Goal: Download file/media

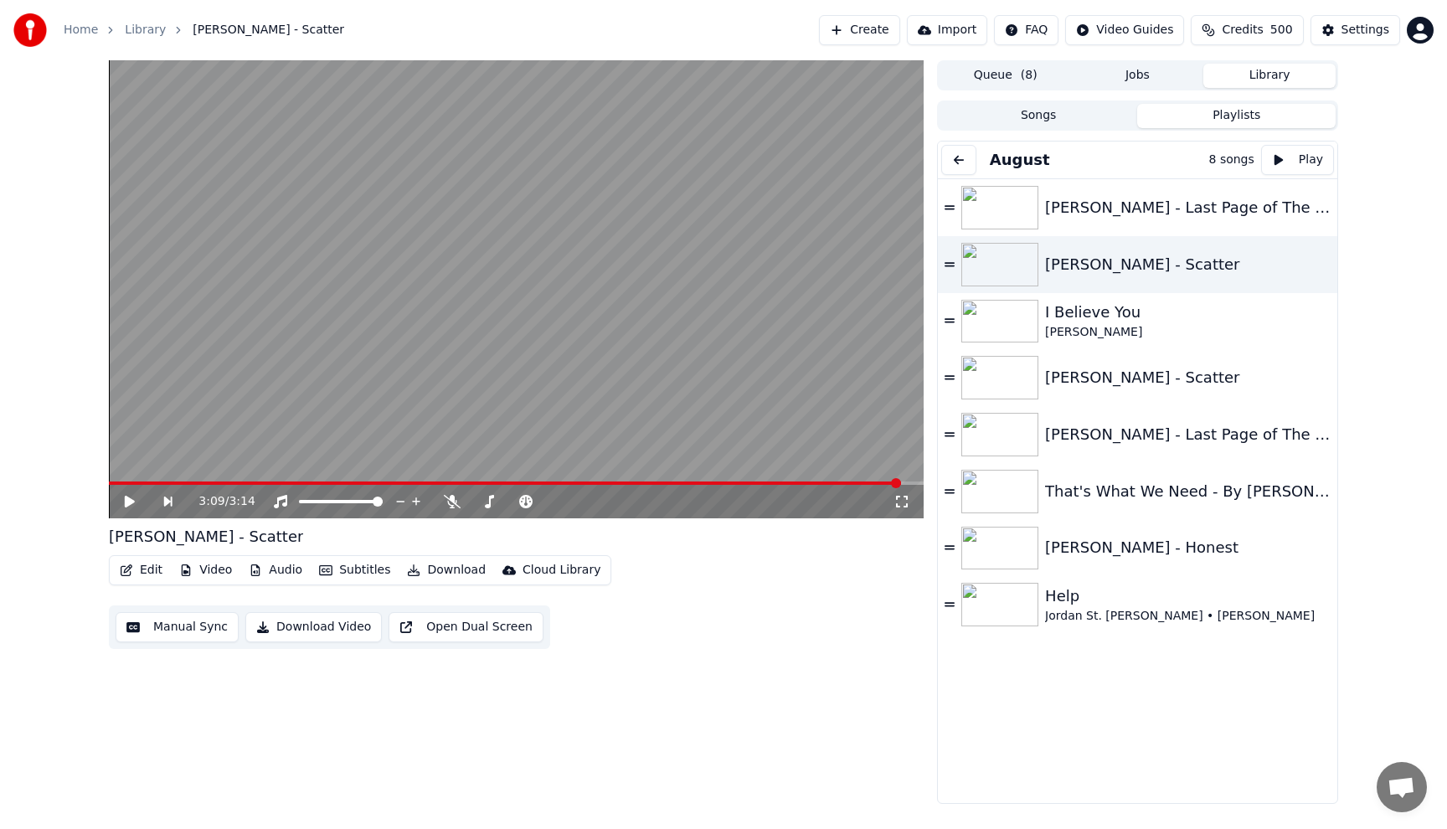
click at [112, 482] on span at bounding box center [505, 482] width 792 height 3
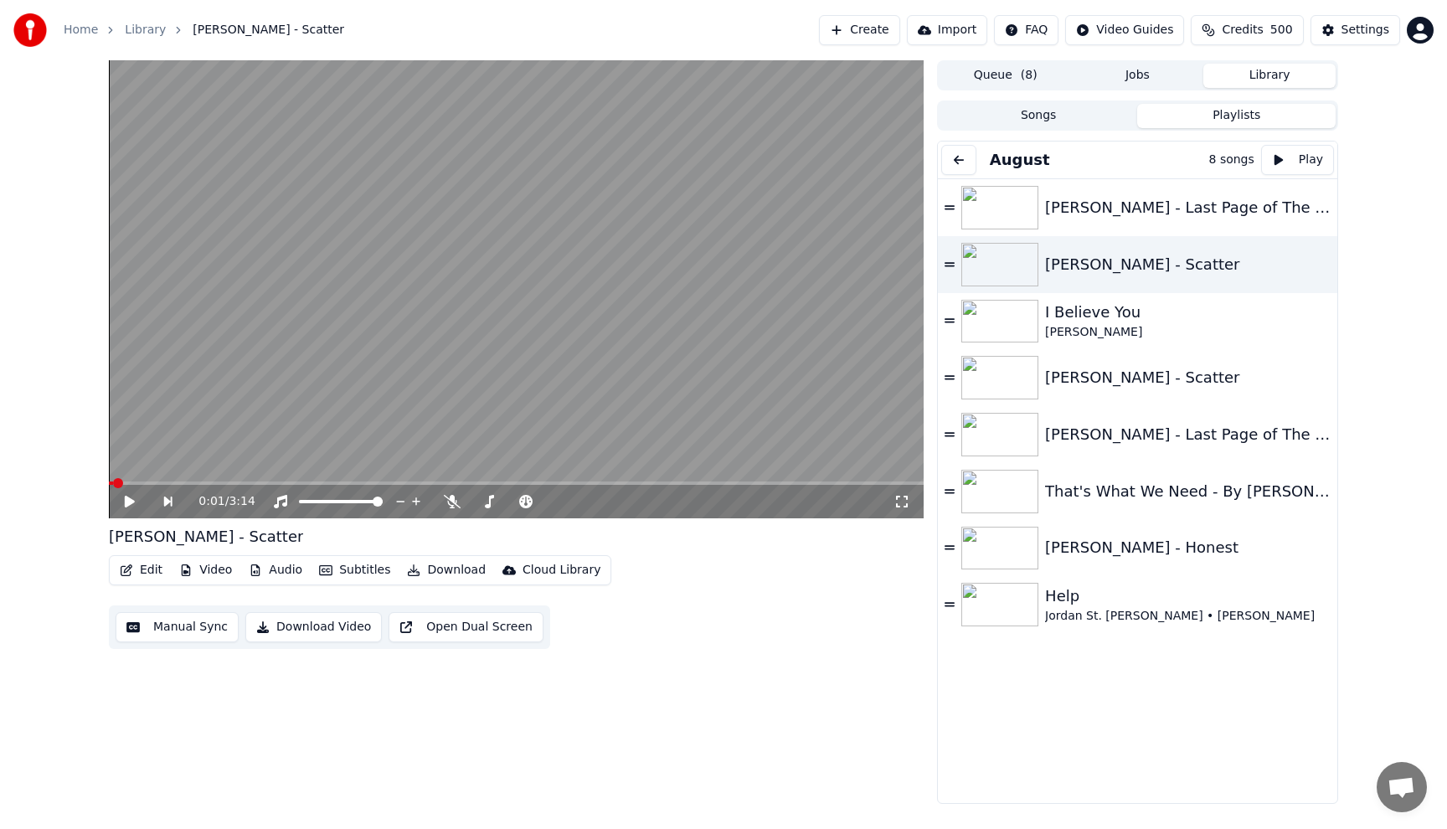
click at [131, 504] on icon at bounding box center [130, 502] width 10 height 12
click at [131, 504] on icon at bounding box center [130, 501] width 8 height 10
click at [109, 478] on span at bounding box center [114, 483] width 10 height 10
click at [127, 503] on icon at bounding box center [130, 502] width 10 height 12
click at [127, 503] on icon at bounding box center [130, 501] width 8 height 10
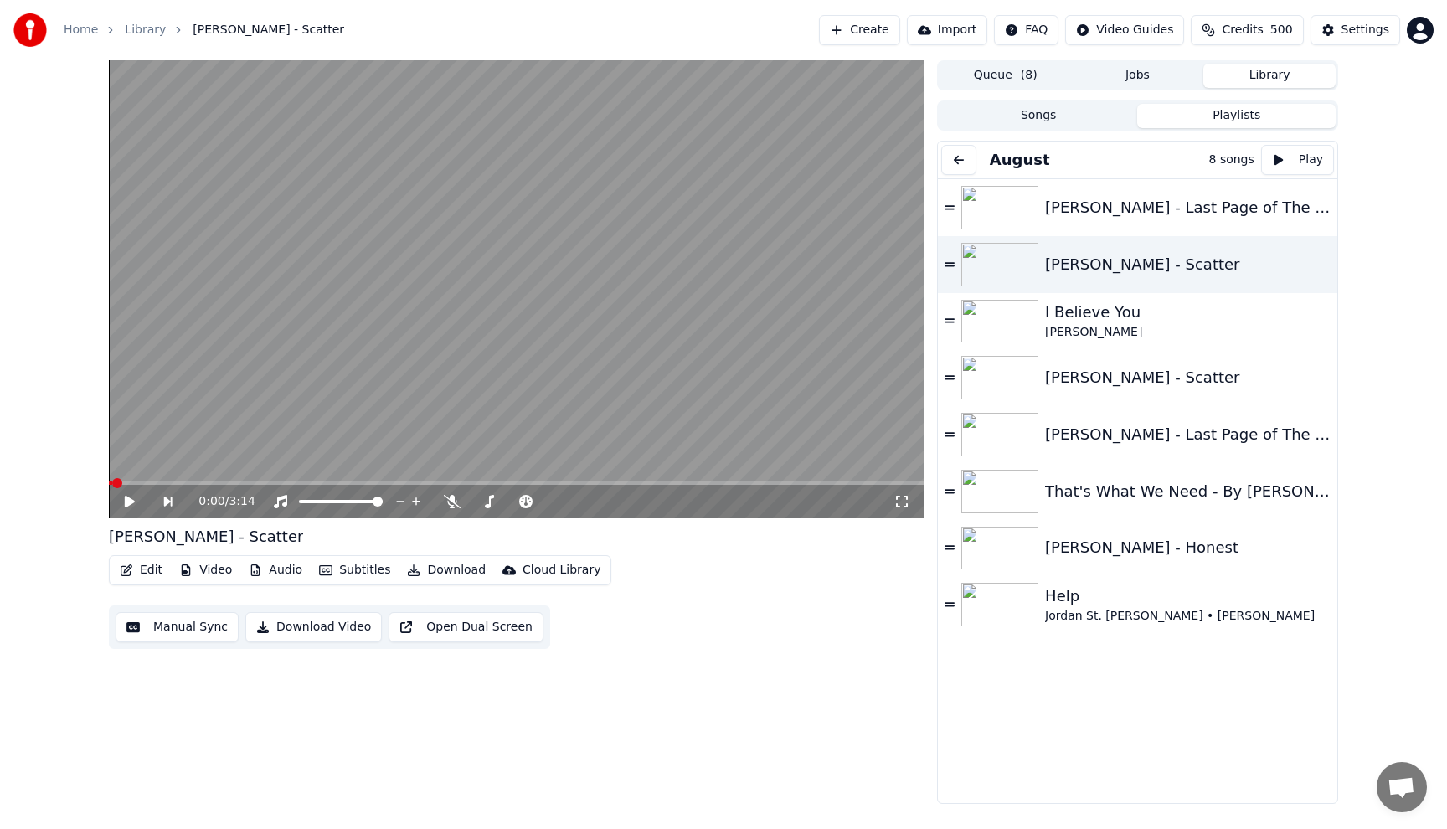
click at [131, 505] on icon at bounding box center [141, 501] width 39 height 13
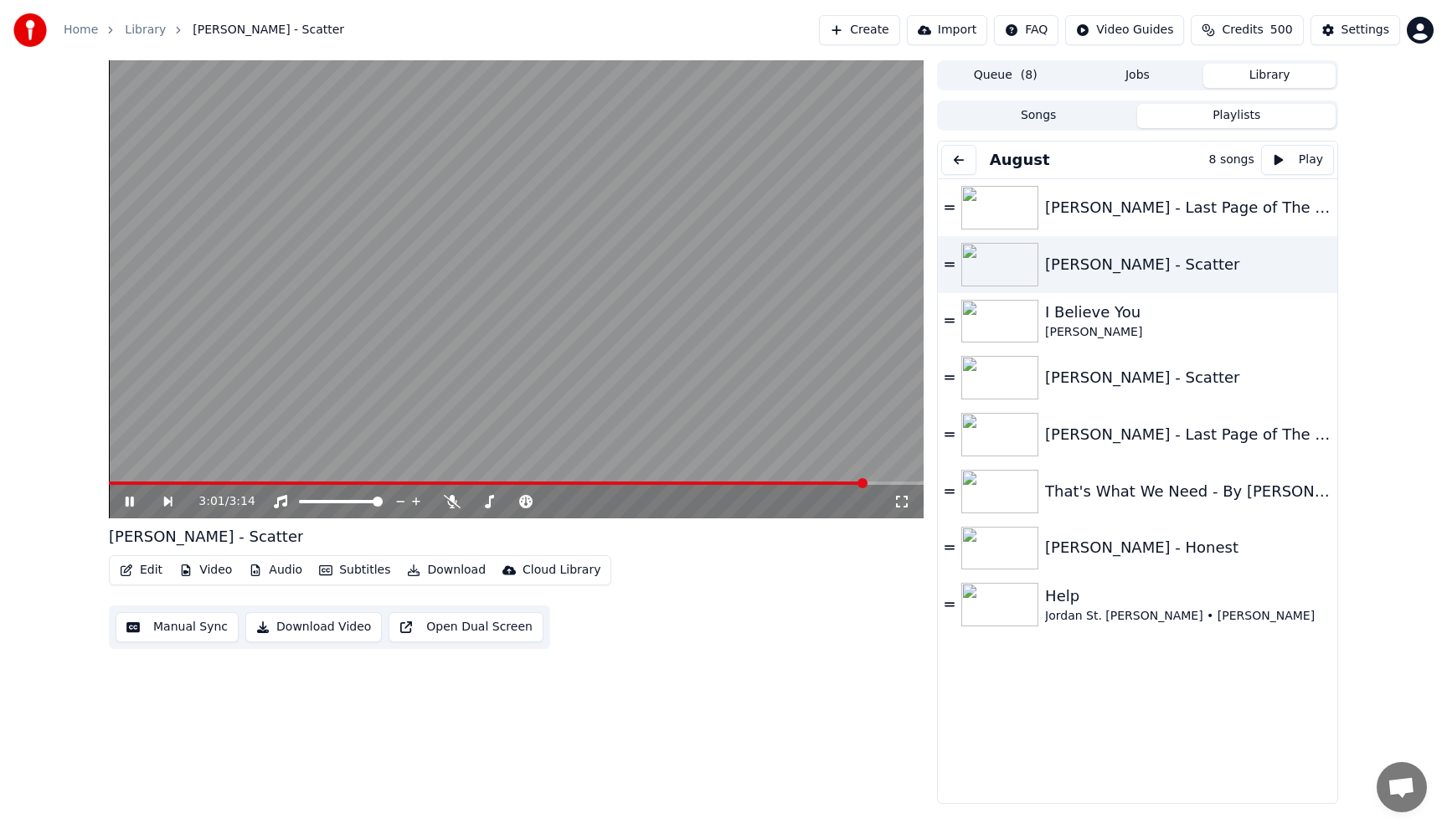
click at [596, 203] on video at bounding box center [516, 289] width 815 height 458
click at [1187, 208] on div "[PERSON_NAME] - Last Page of The [DEMOGRAPHIC_DATA] ft. [PERSON_NAME]" at bounding box center [1179, 207] width 269 height 23
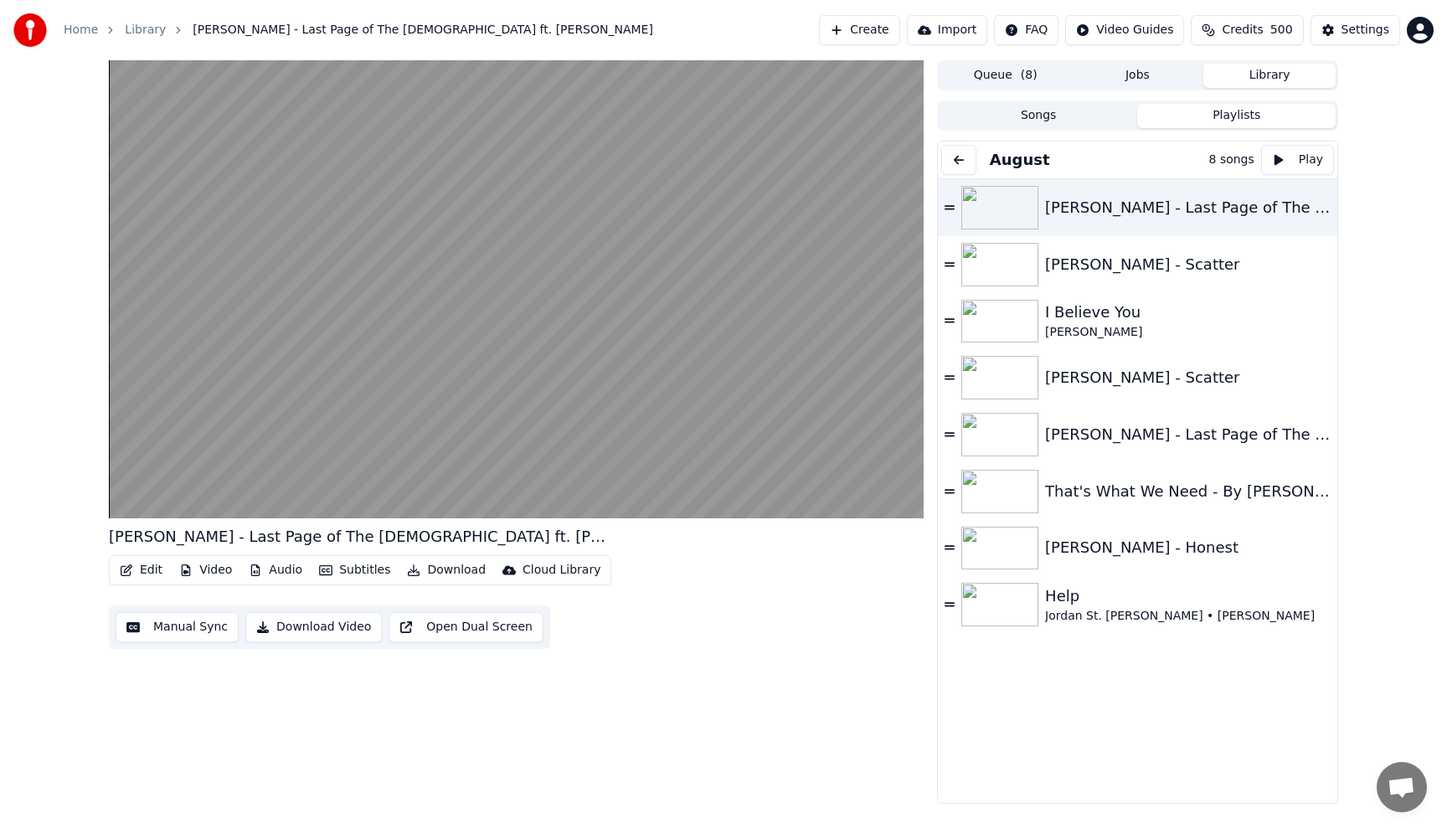
click at [1084, 119] on button "Songs" at bounding box center [1038, 116] width 198 height 24
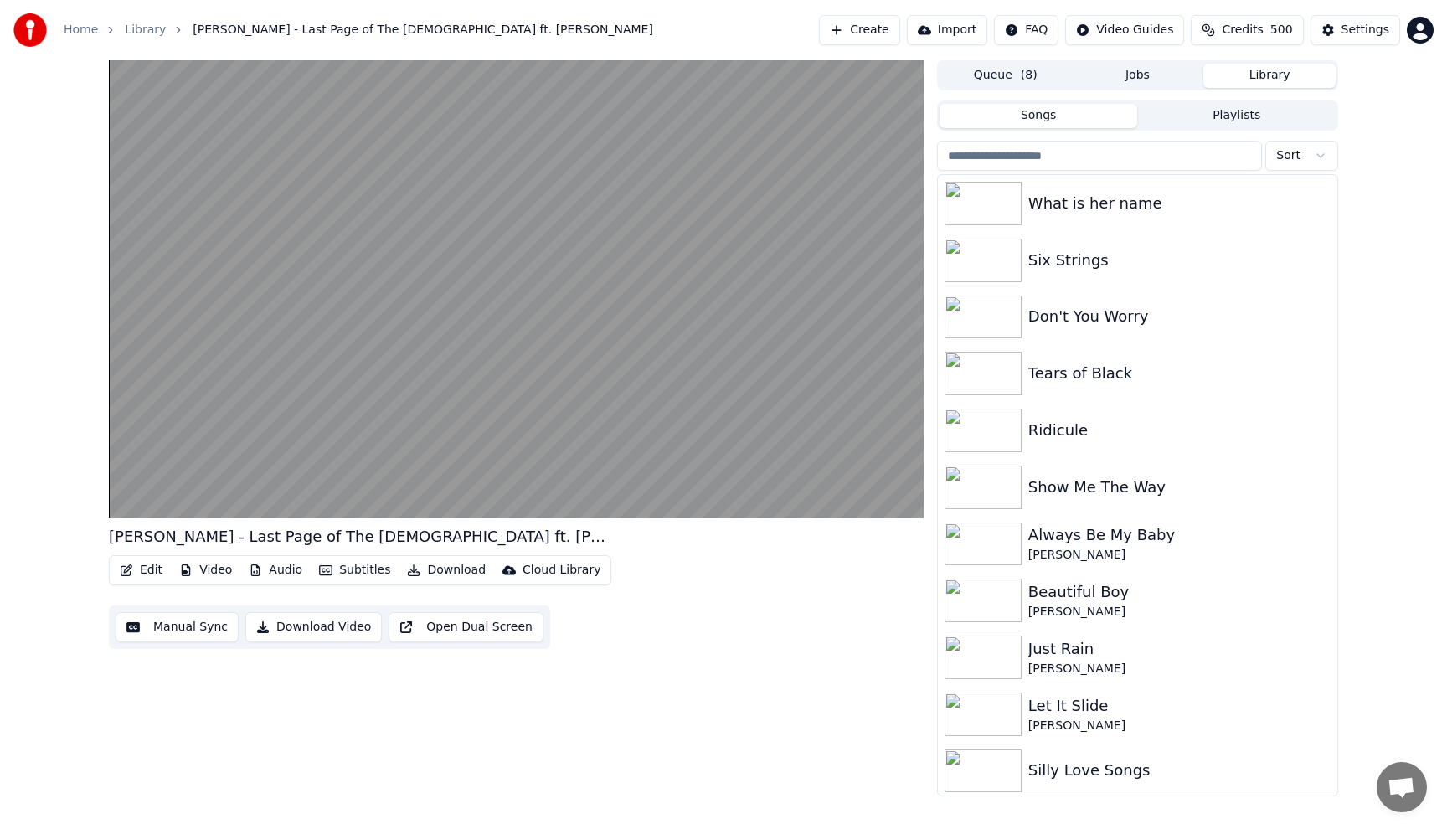
click at [1113, 159] on input "search" at bounding box center [1099, 156] width 325 height 30
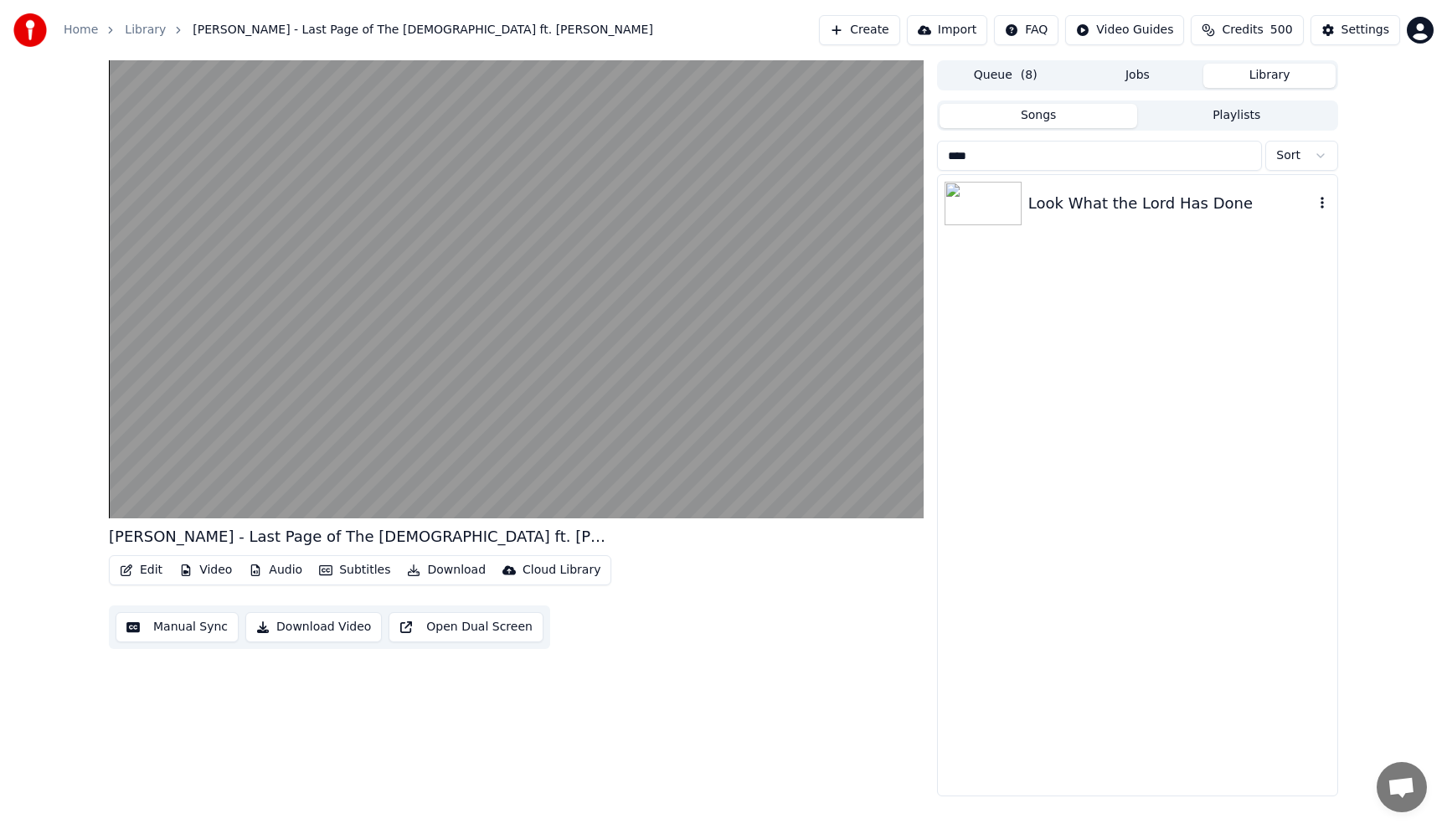
type input "****"
click at [1133, 199] on div "Look What the Lord Has Done" at bounding box center [1170, 203] width 285 height 23
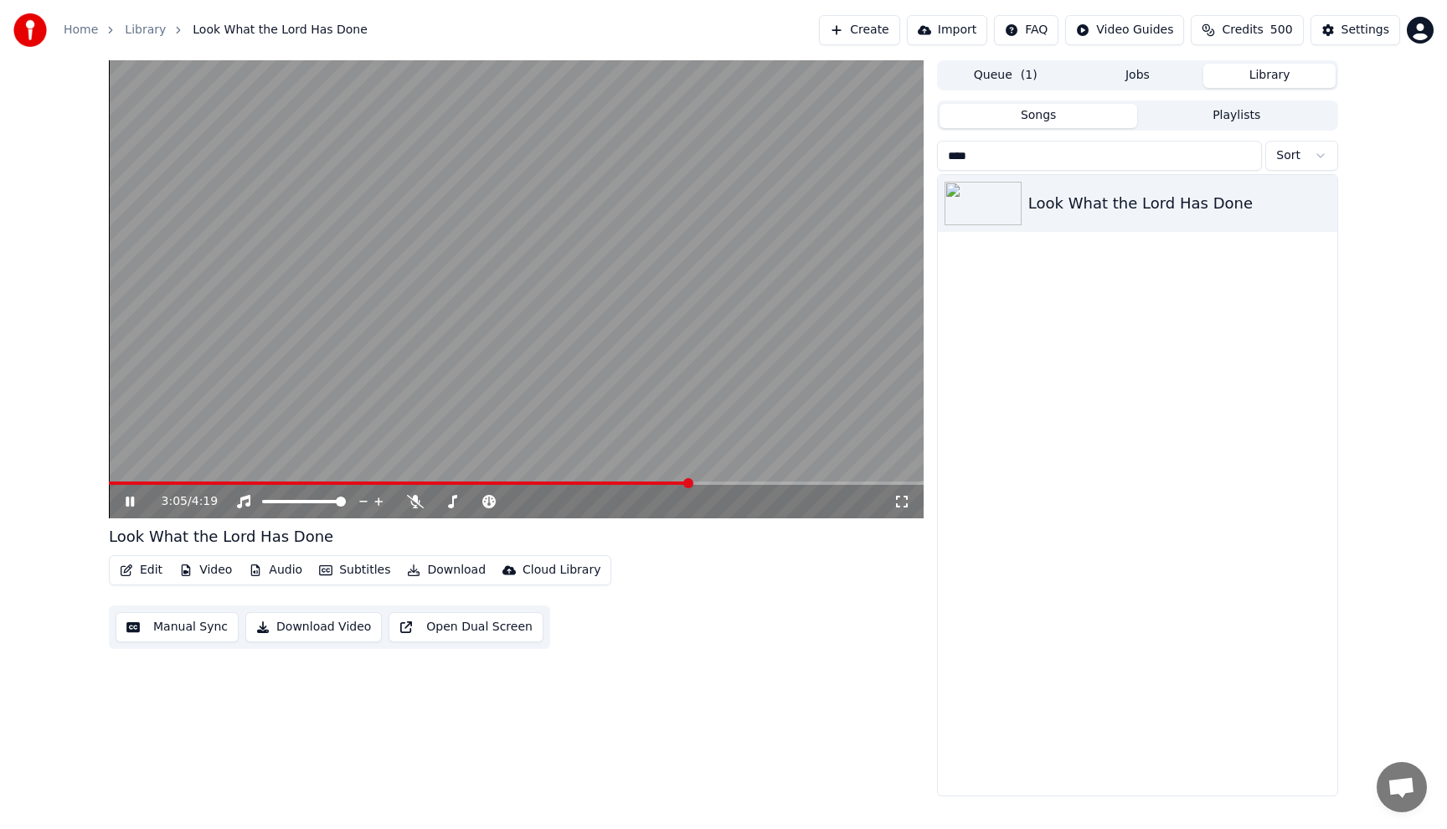
click at [439, 311] on video at bounding box center [516, 289] width 815 height 458
click at [1210, 122] on button "Playlists" at bounding box center [1236, 116] width 198 height 24
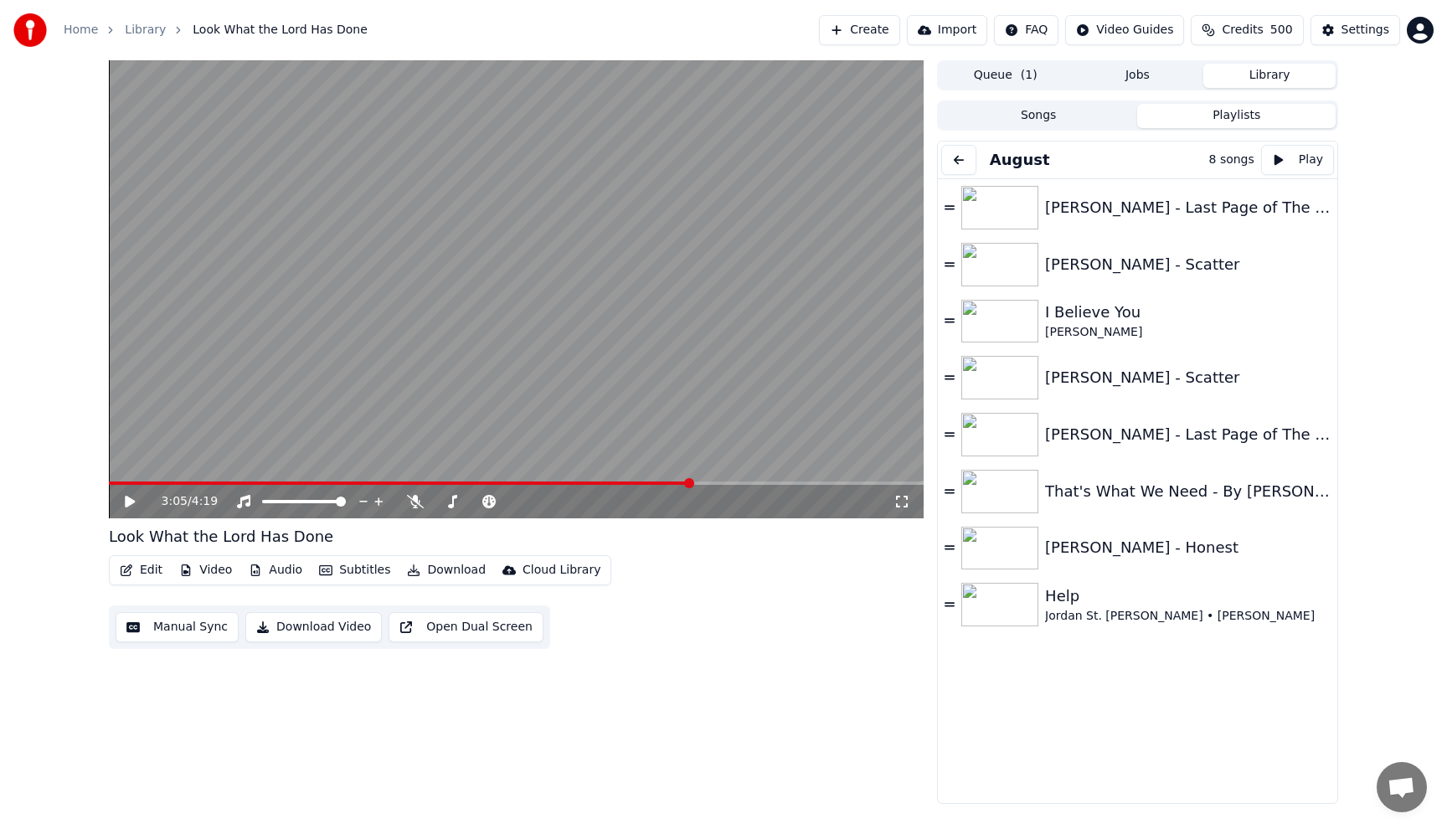
click at [955, 162] on button at bounding box center [958, 160] width 35 height 30
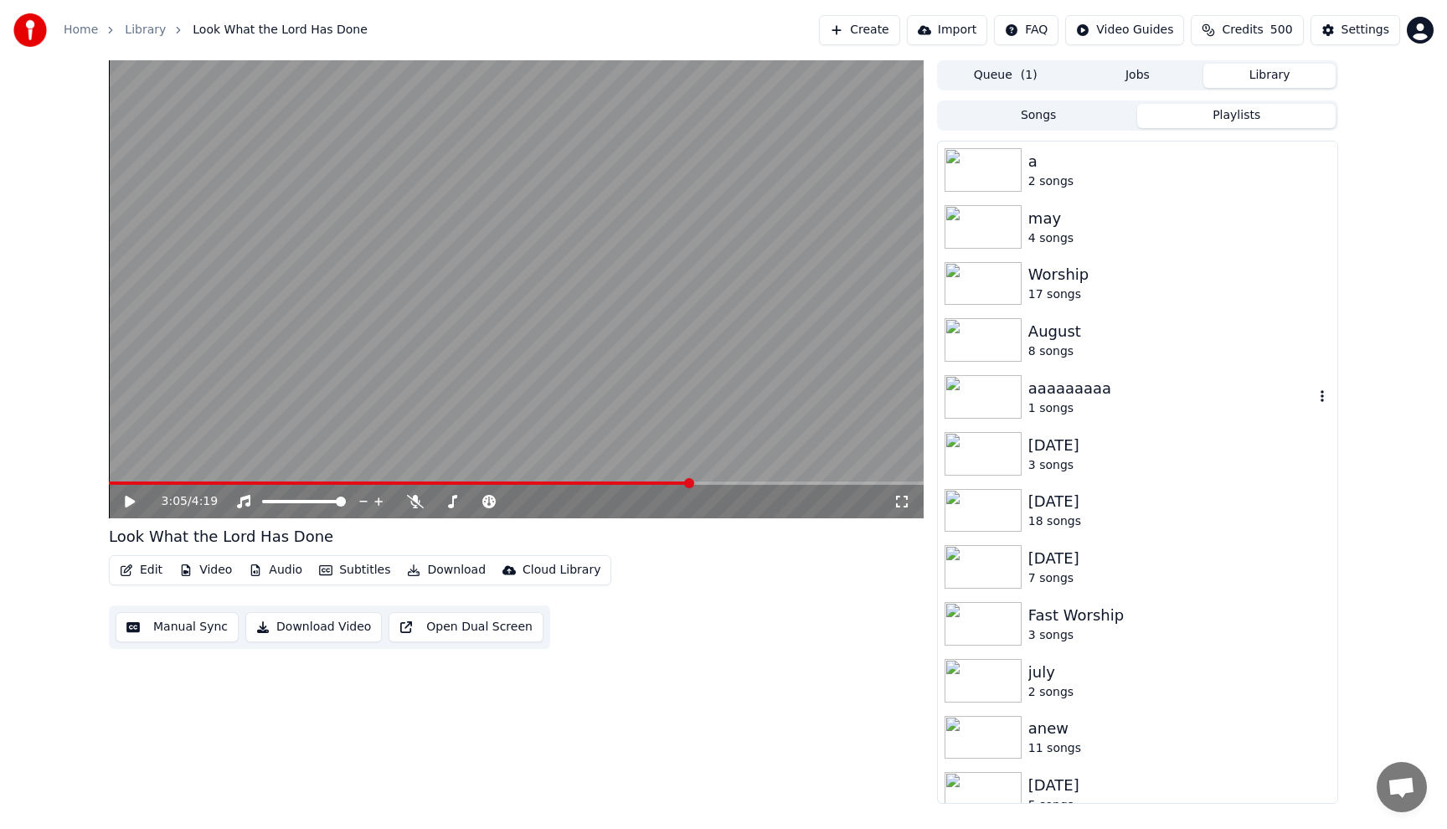
click at [1027, 398] on div at bounding box center [986, 397] width 84 height 44
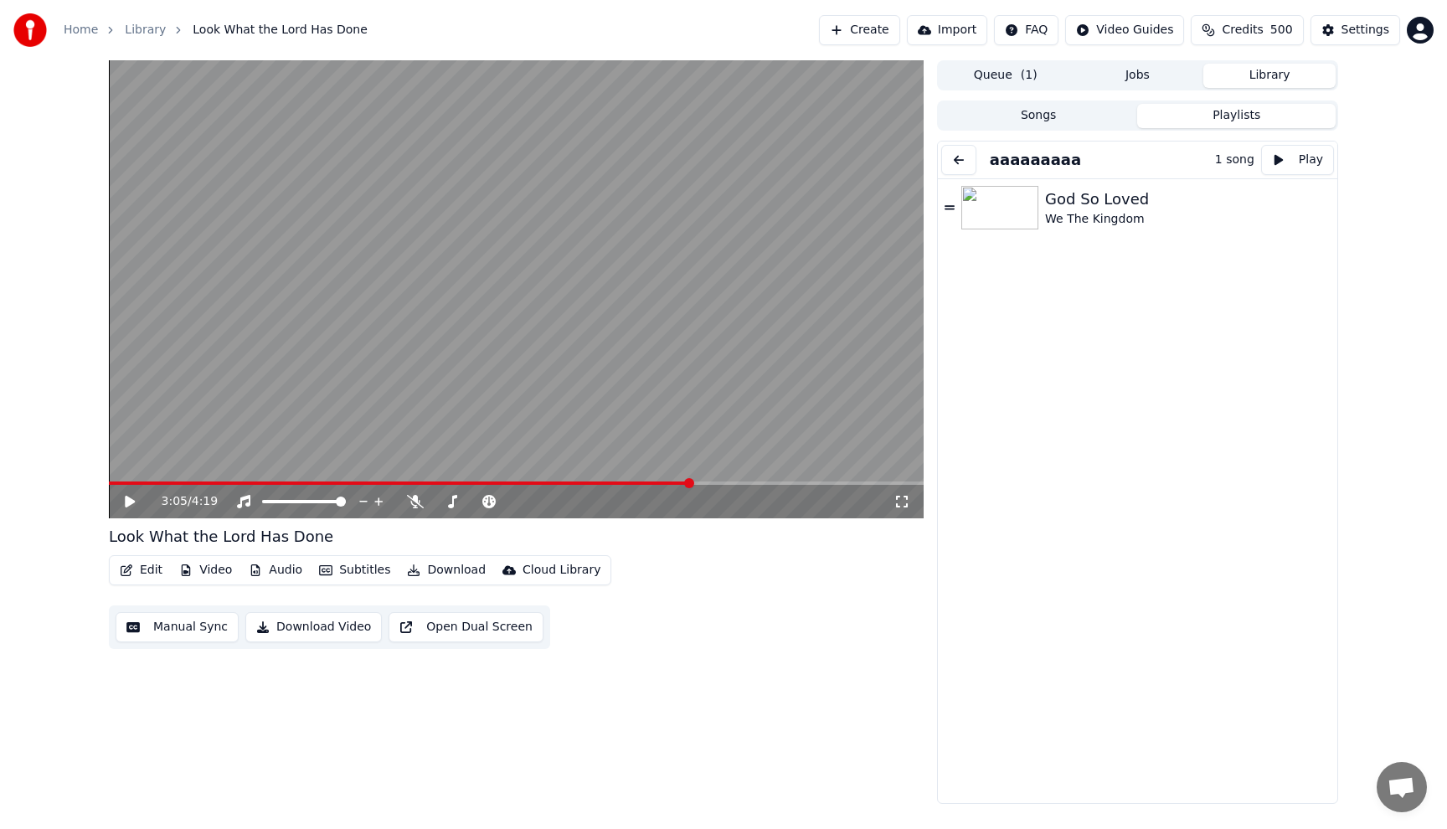
click at [953, 157] on button at bounding box center [958, 160] width 35 height 30
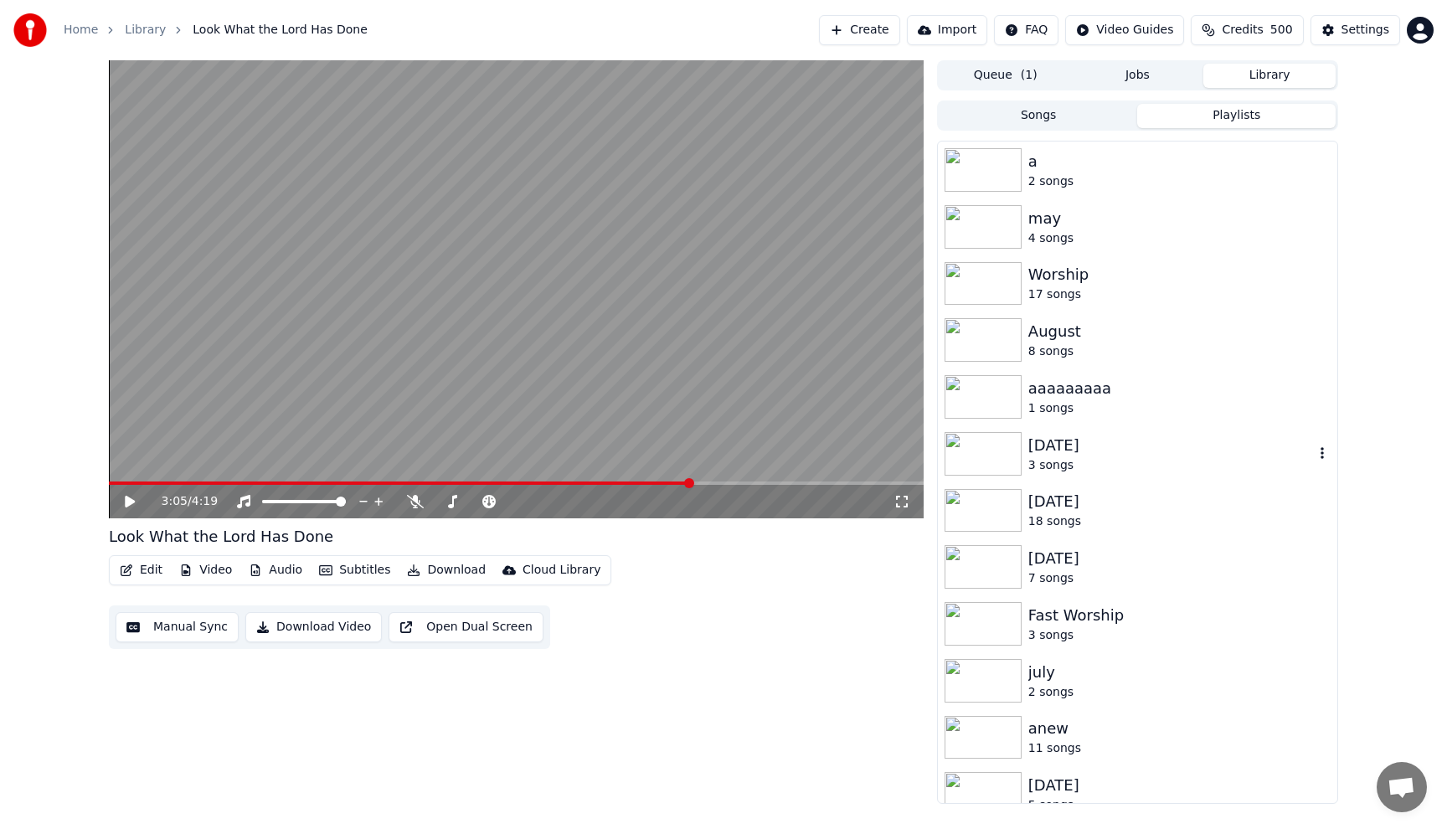
click at [1031, 459] on div "3 songs" at bounding box center [1170, 465] width 285 height 17
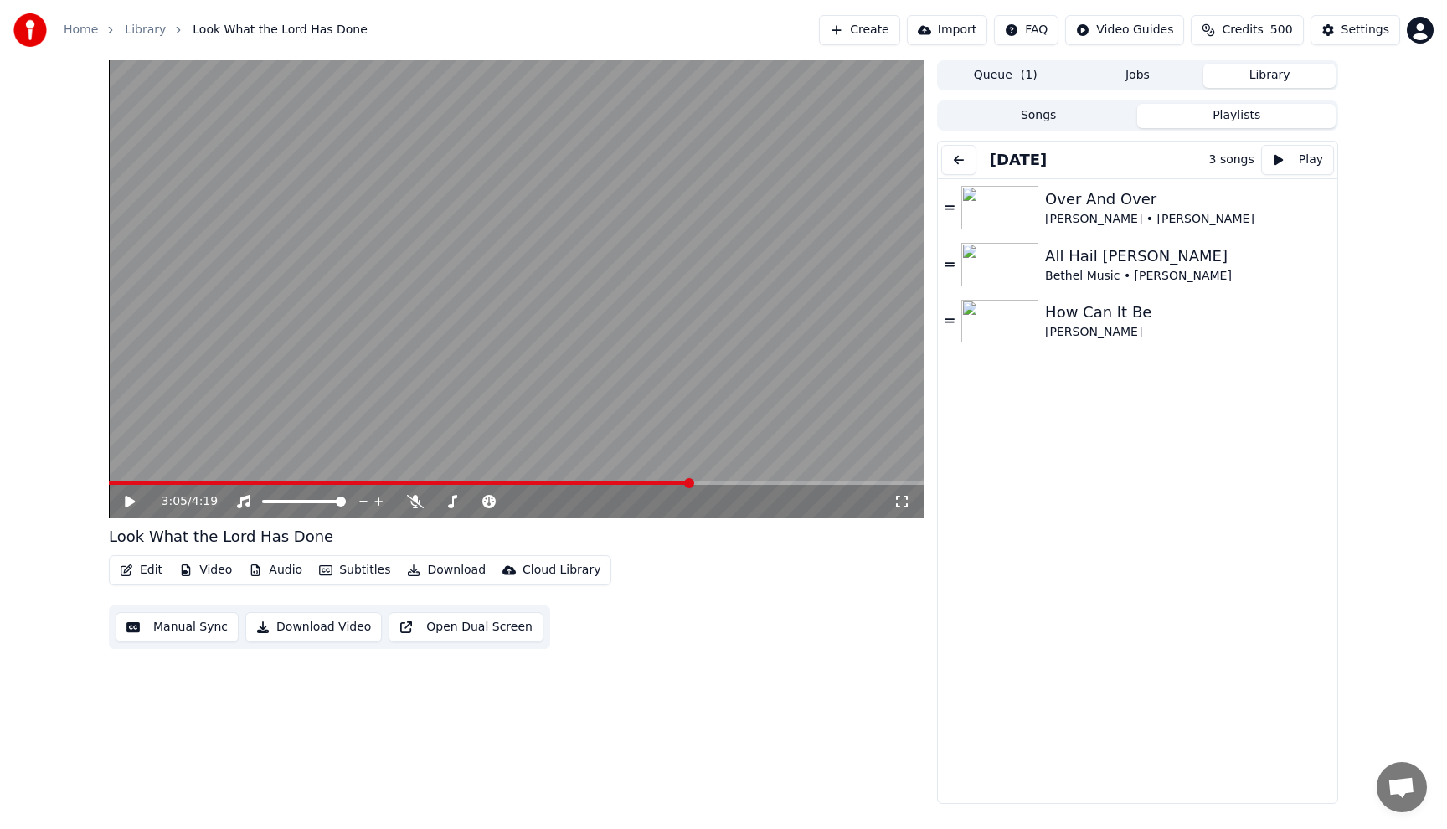
click at [955, 152] on button at bounding box center [958, 160] width 35 height 30
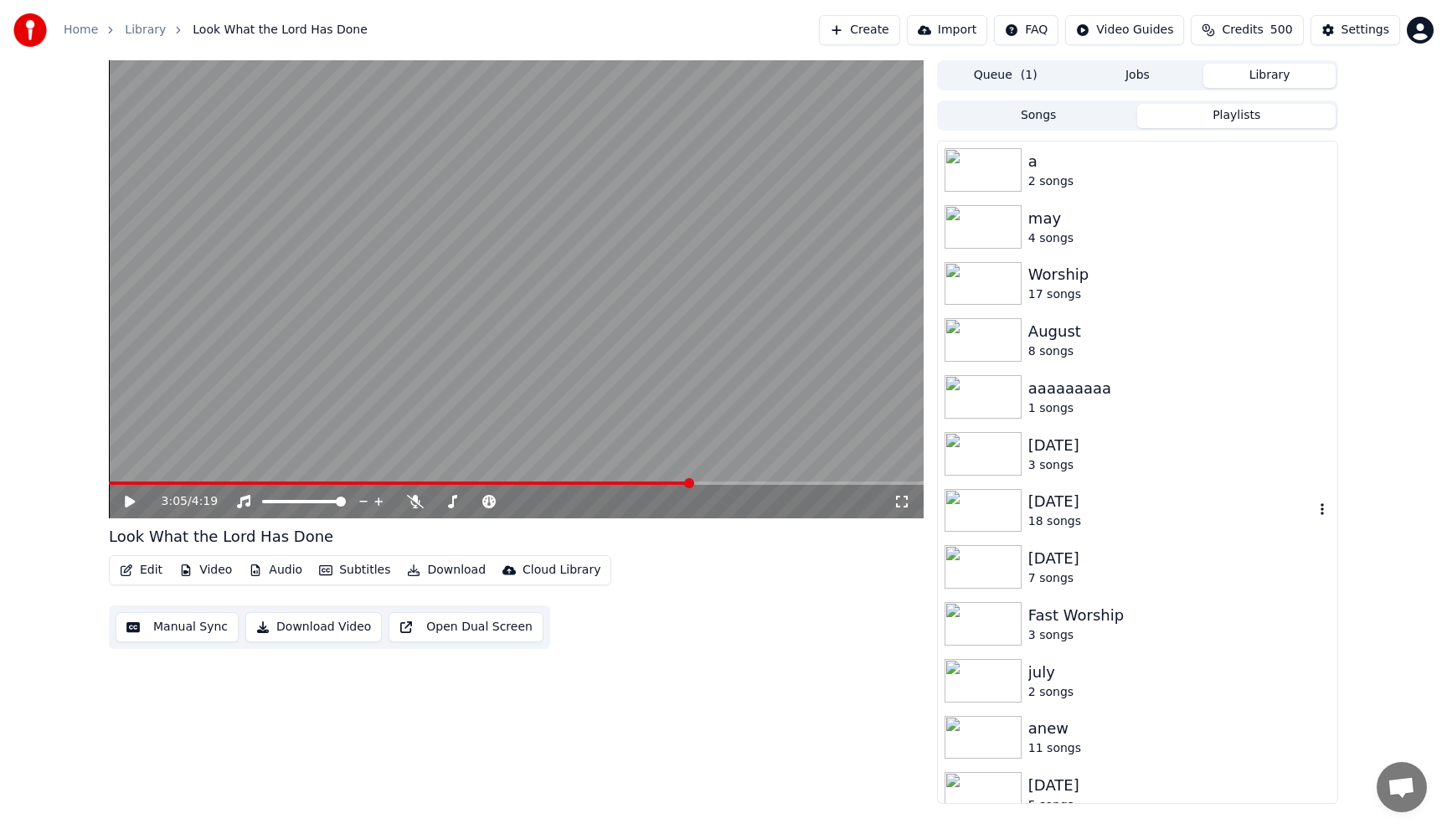
click at [999, 519] on img at bounding box center [982, 511] width 77 height 44
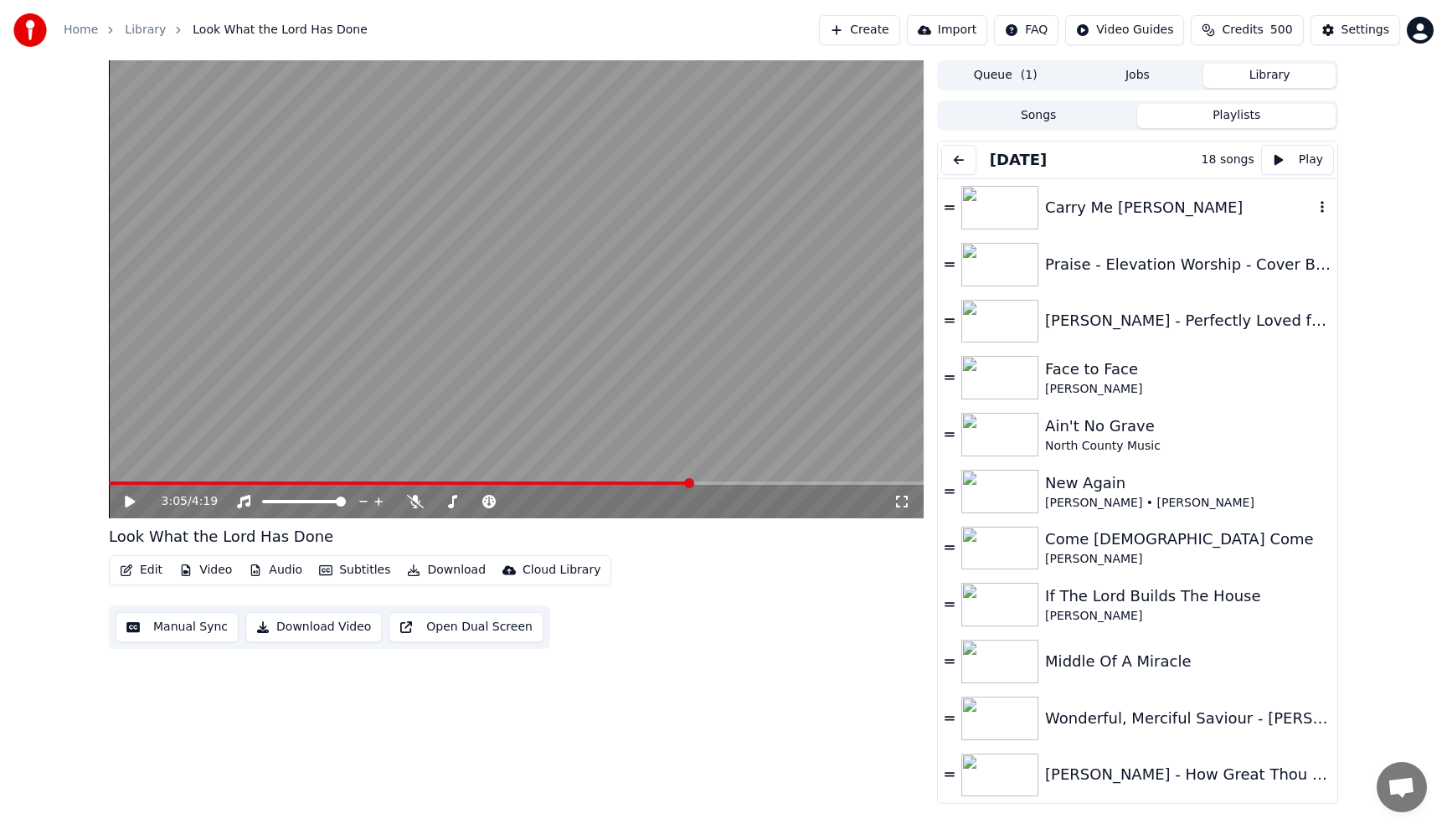
click at [1113, 202] on div "Carry Me [PERSON_NAME]" at bounding box center [1179, 207] width 269 height 23
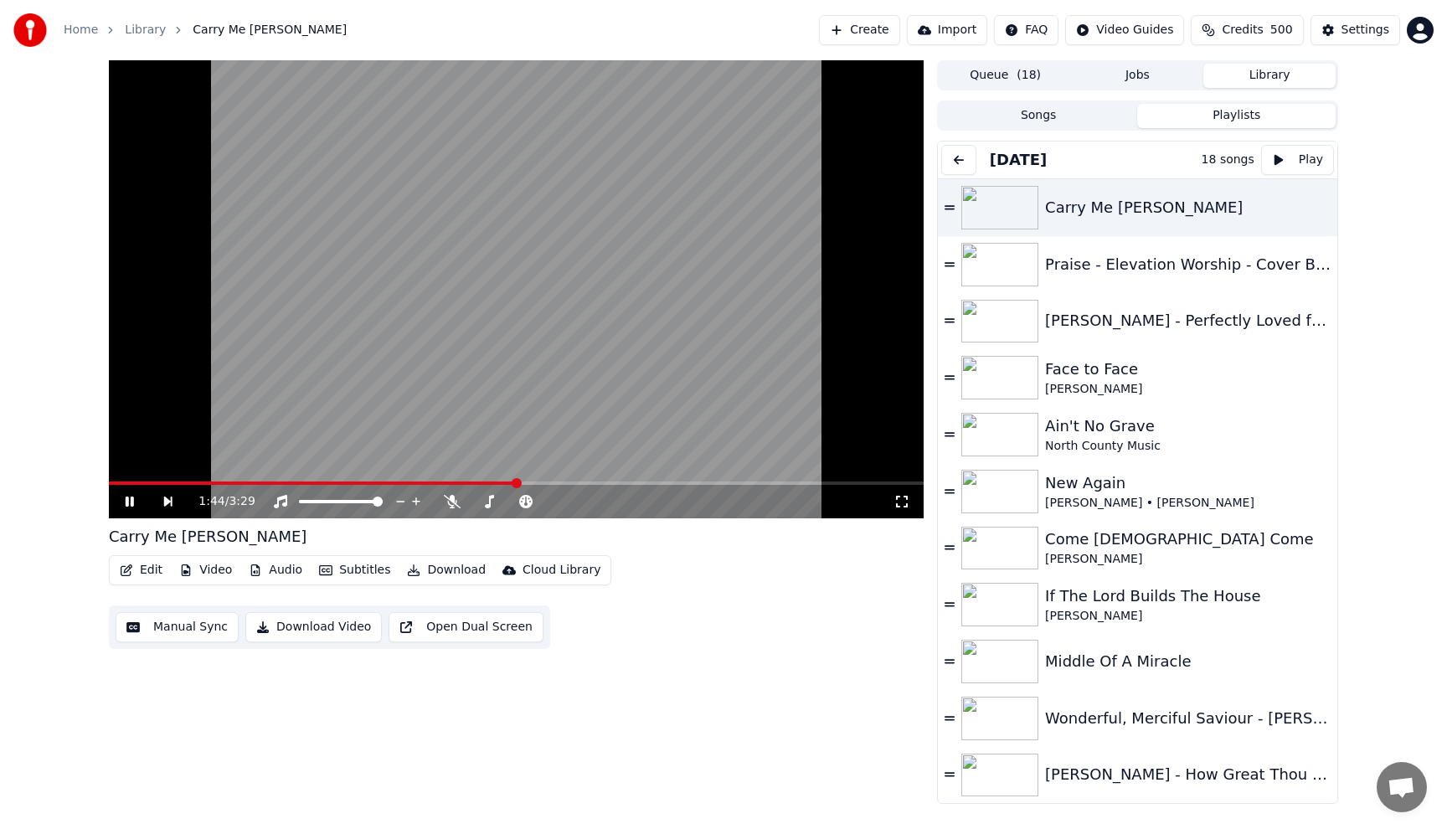
click at [443, 570] on button "Download" at bounding box center [446, 569] width 92 height 23
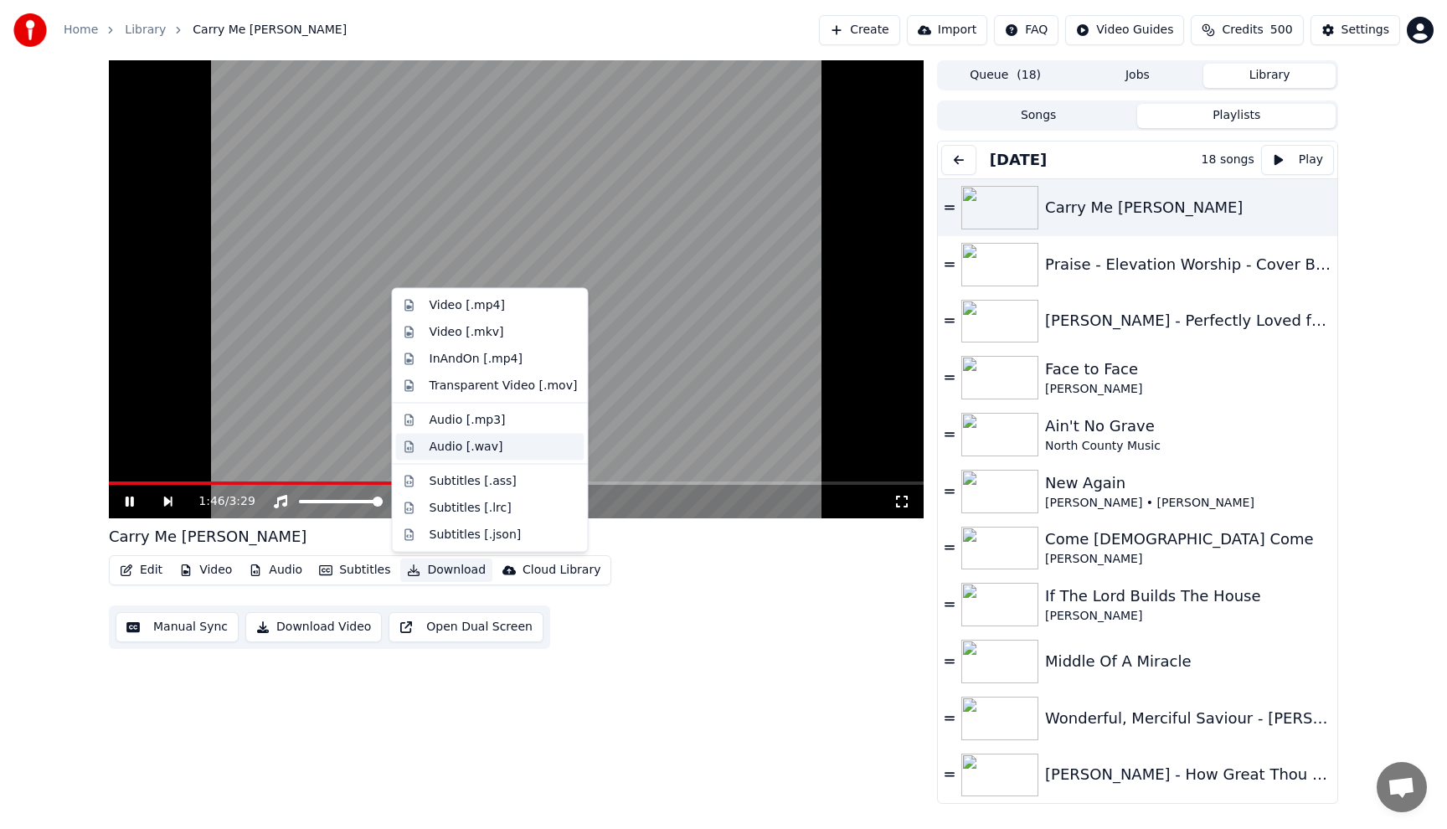
click at [452, 449] on div "Audio [.wav]" at bounding box center [466, 446] width 74 height 17
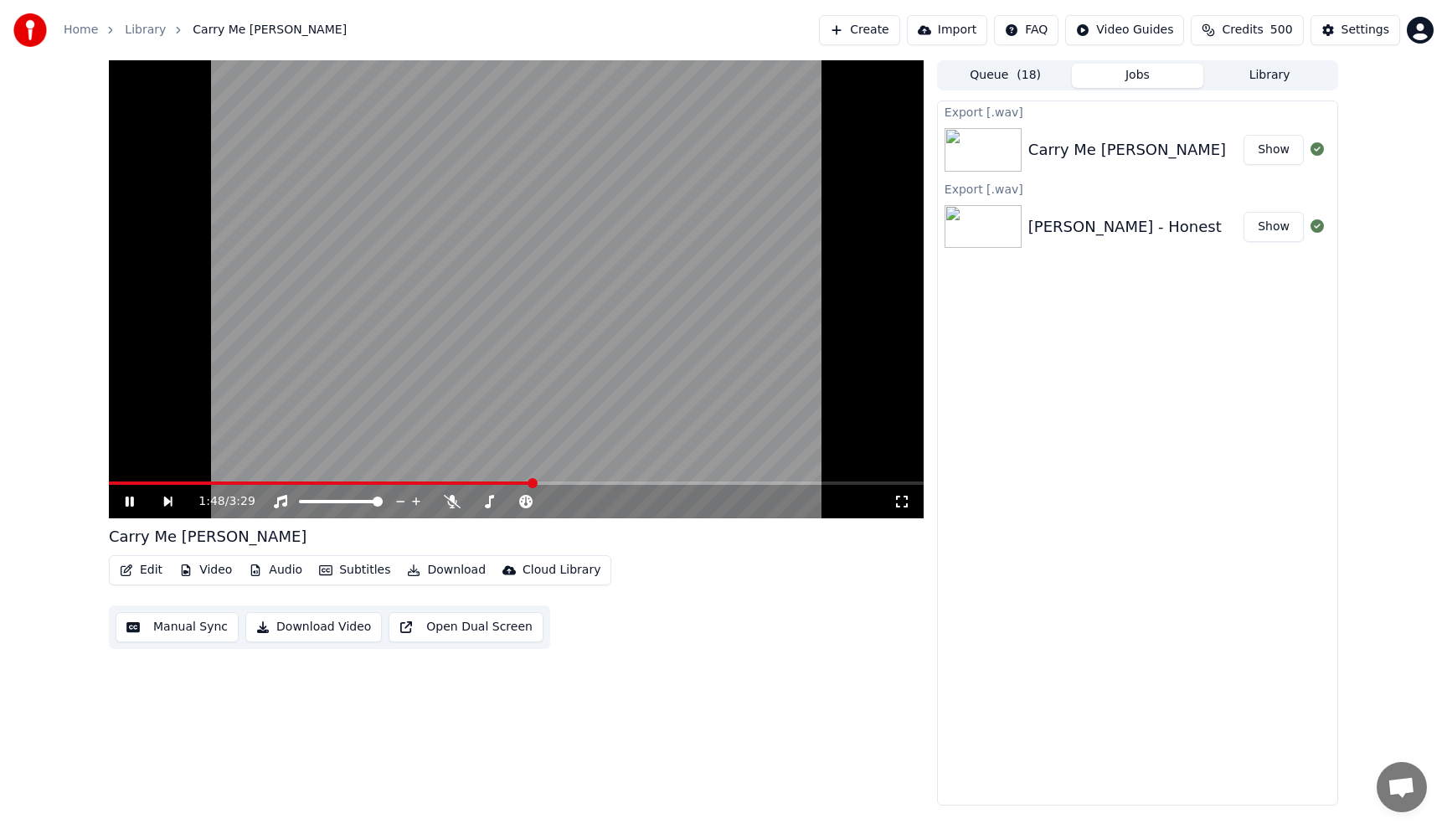
click at [1267, 75] on button "Library" at bounding box center [1269, 76] width 132 height 24
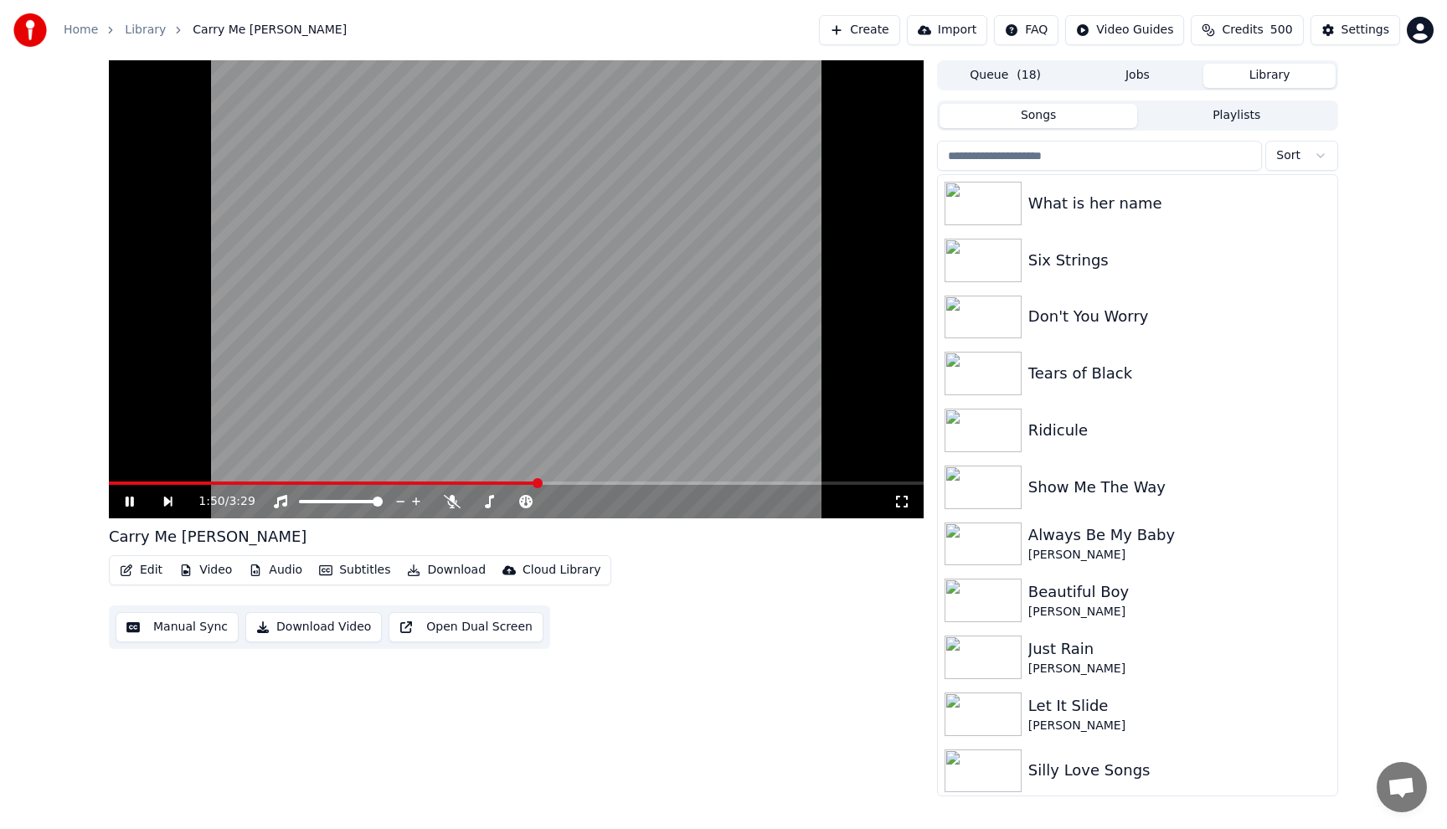
click at [1223, 124] on button "Playlists" at bounding box center [1236, 116] width 198 height 24
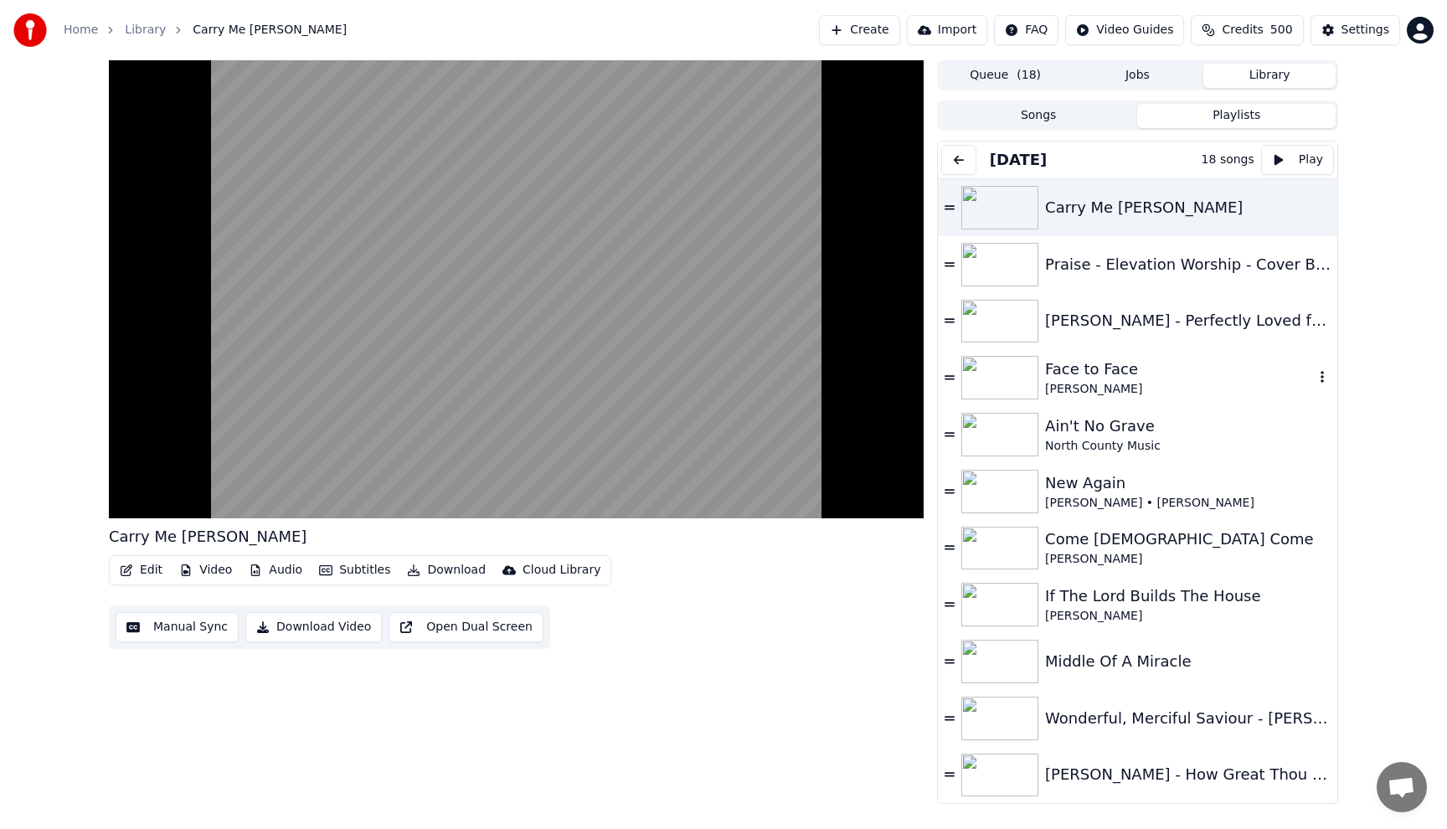
click at [1085, 380] on div "Face to Face" at bounding box center [1179, 368] width 269 height 23
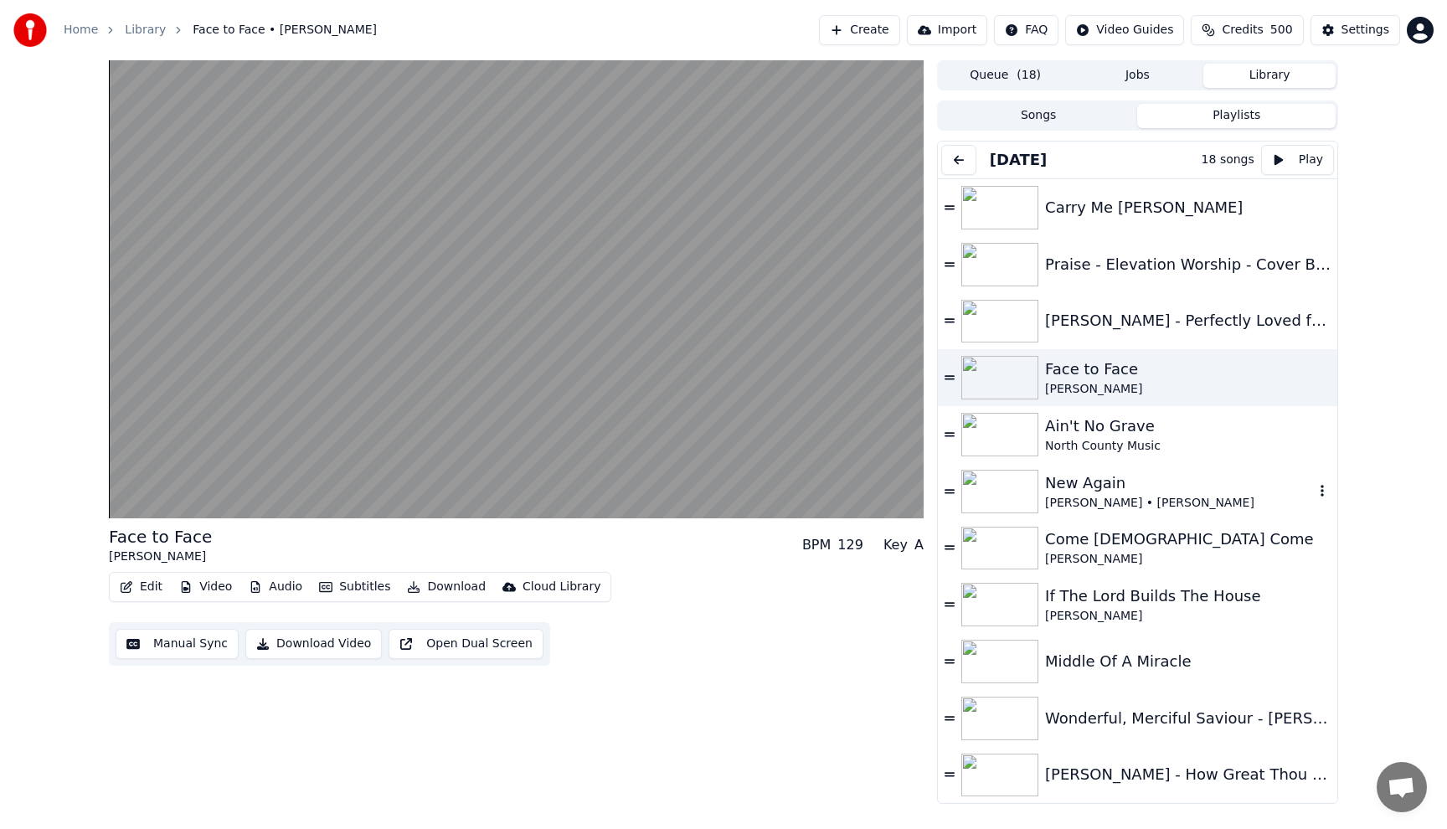
click at [1067, 479] on div "New Again" at bounding box center [1179, 482] width 269 height 23
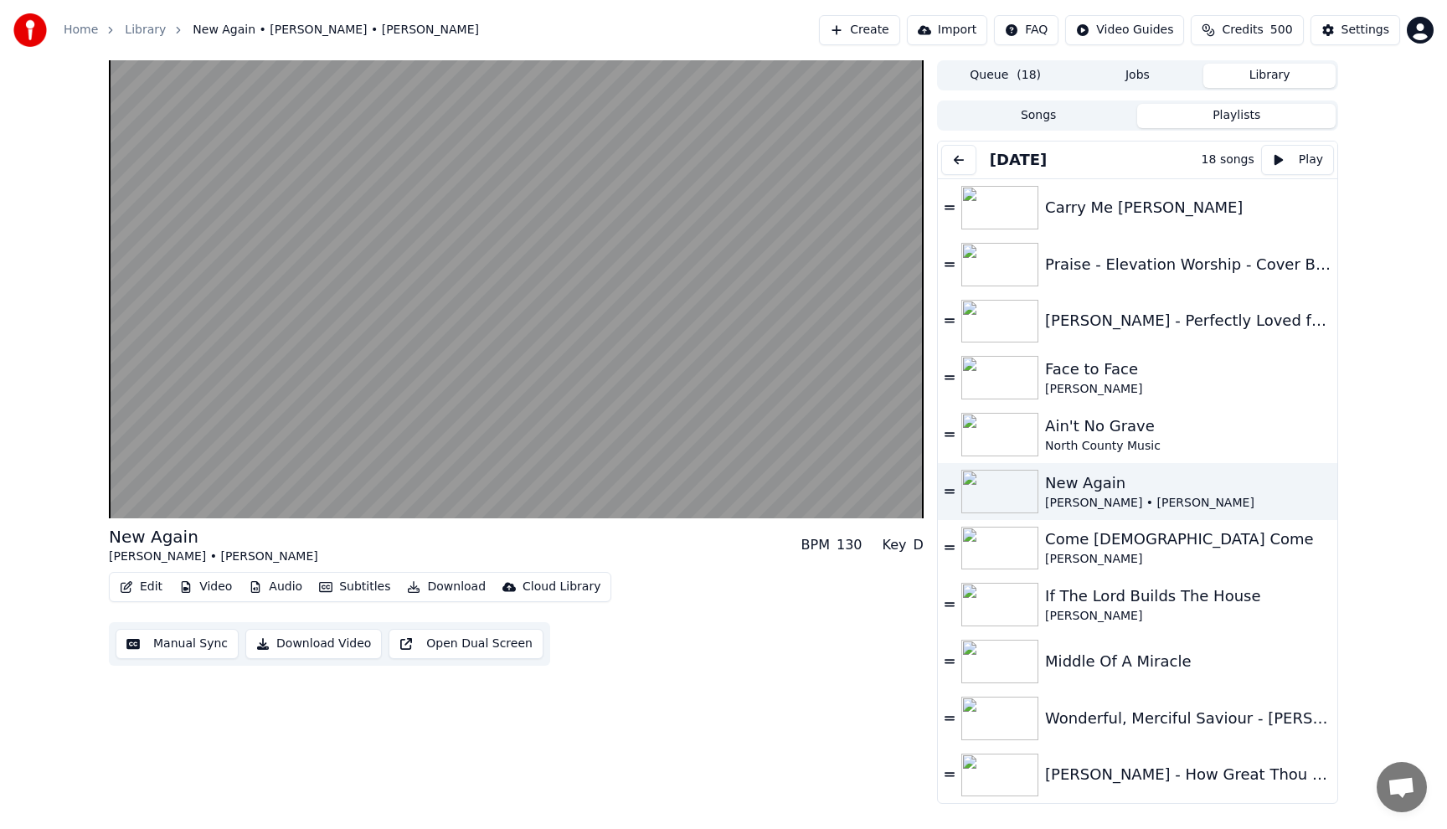
click at [445, 587] on button "Download" at bounding box center [446, 586] width 92 height 23
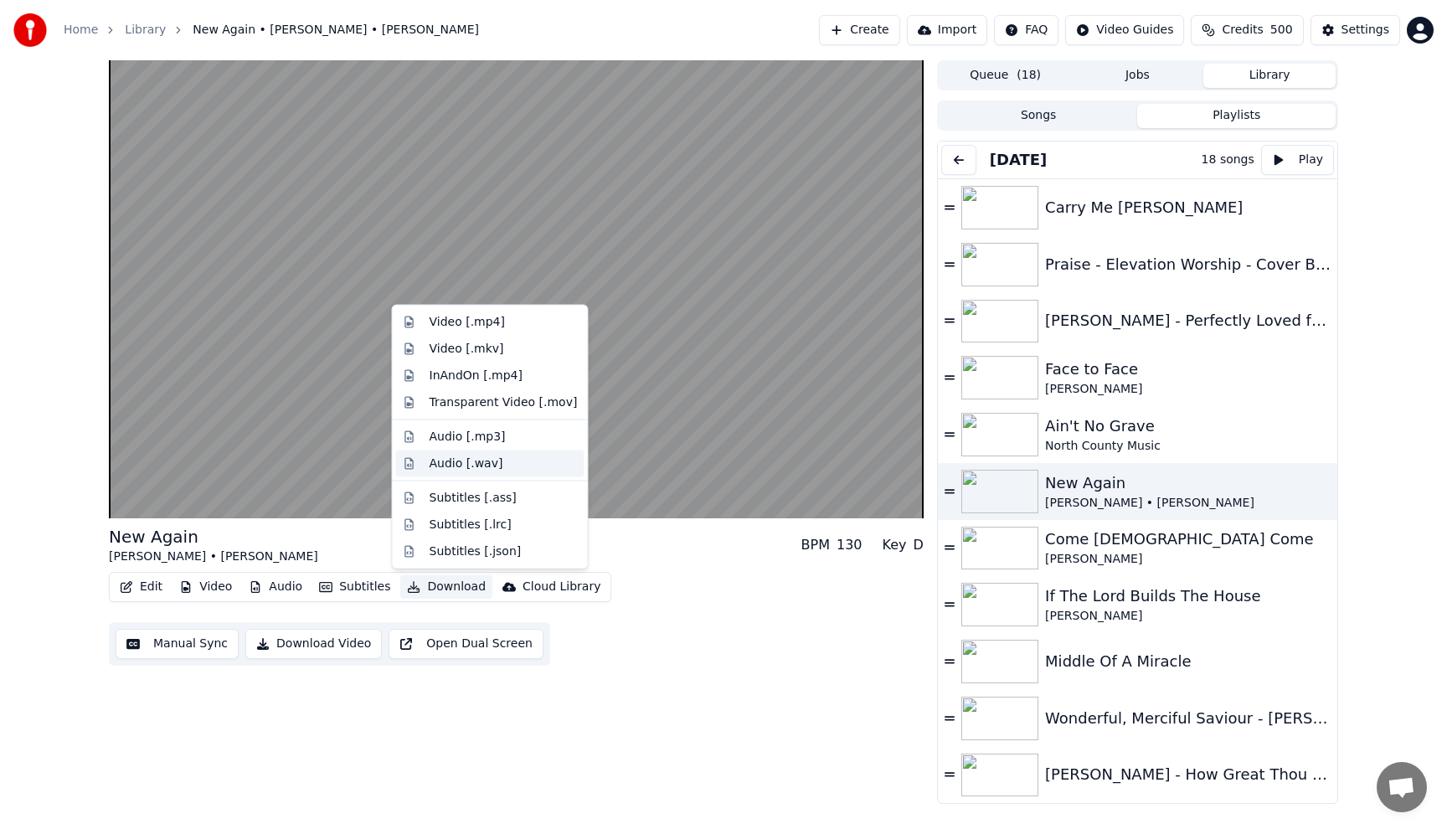
click at [455, 470] on div "Audio [.wav]" at bounding box center [466, 463] width 74 height 17
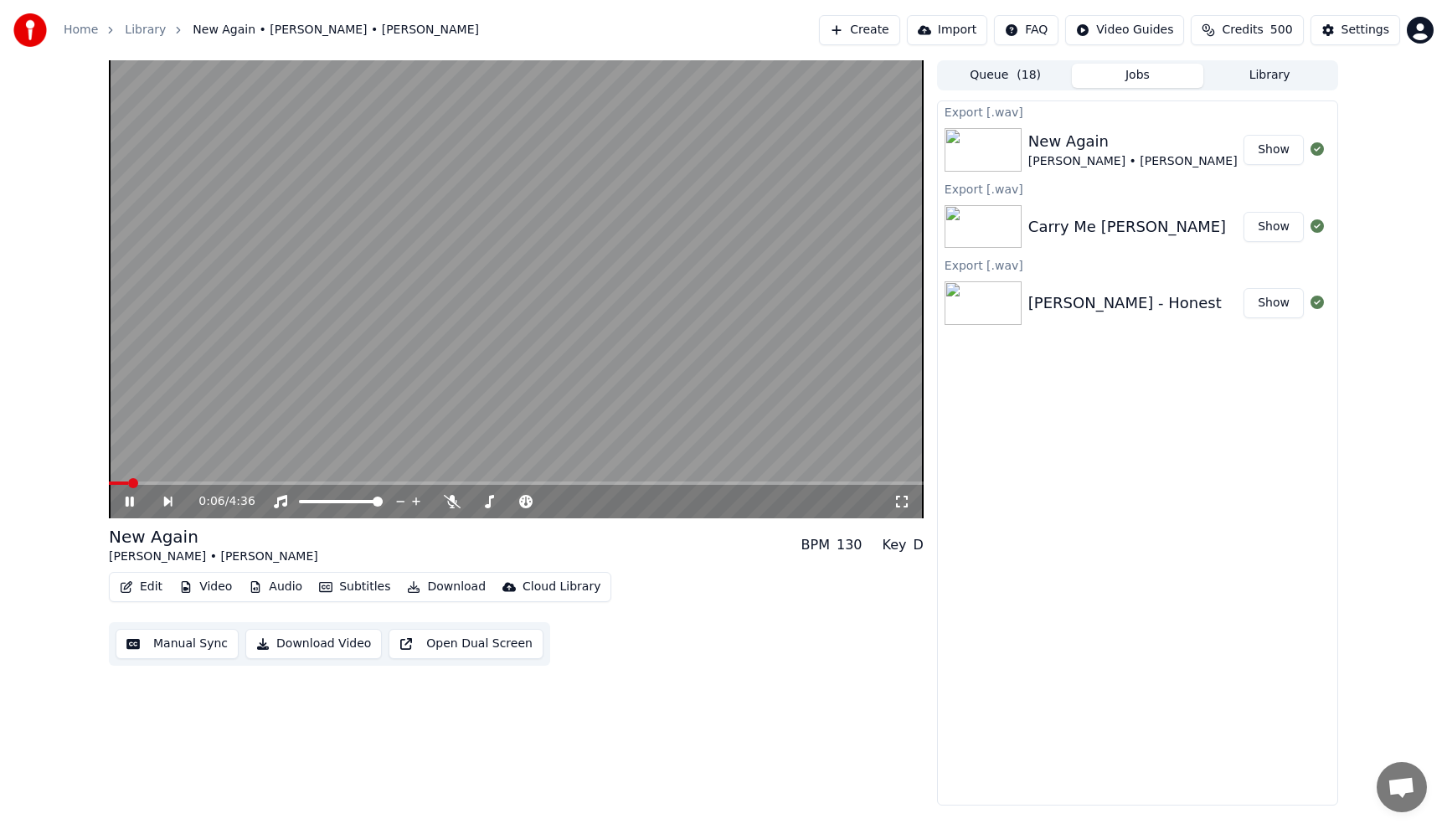
click at [1275, 90] on div "Queue ( 18 ) Jobs Library Export [.wav] New Again [PERSON_NAME] • [PERSON_NAME]…" at bounding box center [1137, 432] width 401 height 745
click at [1271, 83] on button "Library" at bounding box center [1269, 76] width 132 height 24
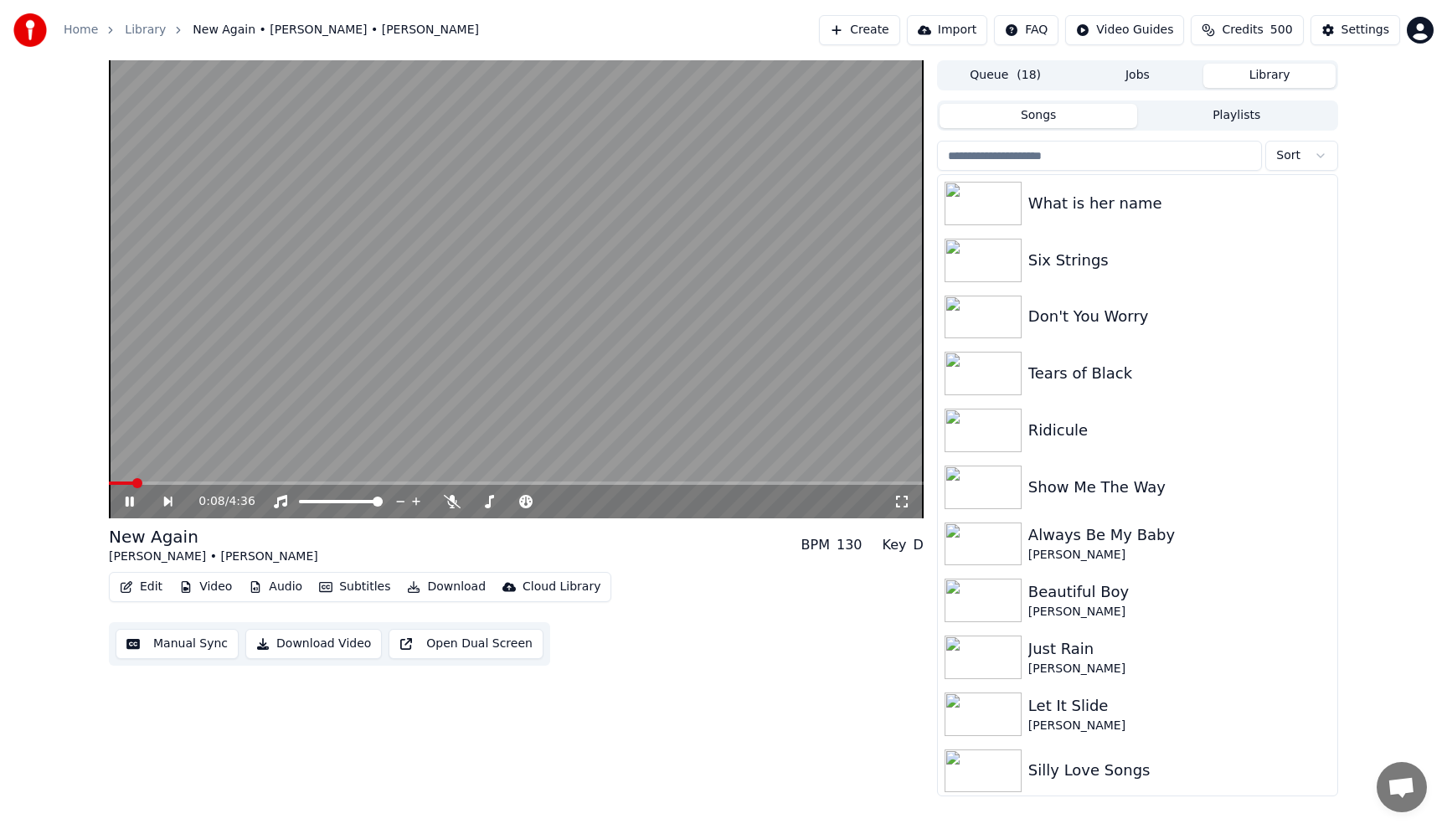
click at [1209, 119] on button "Playlists" at bounding box center [1236, 116] width 198 height 24
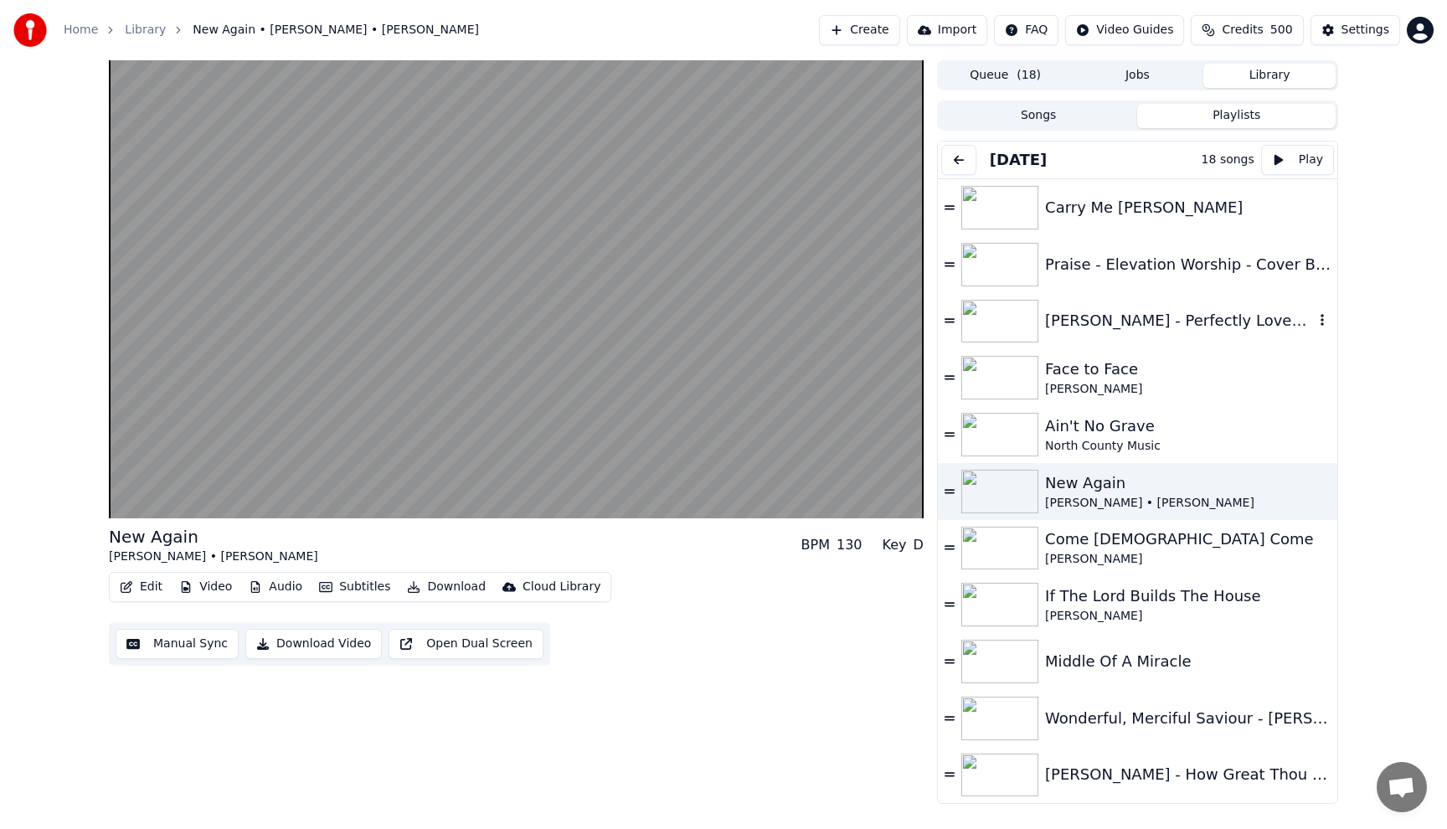
click at [1147, 323] on div "[PERSON_NAME] - Perfectly Loved featuring [PERSON_NAME]" at bounding box center [1179, 320] width 269 height 23
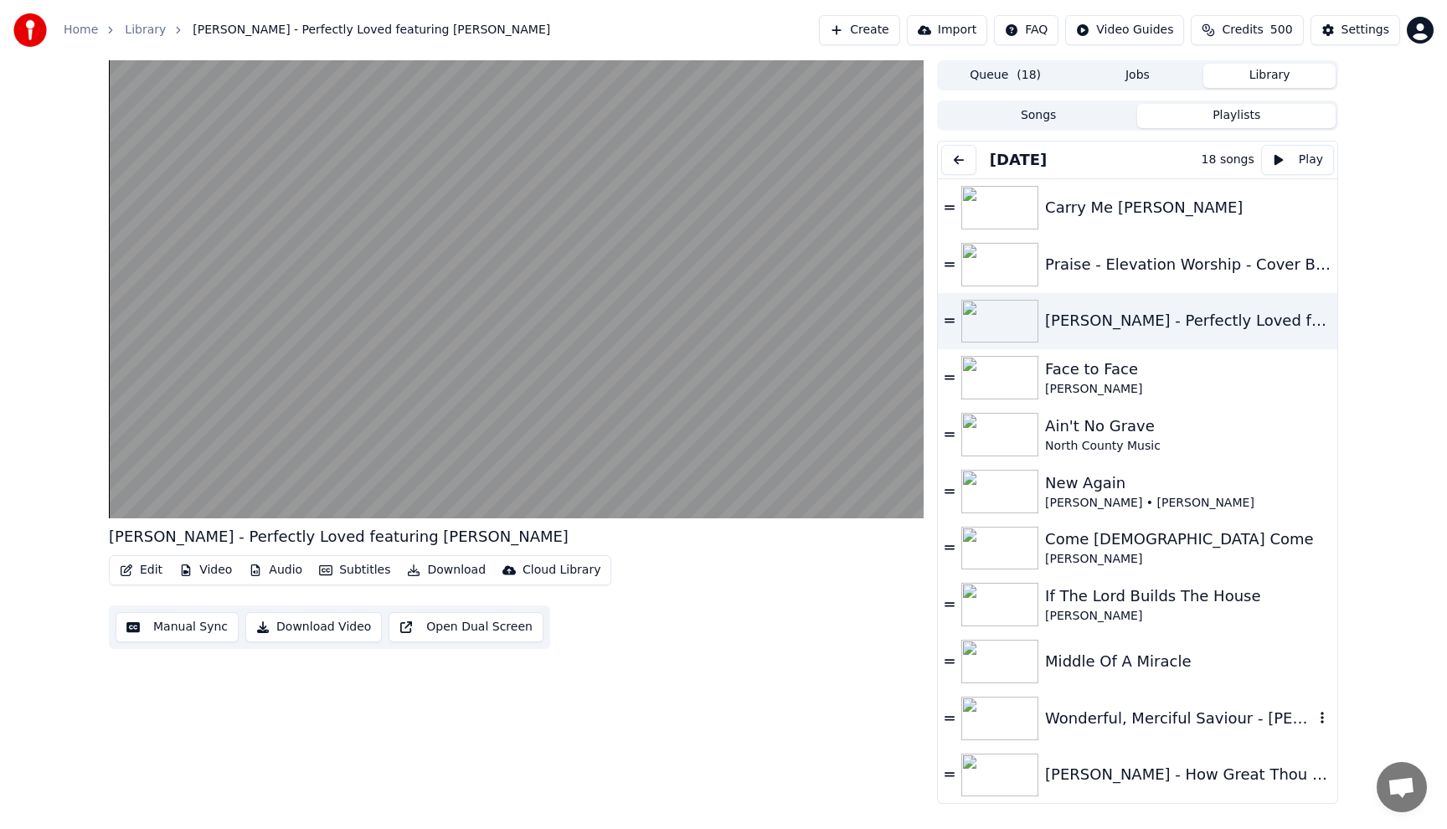
click at [1067, 718] on div "Wonderful, Merciful Saviour - [PERSON_NAME]" at bounding box center [1179, 718] width 269 height 23
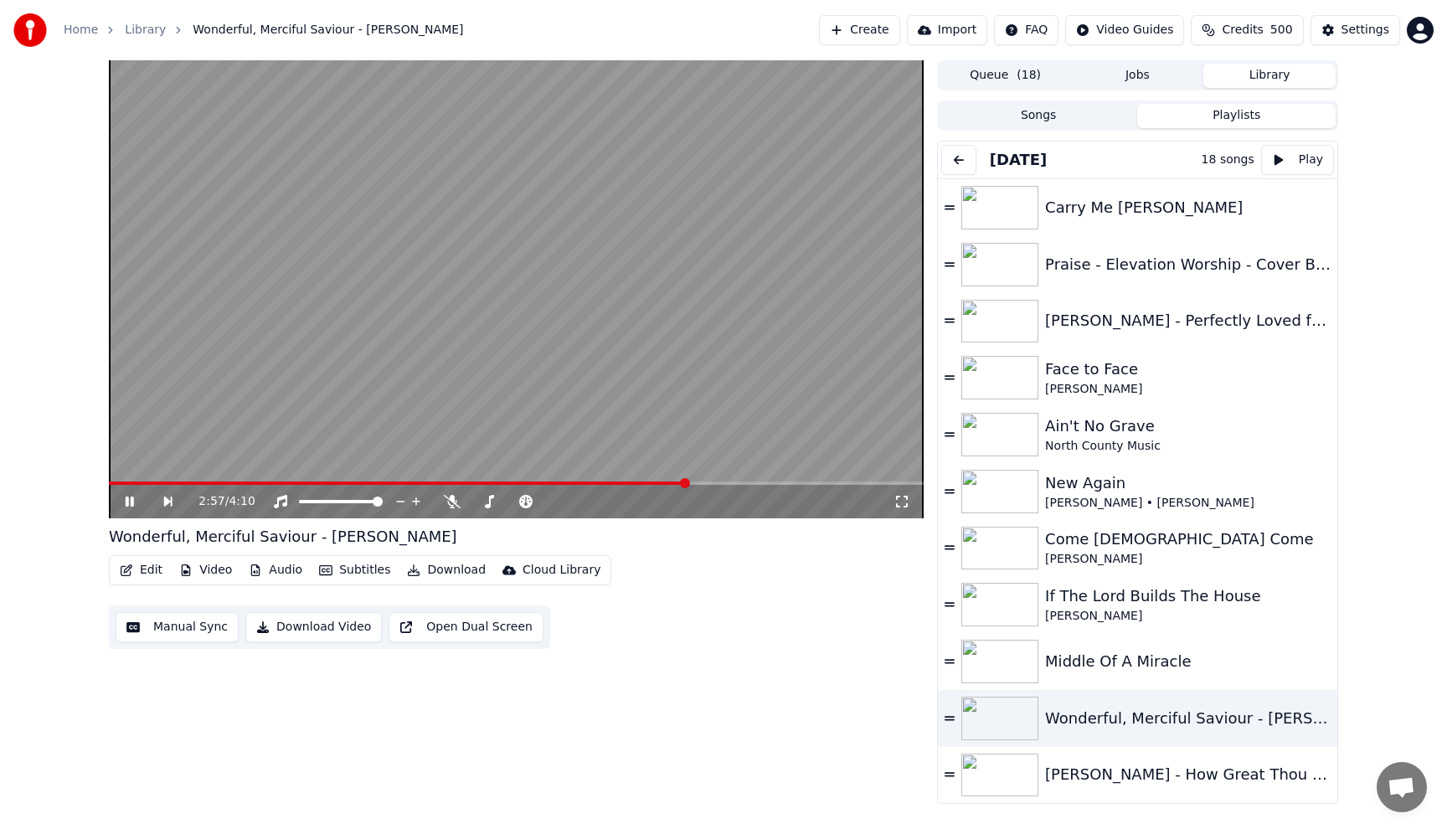
click at [1124, 79] on button "Jobs" at bounding box center [1138, 76] width 132 height 24
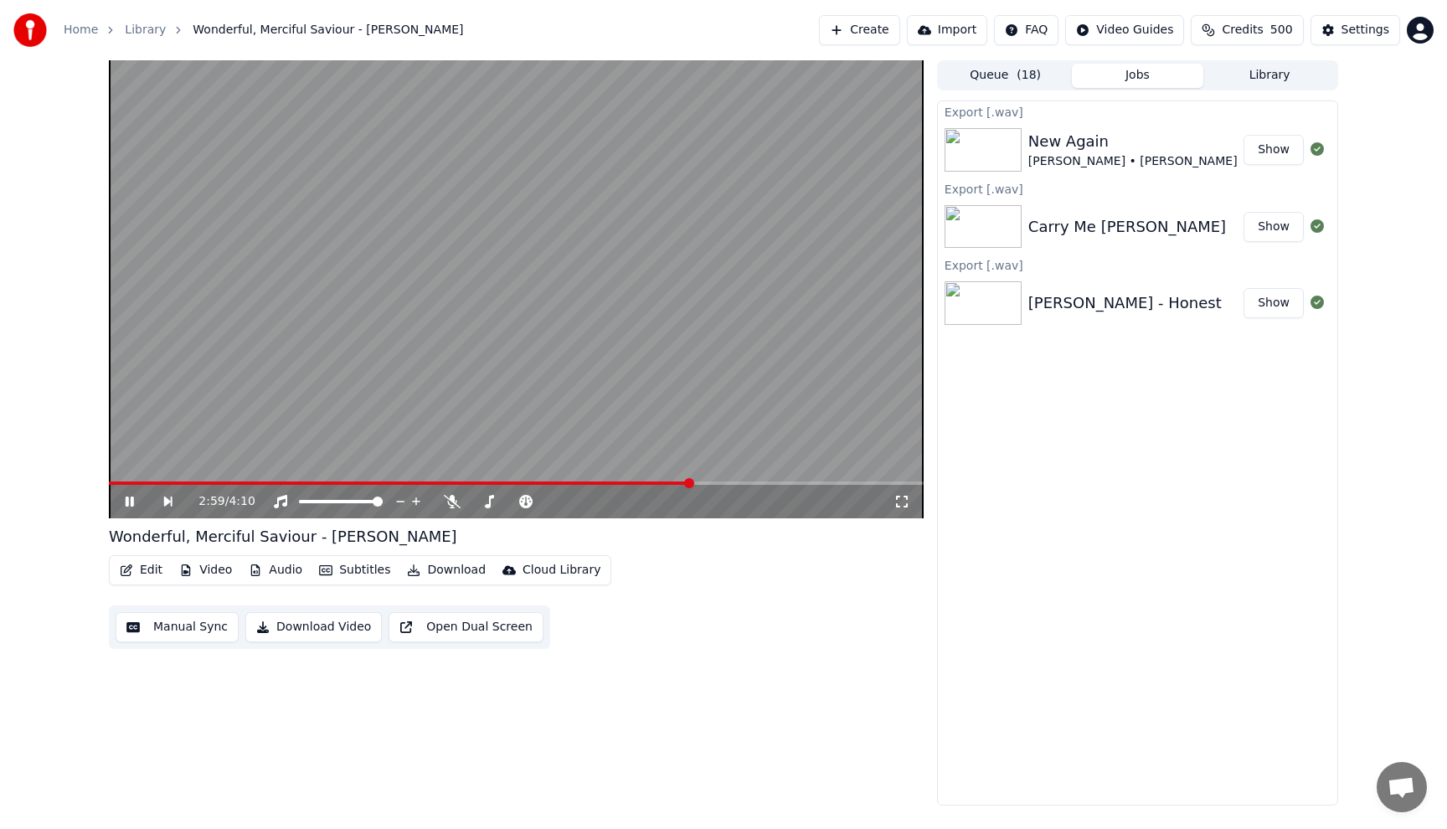
click at [1271, 77] on button "Library" at bounding box center [1269, 76] width 132 height 24
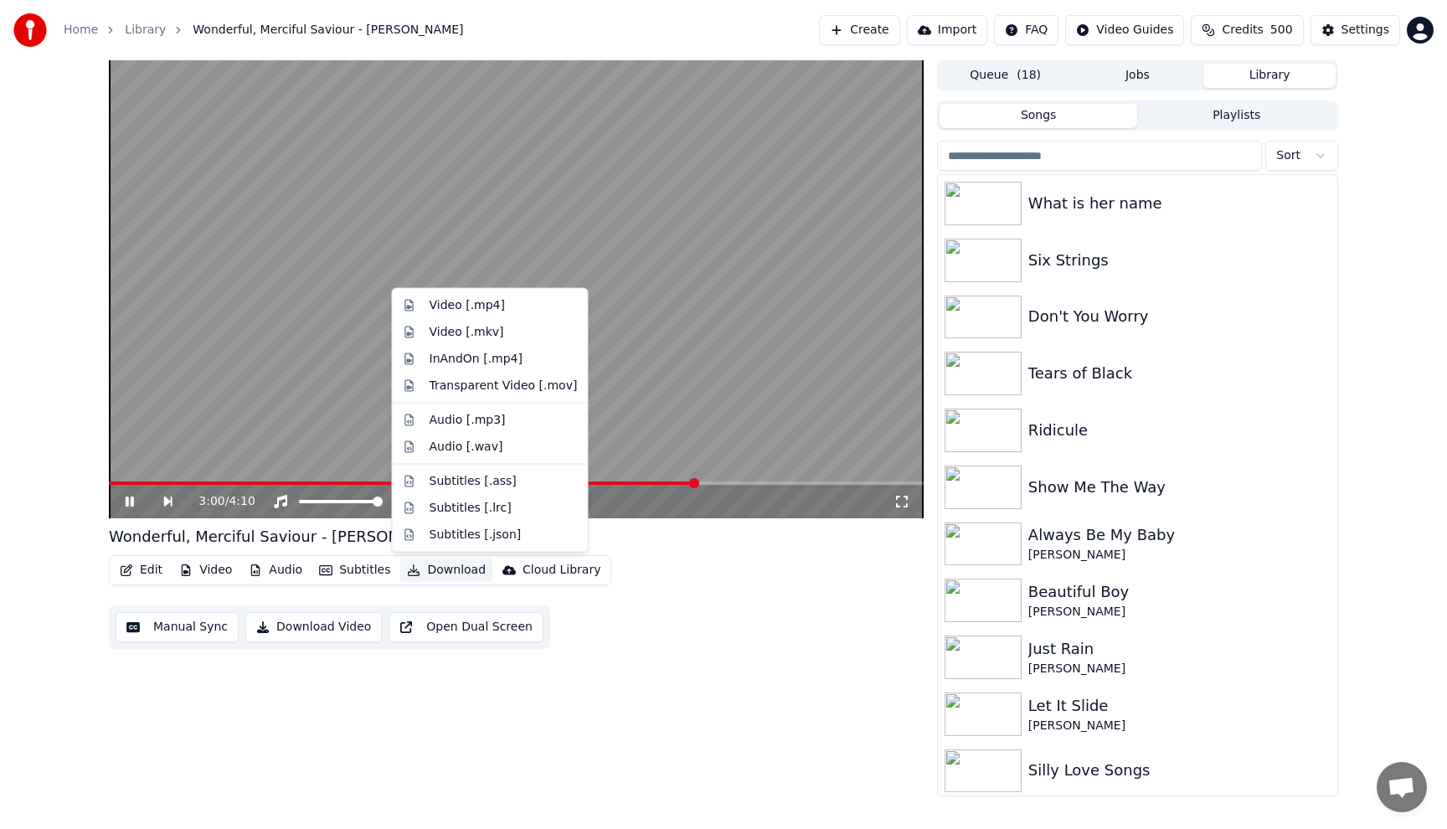
click at [439, 566] on button "Download" at bounding box center [446, 569] width 92 height 23
click at [452, 446] on div "Audio [.wav]" at bounding box center [466, 446] width 74 height 17
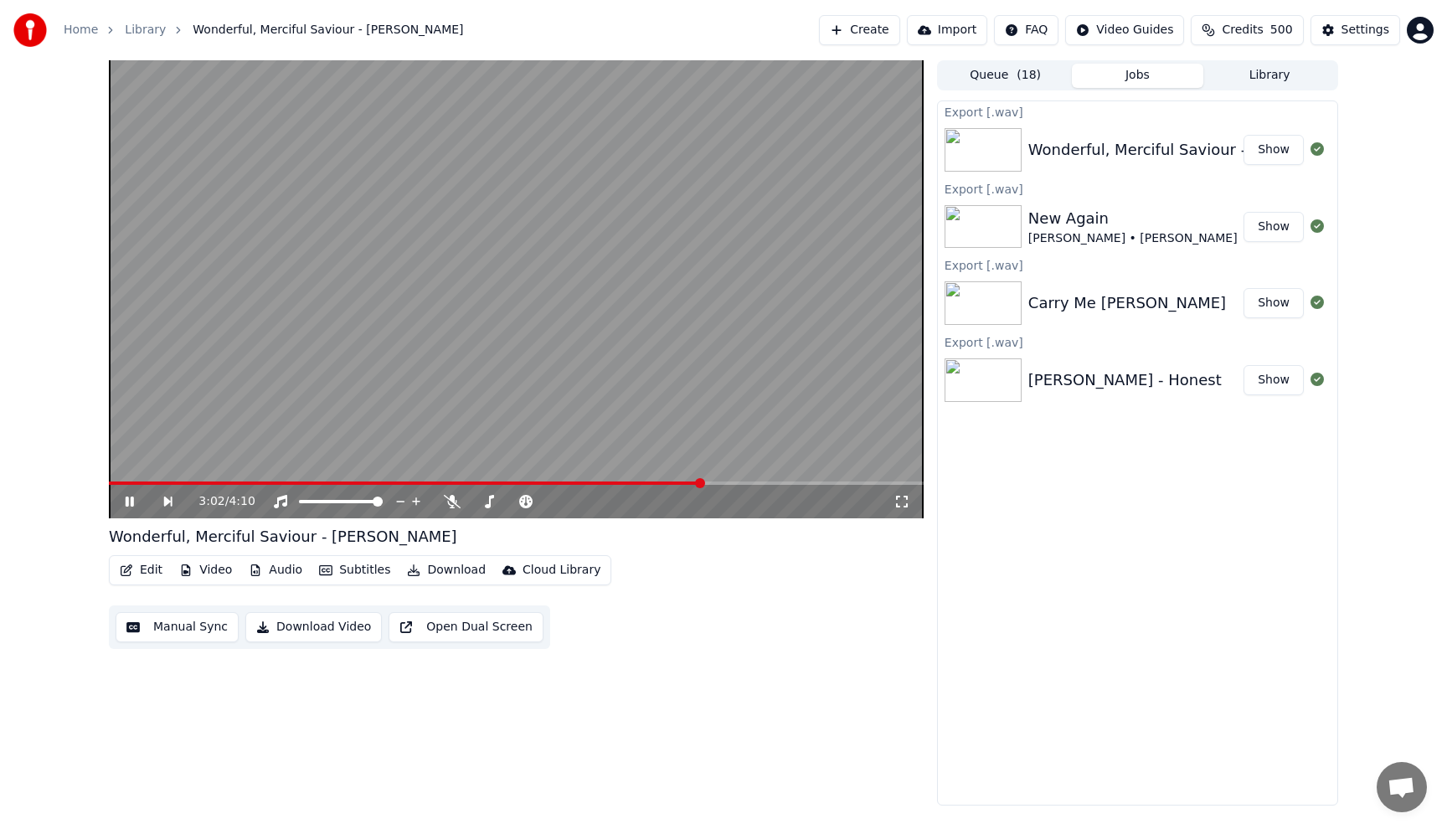
click at [1285, 81] on button "Library" at bounding box center [1269, 76] width 132 height 24
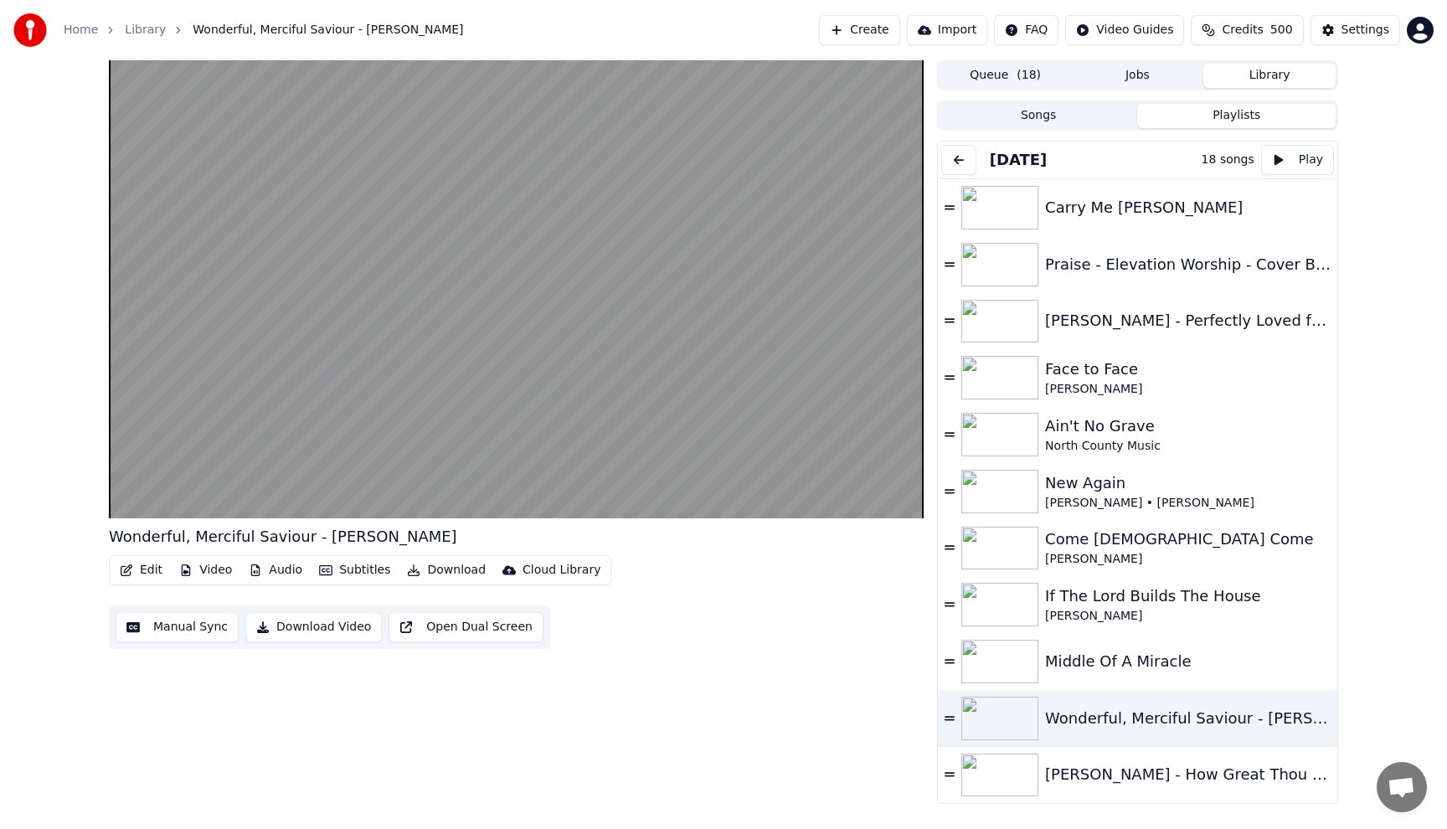
click at [1226, 110] on button "Playlists" at bounding box center [1236, 116] width 198 height 24
click at [1134, 771] on div "[PERSON_NAME] - How Great Thou Art" at bounding box center [1179, 774] width 269 height 23
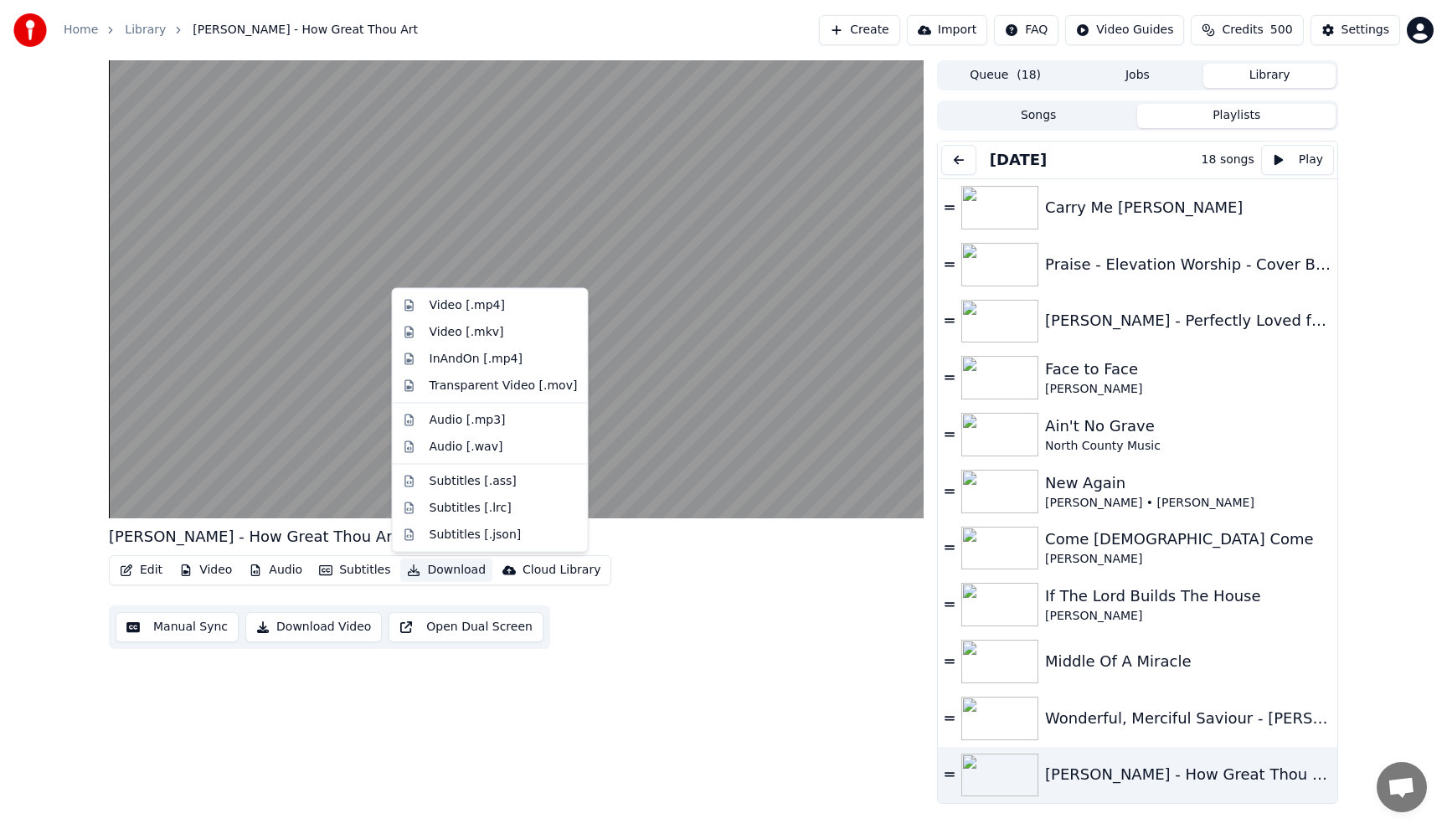
click at [437, 573] on button "Download" at bounding box center [446, 569] width 92 height 23
click at [459, 445] on div "Audio [.wav]" at bounding box center [466, 446] width 74 height 17
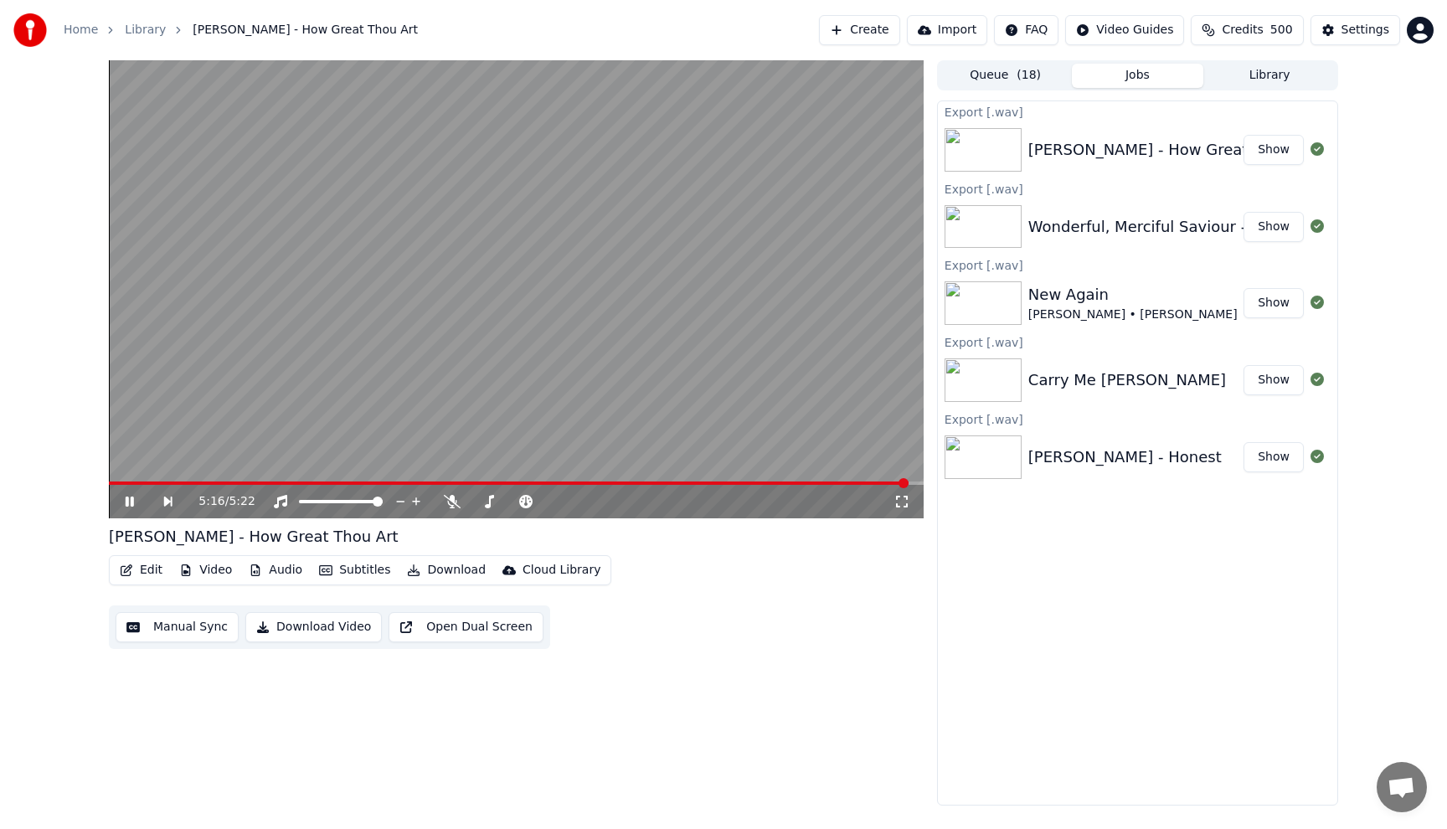
click at [1280, 77] on button "Library" at bounding box center [1269, 76] width 132 height 24
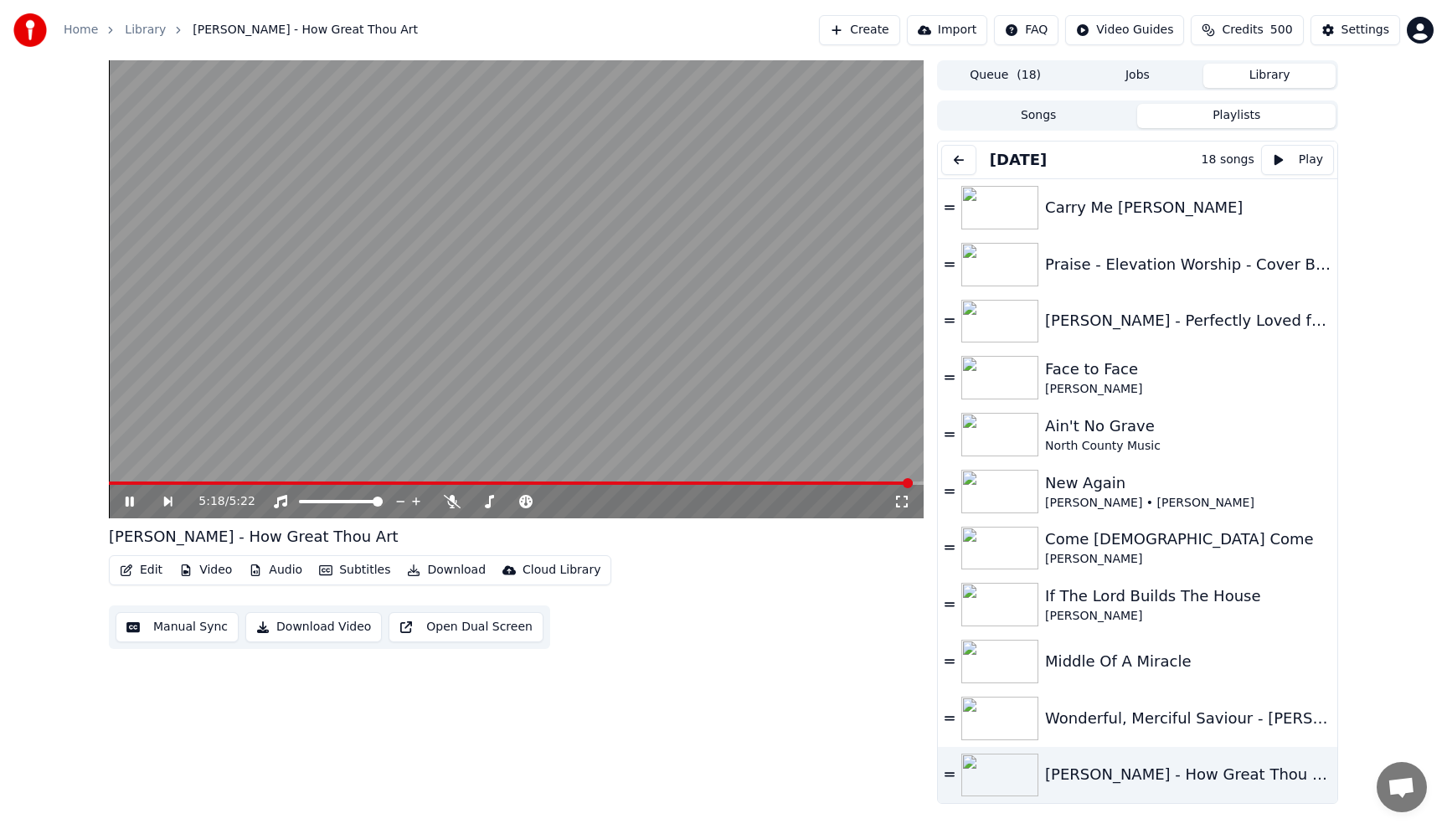
click at [1252, 119] on button "Playlists" at bounding box center [1236, 116] width 198 height 24
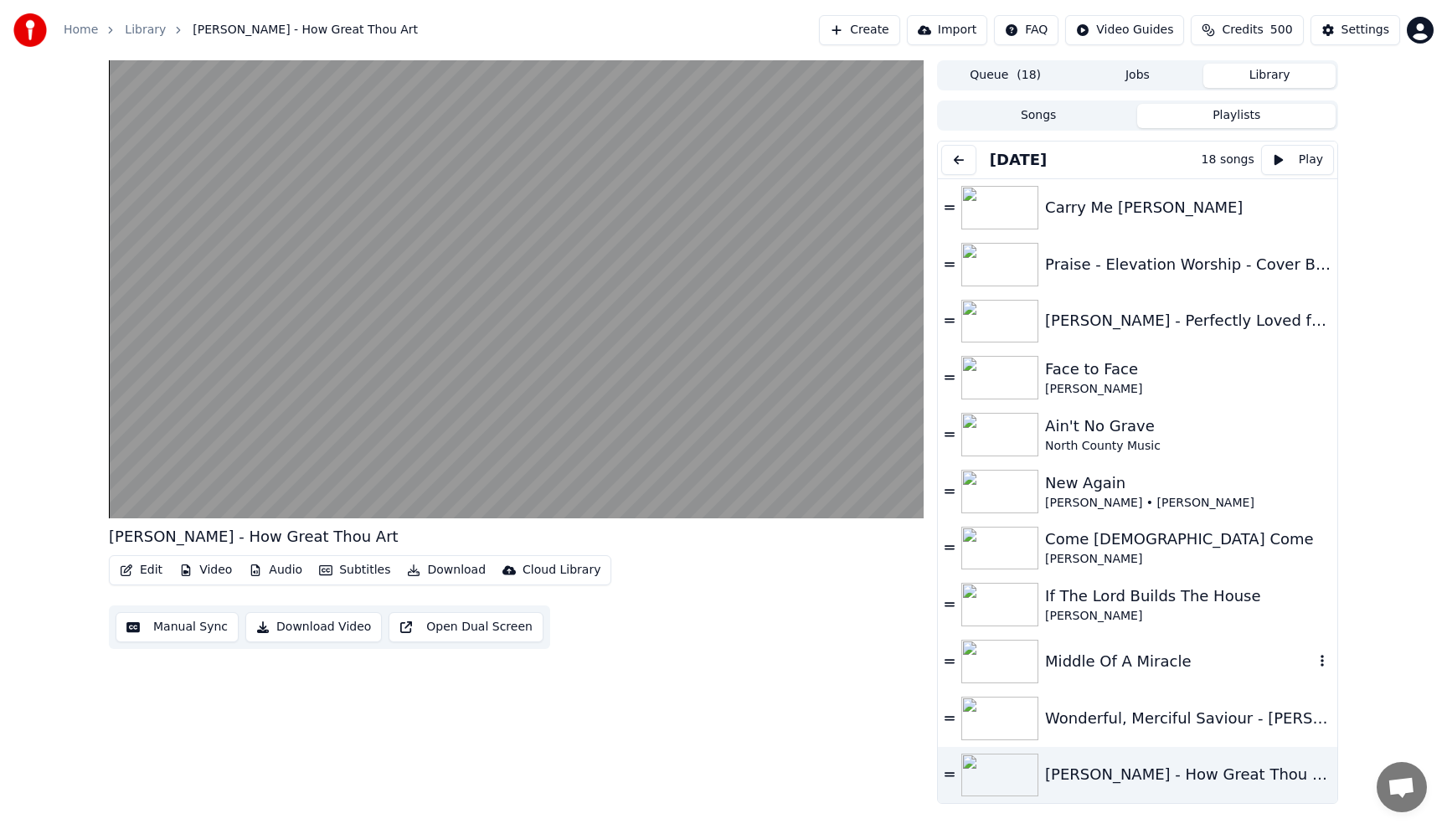
click at [1132, 651] on div "Middle Of A Miracle" at bounding box center [1179, 661] width 269 height 23
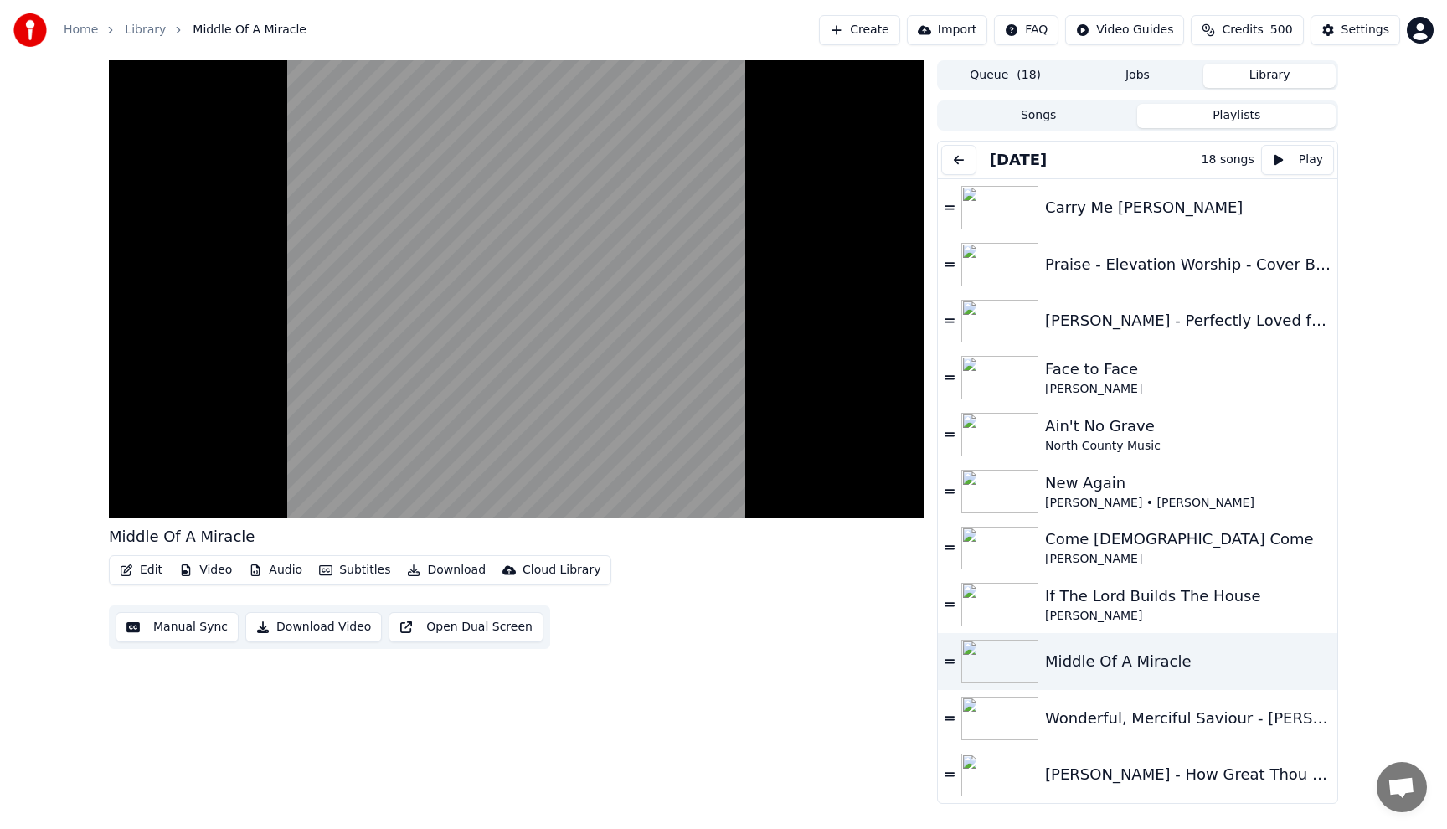
click at [949, 163] on button at bounding box center [958, 160] width 35 height 30
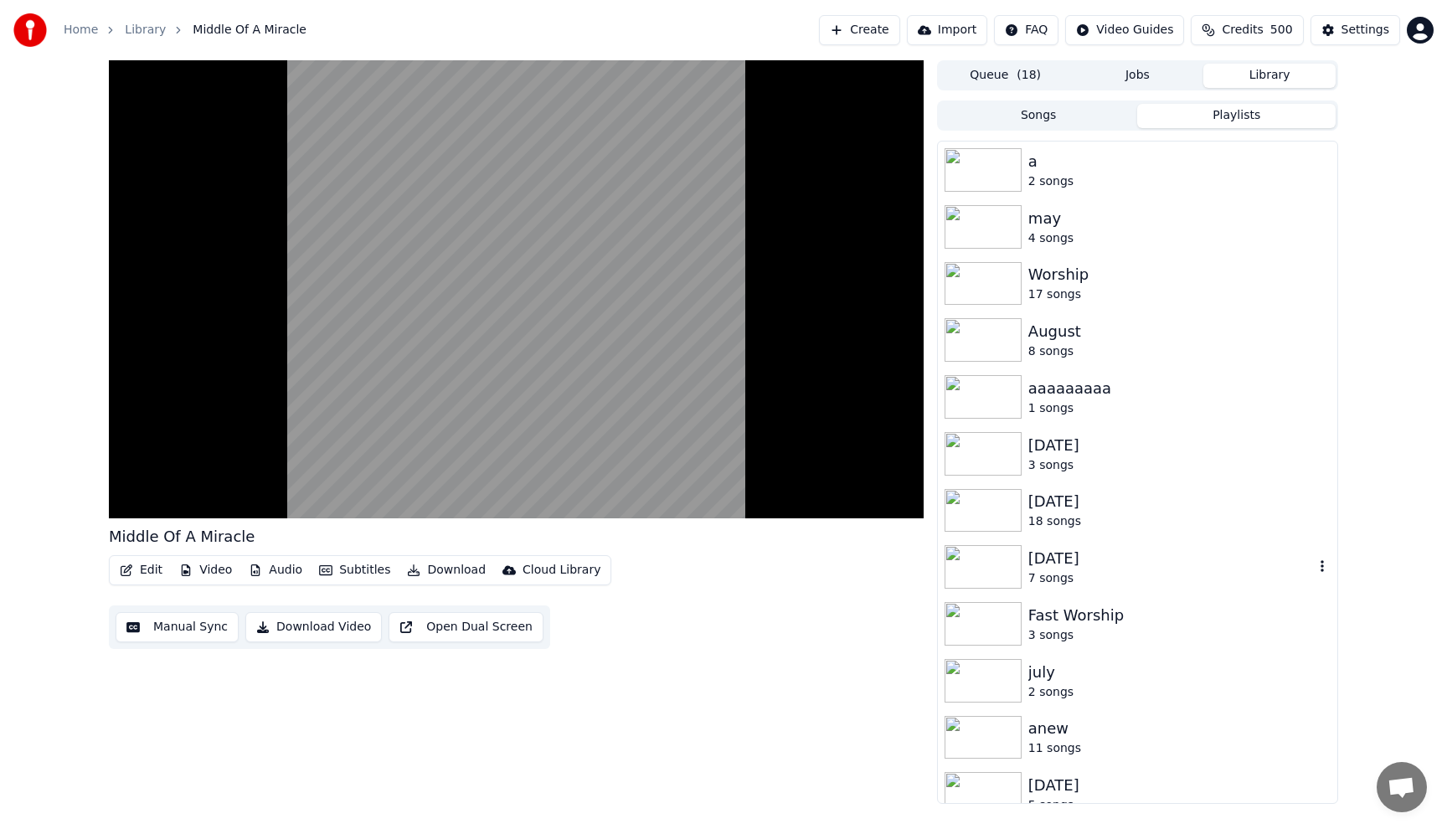
click at [998, 564] on img at bounding box center [982, 567] width 77 height 44
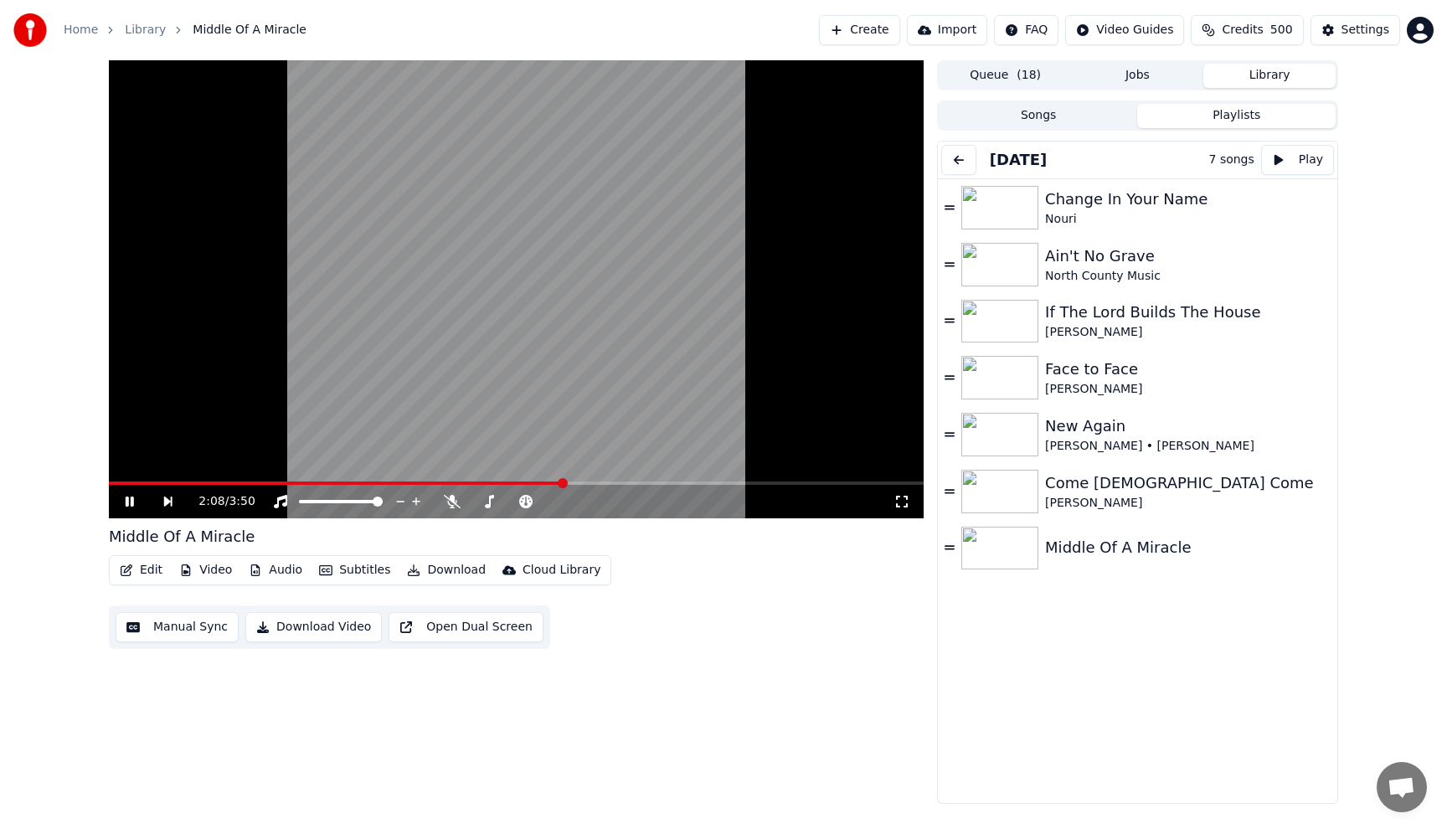
click at [437, 572] on button "Download" at bounding box center [446, 569] width 92 height 23
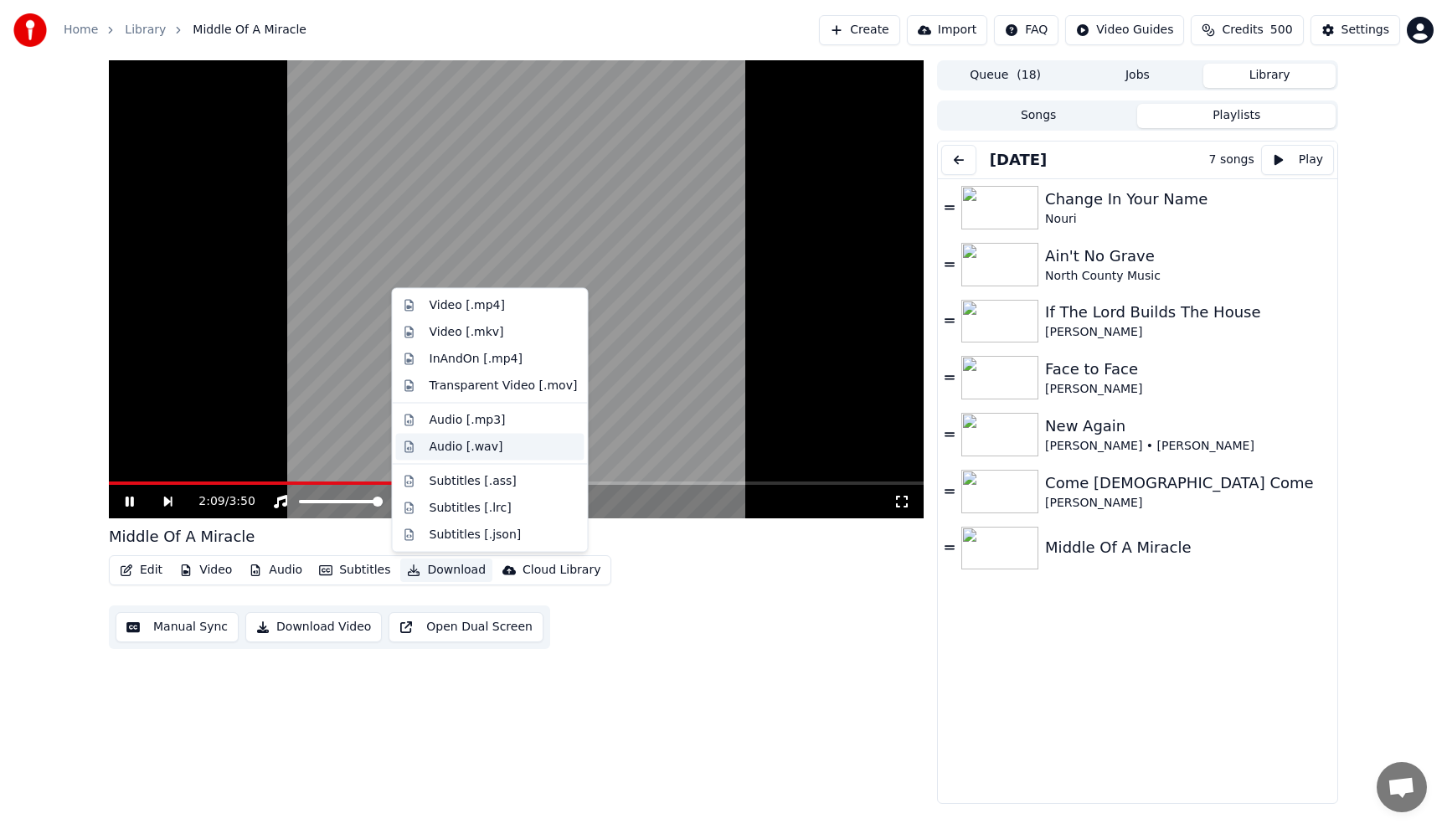
click at [470, 448] on div "Audio [.wav]" at bounding box center [466, 446] width 74 height 17
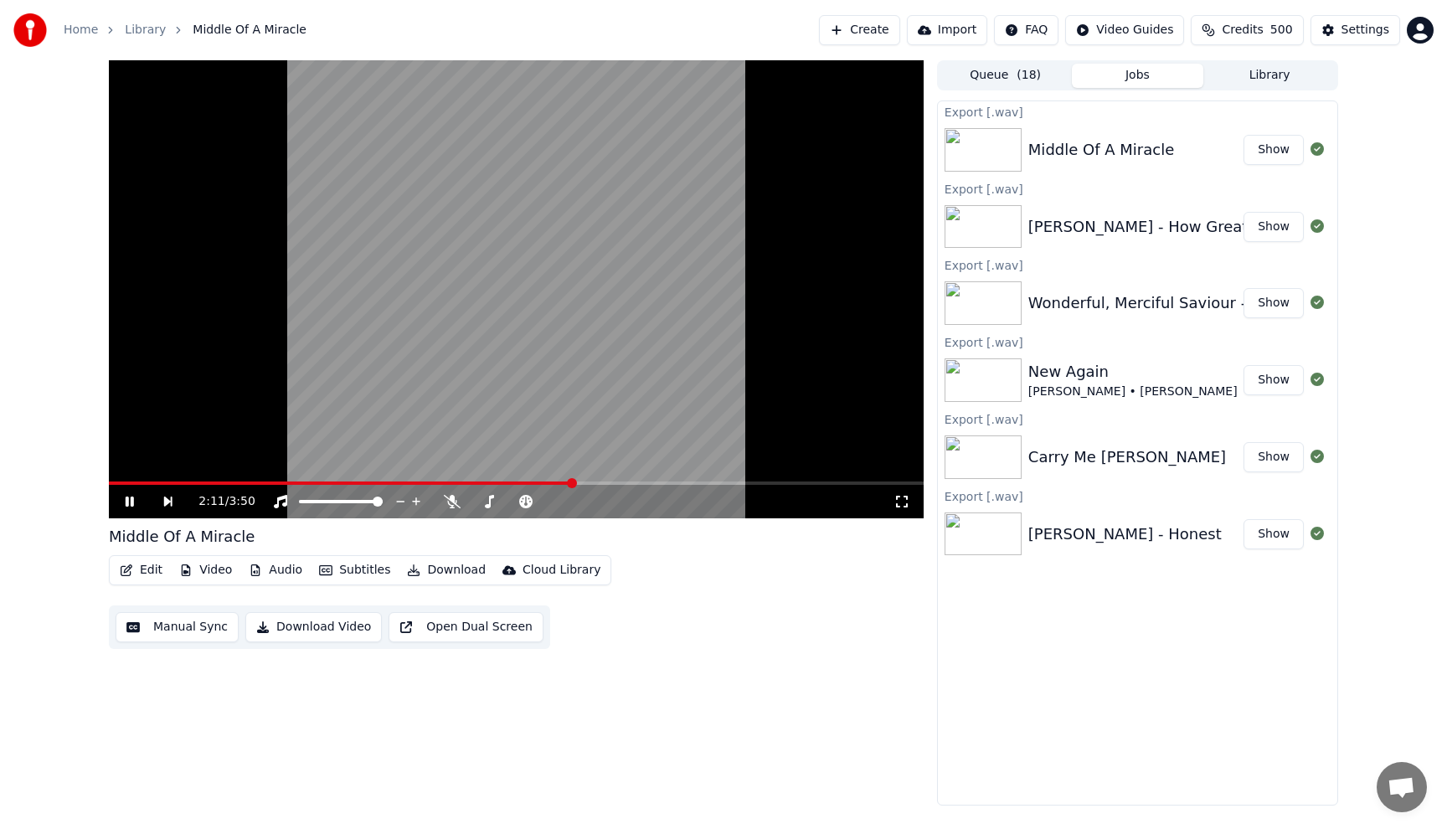
click at [1257, 76] on button "Library" at bounding box center [1269, 76] width 132 height 24
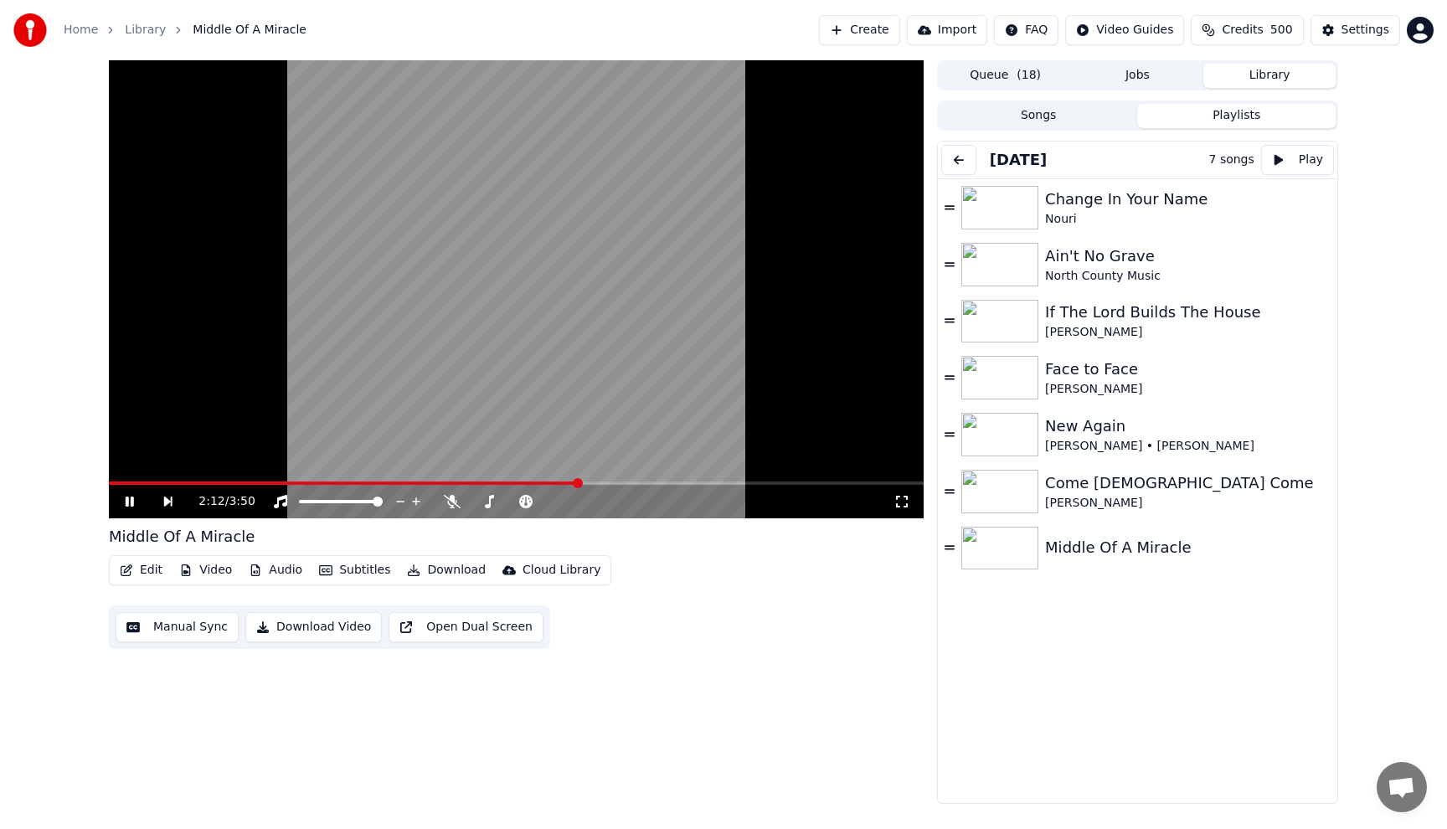
click at [1215, 111] on button "Playlists" at bounding box center [1236, 116] width 198 height 24
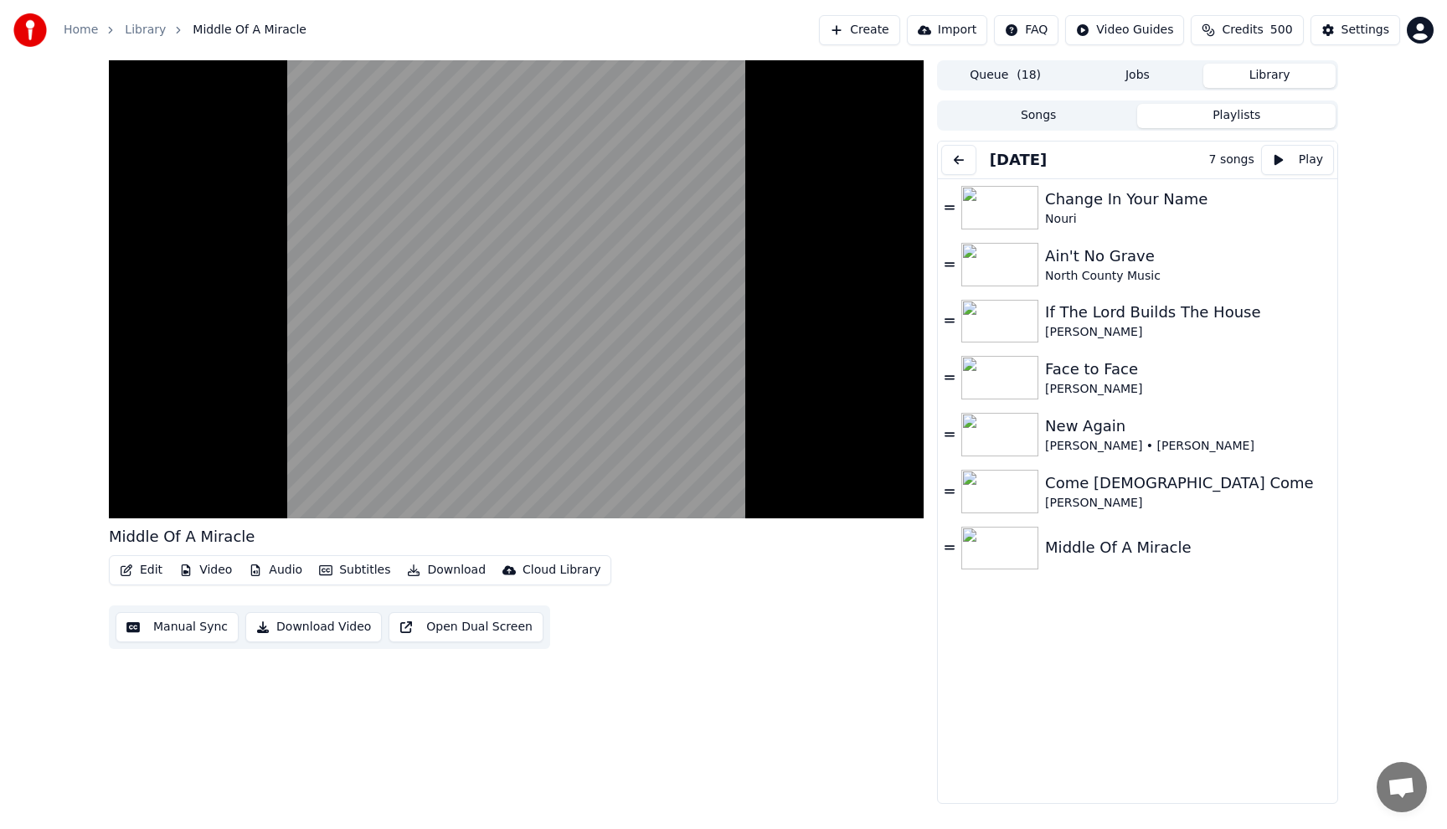
click at [964, 162] on button at bounding box center [958, 160] width 35 height 30
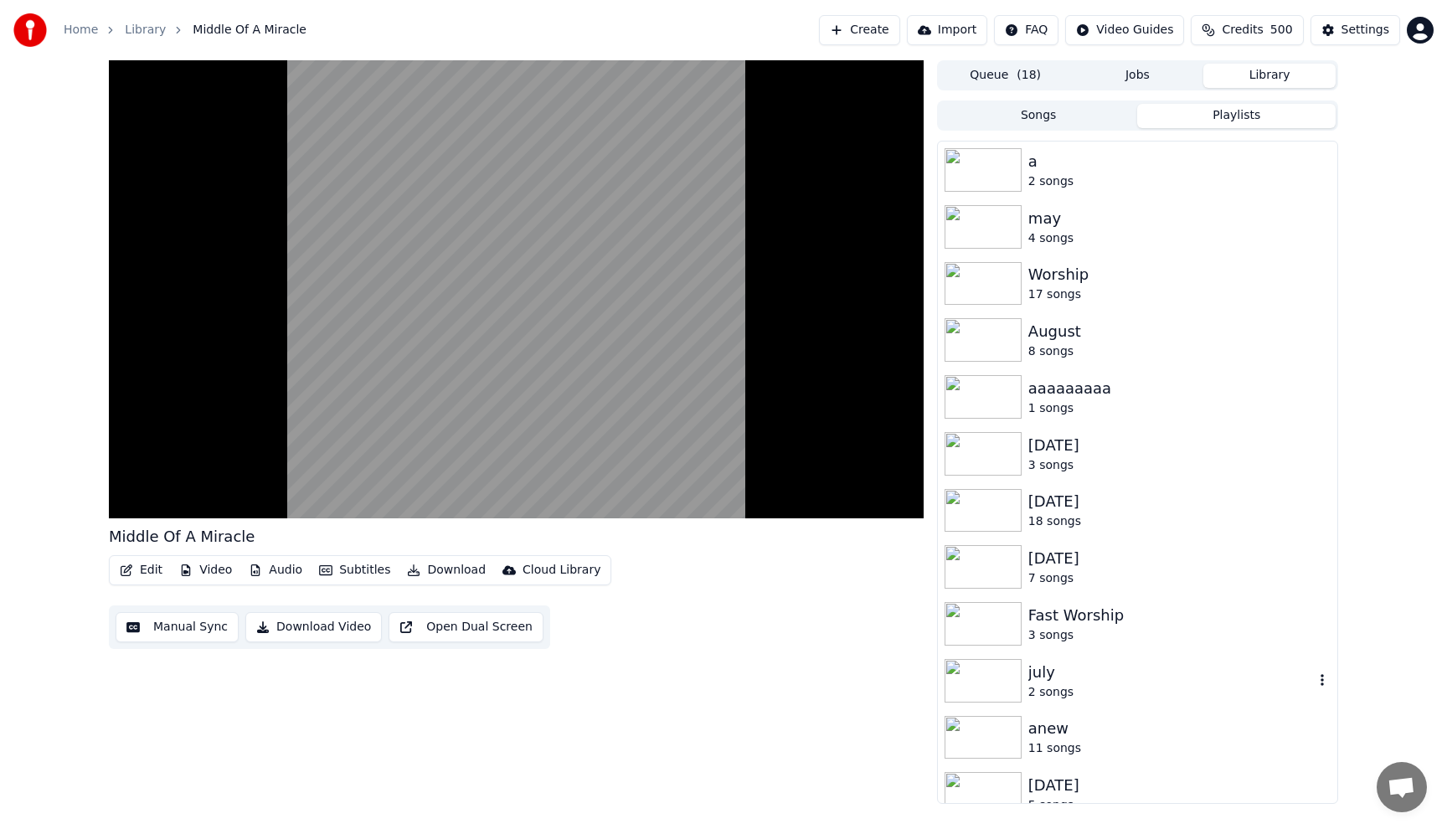
click at [1028, 679] on div "july" at bounding box center [1170, 671] width 285 height 23
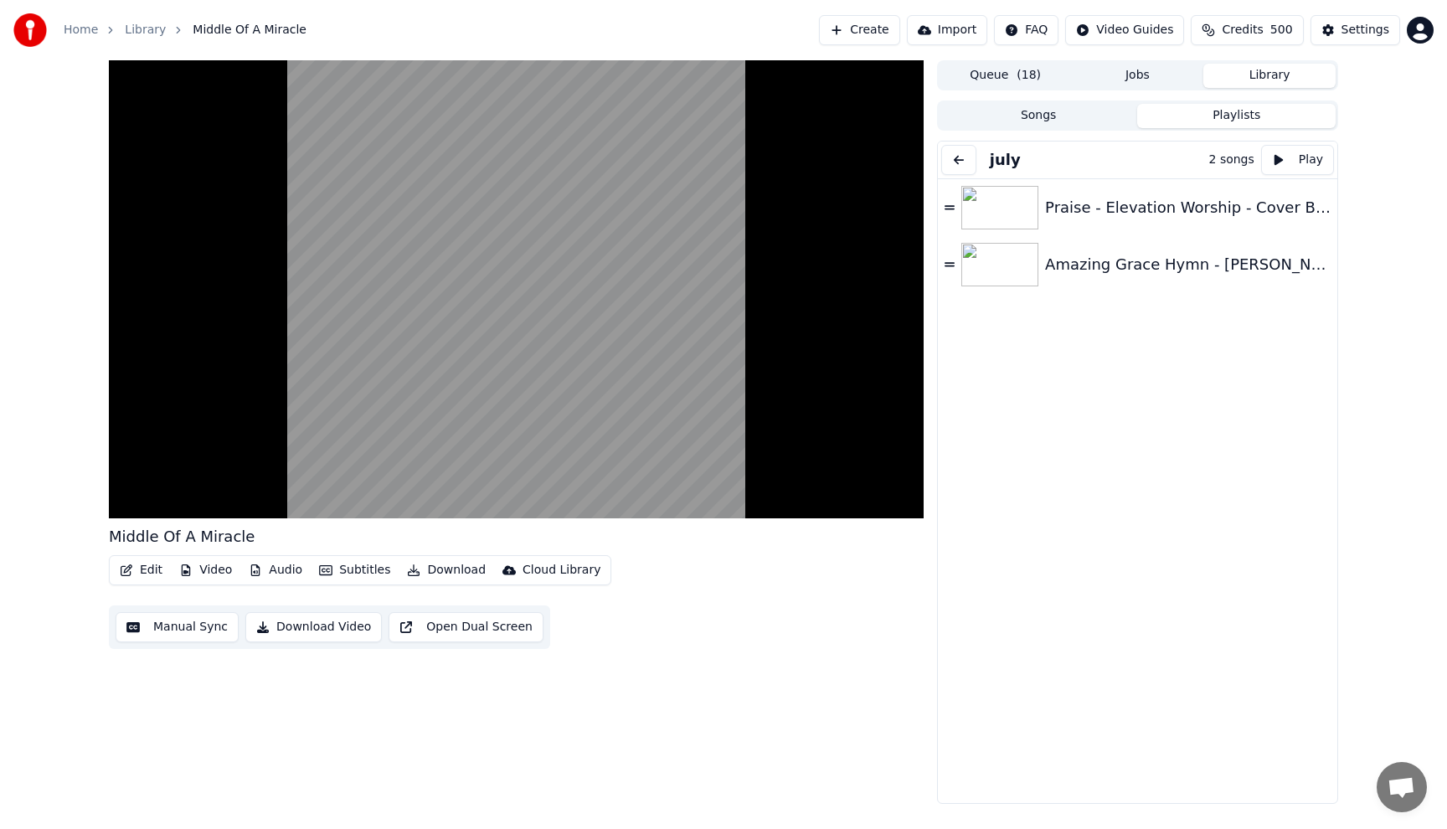
click at [960, 162] on button at bounding box center [958, 160] width 35 height 30
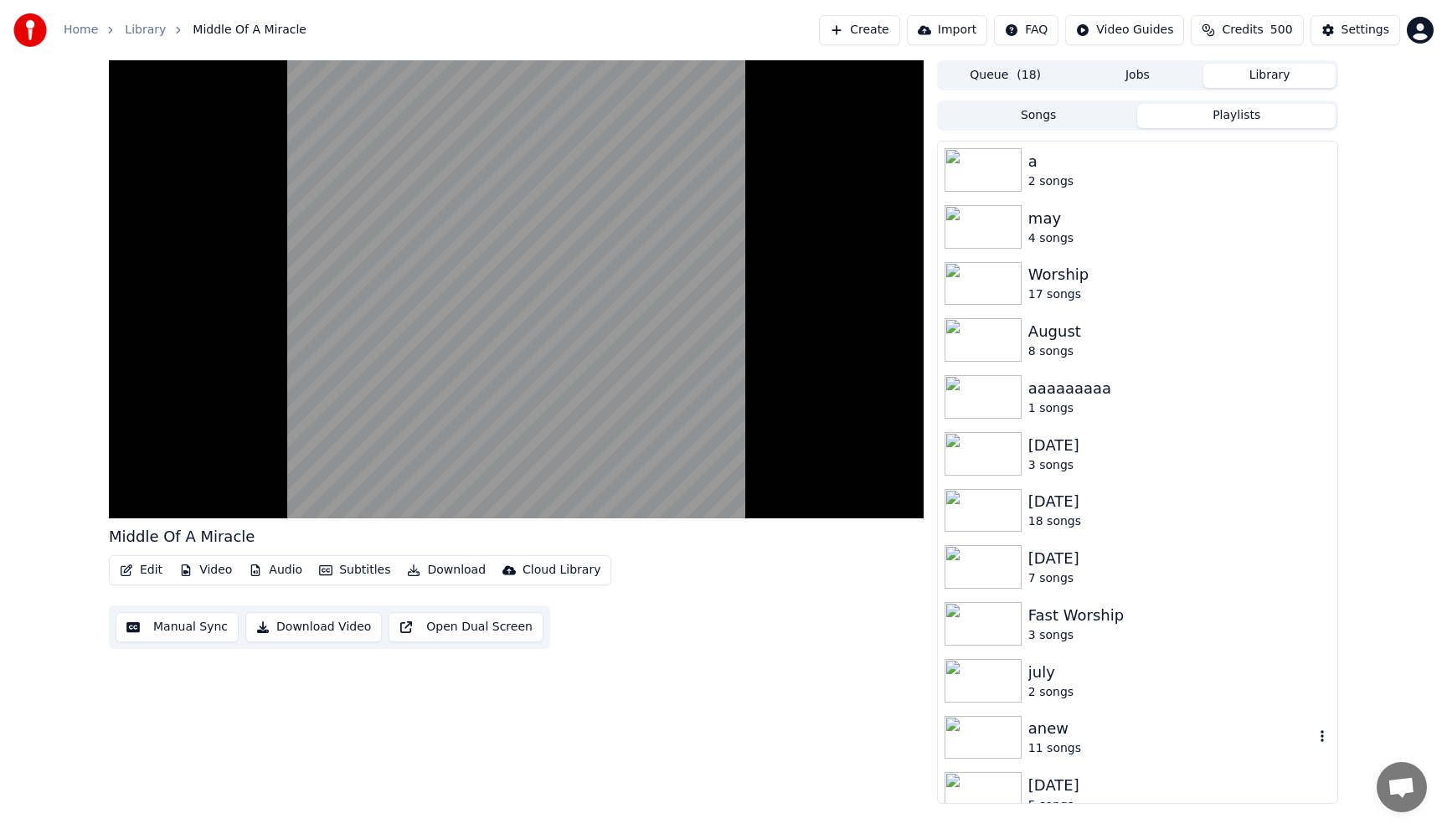
click at [1038, 753] on div "11 songs" at bounding box center [1170, 748] width 285 height 17
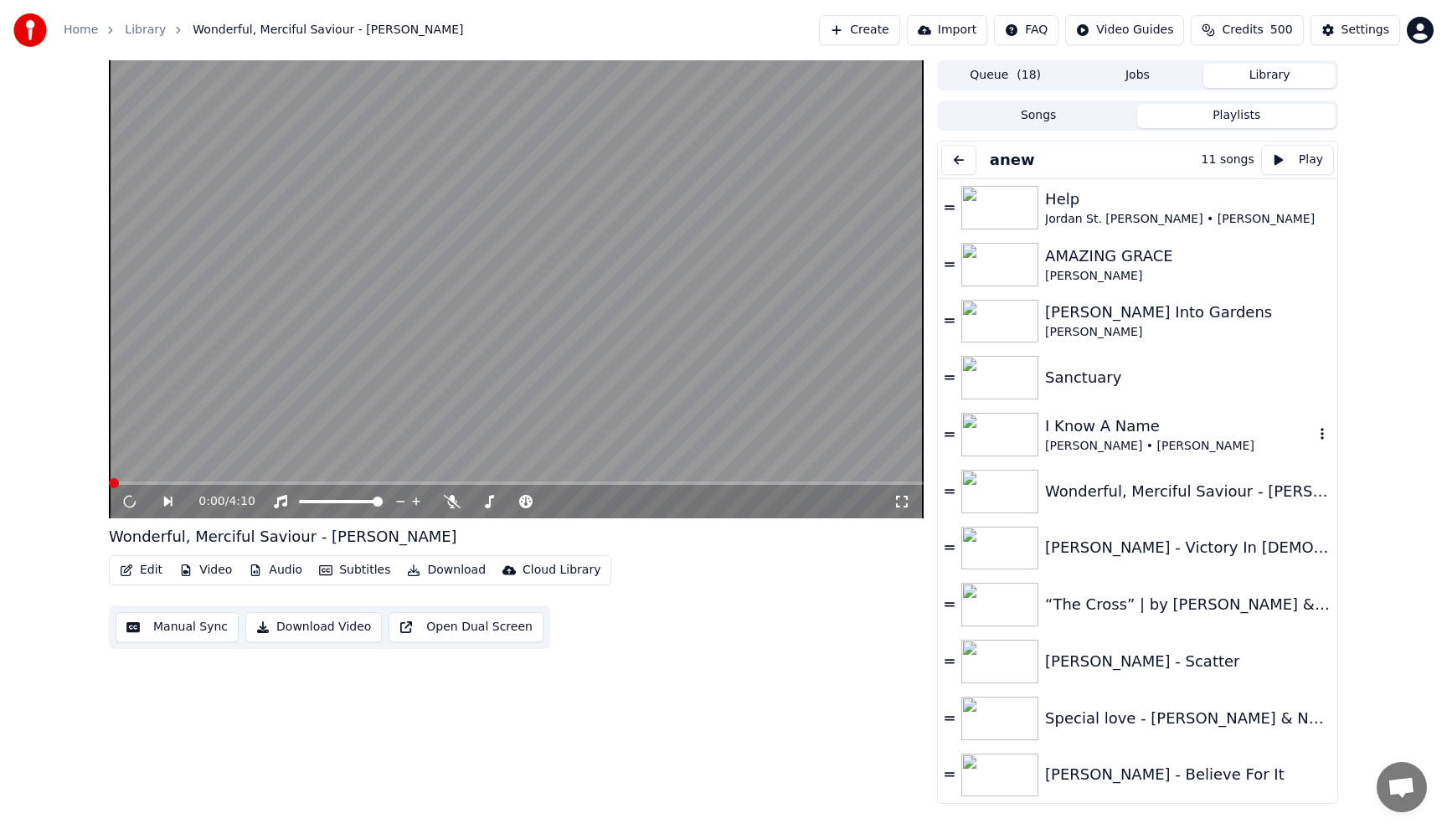
click at [1152, 449] on div "[PERSON_NAME] • [PERSON_NAME]" at bounding box center [1179, 446] width 269 height 17
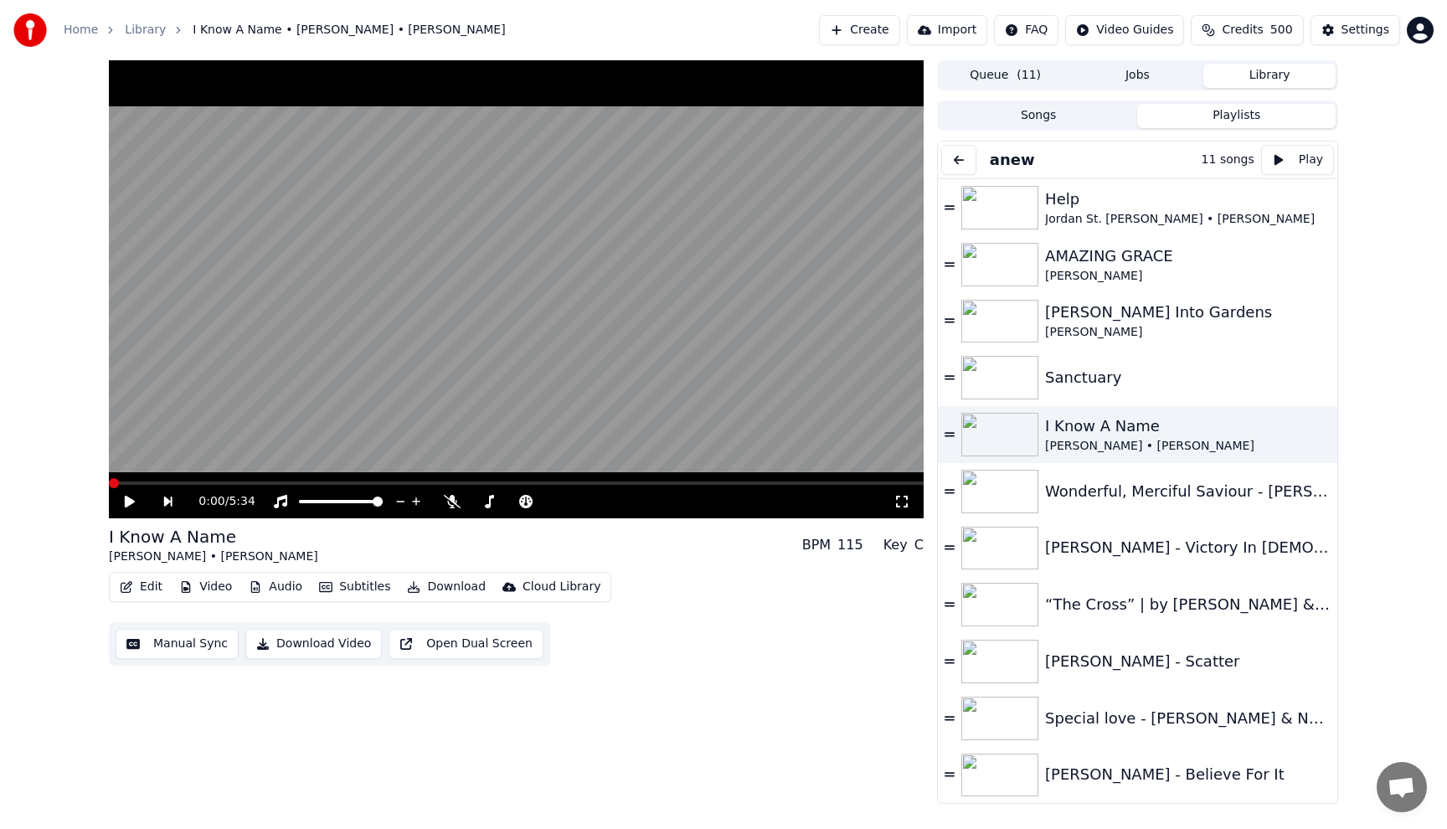
click at [129, 501] on icon at bounding box center [130, 502] width 10 height 12
click at [1097, 605] on div "“The Cross” | by [PERSON_NAME] & [PERSON_NAME] | Lyrics" at bounding box center [1179, 604] width 269 height 23
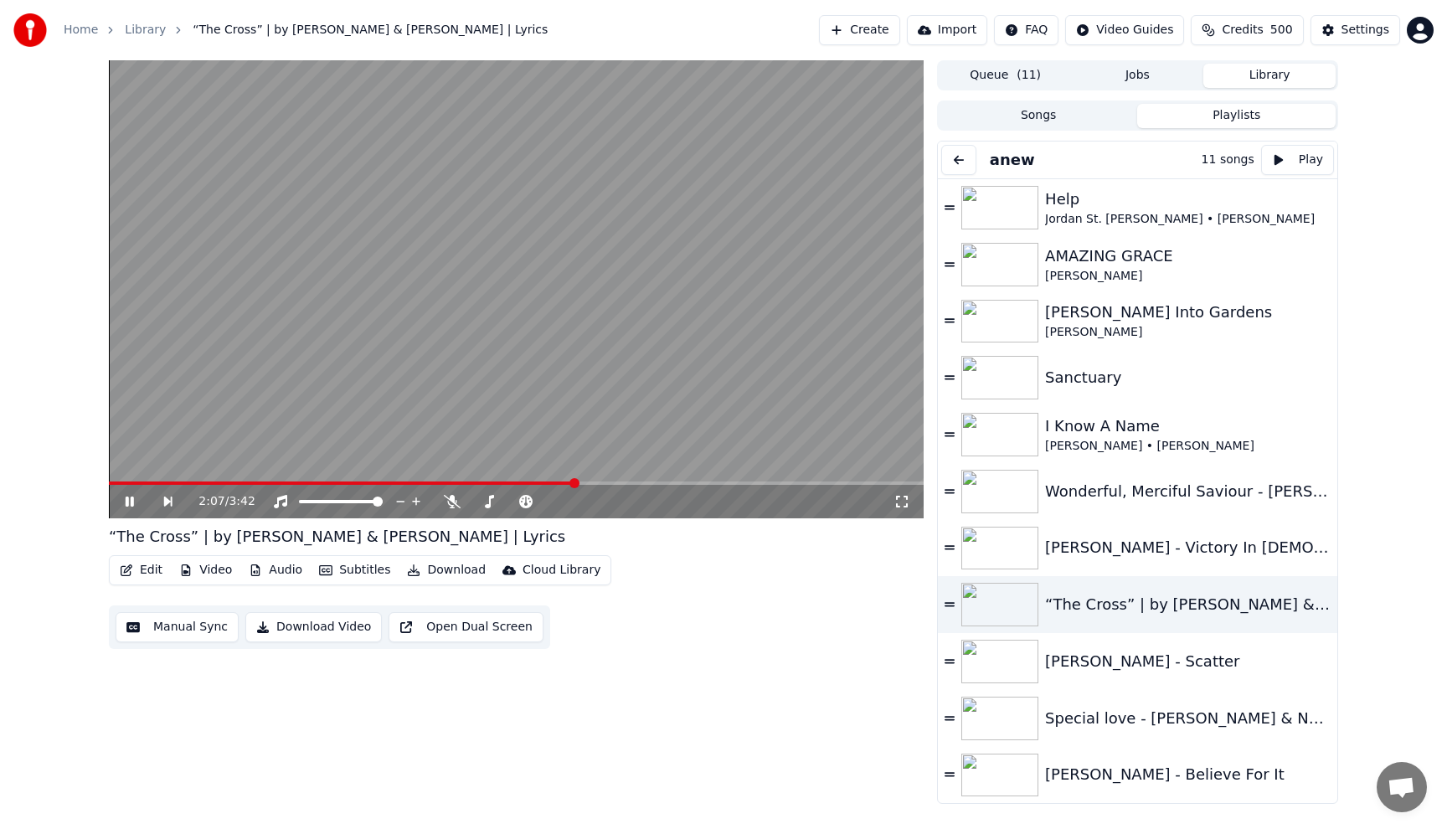
click at [112, 482] on span at bounding box center [342, 482] width 466 height 3
click at [218, 332] on video at bounding box center [516, 289] width 815 height 458
click at [112, 484] on span at bounding box center [110, 482] width 3 height 3
click at [123, 503] on icon at bounding box center [141, 501] width 39 height 13
click at [453, 576] on button "Download" at bounding box center [446, 569] width 92 height 23
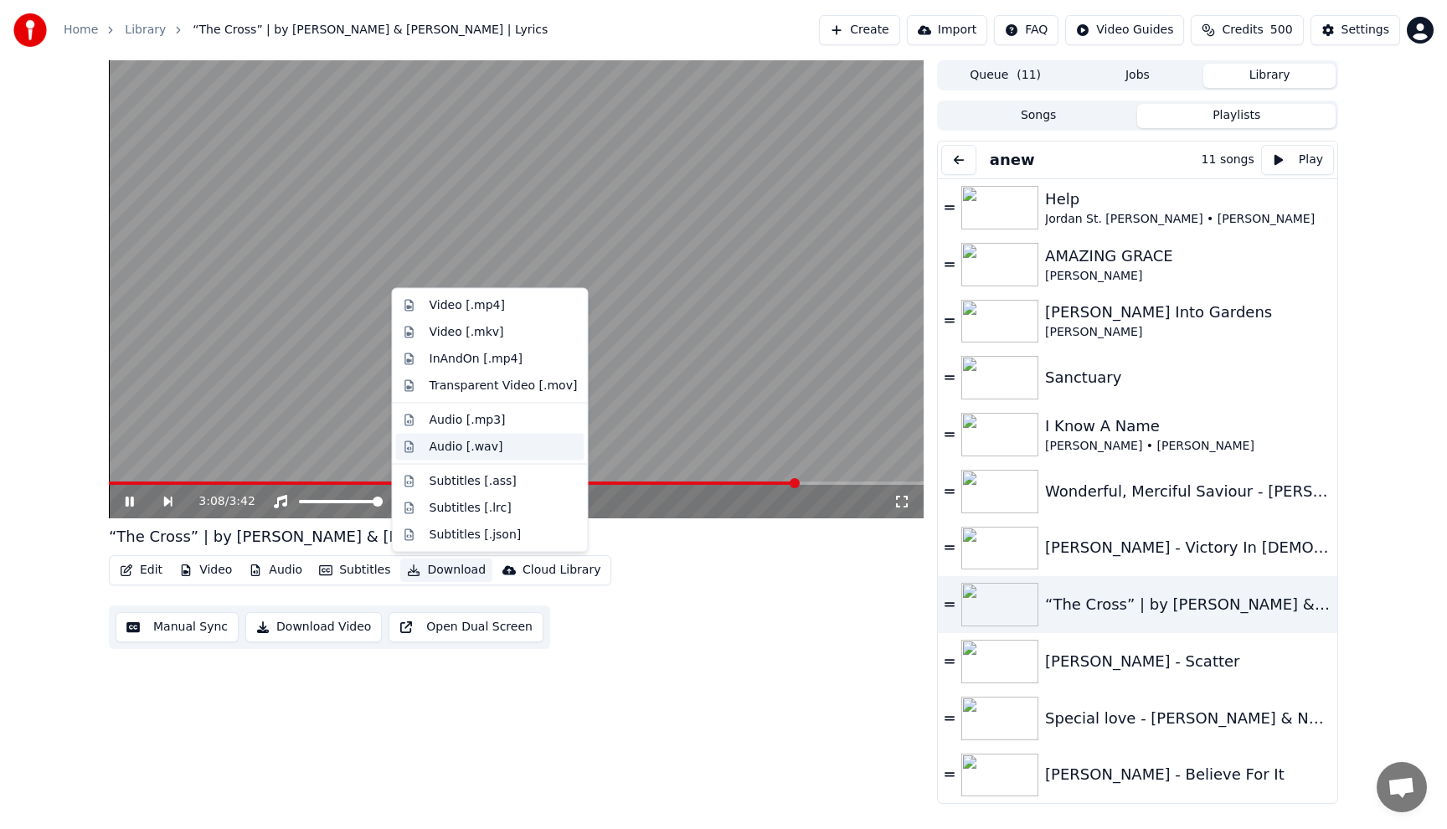
click at [457, 450] on div "Audio [.wav]" at bounding box center [466, 446] width 74 height 17
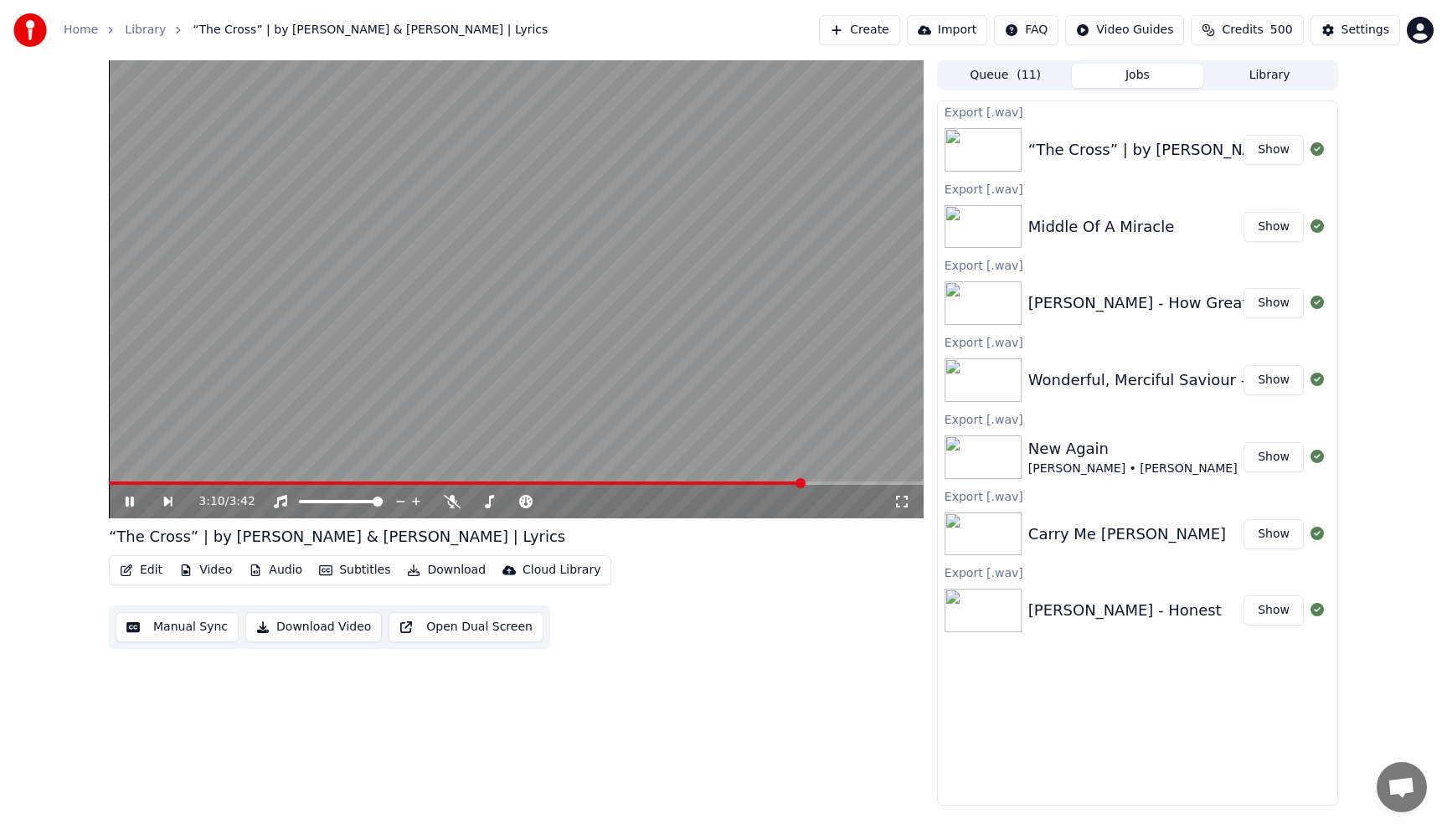
click at [1273, 75] on button "Library" at bounding box center [1269, 76] width 132 height 24
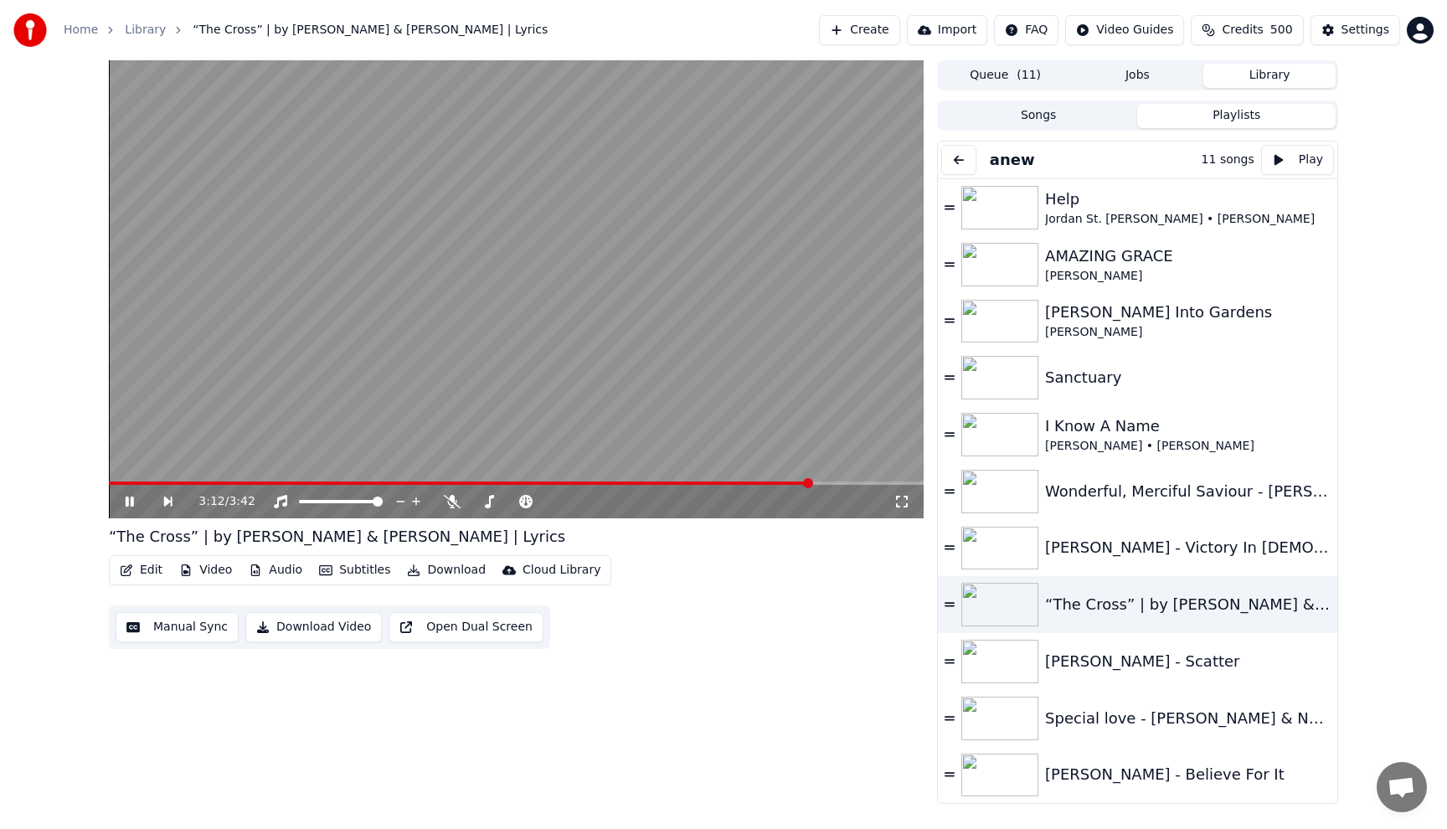
click at [1236, 120] on button "Playlists" at bounding box center [1236, 116] width 198 height 24
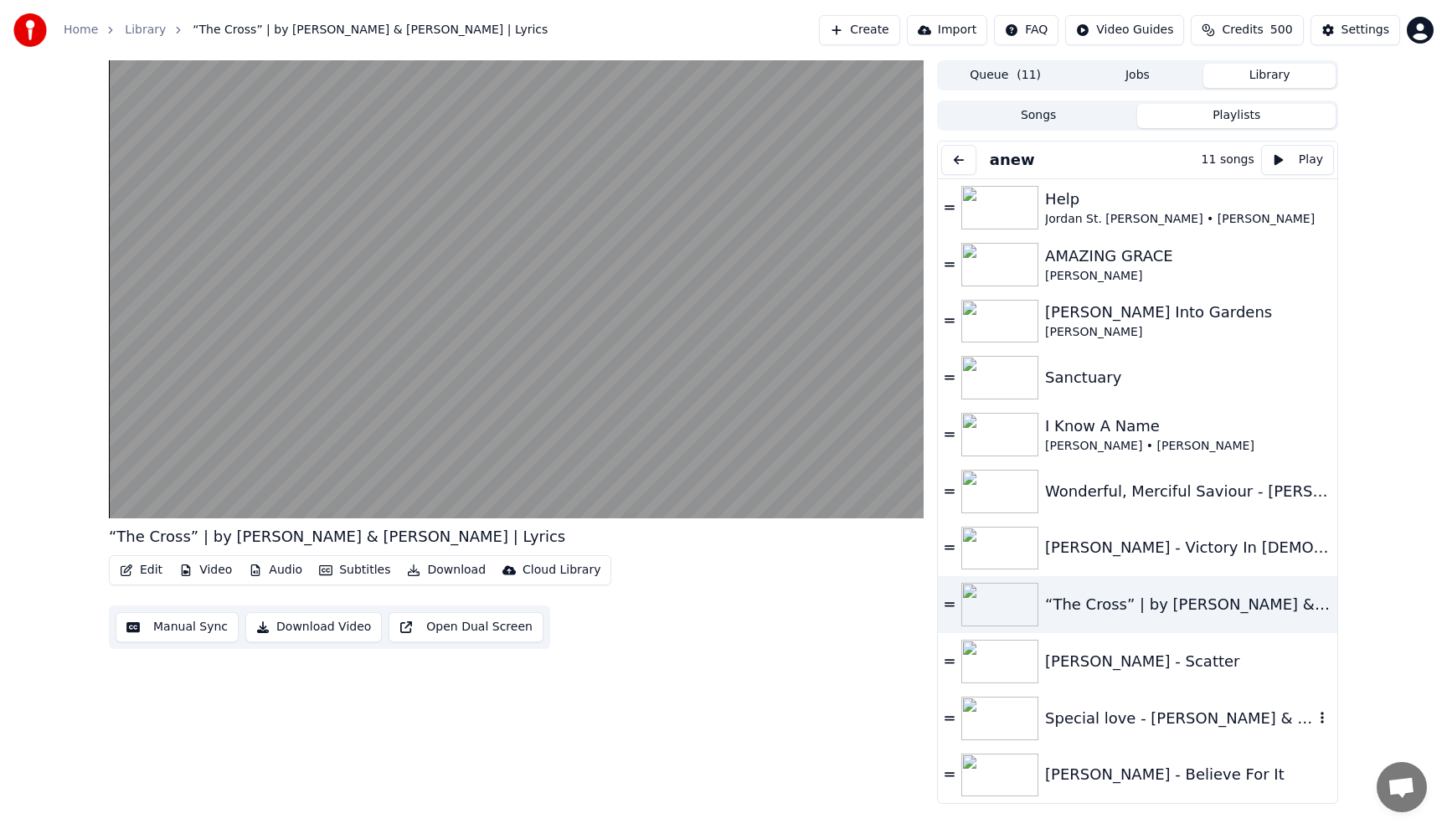
click at [1138, 722] on div "Special love - [PERSON_NAME] & New River" at bounding box center [1179, 718] width 269 height 23
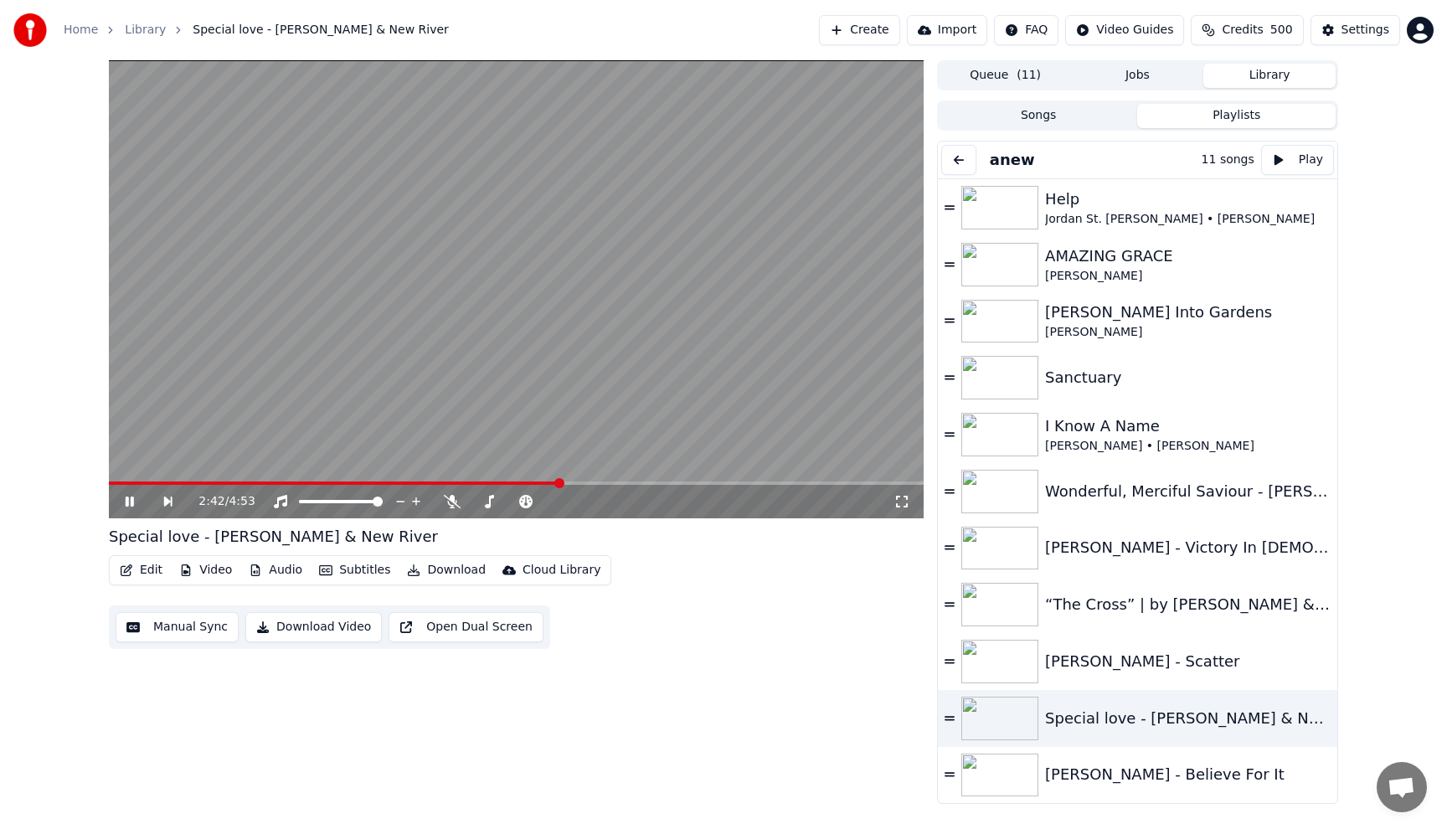
click at [652, 289] on video at bounding box center [516, 289] width 815 height 458
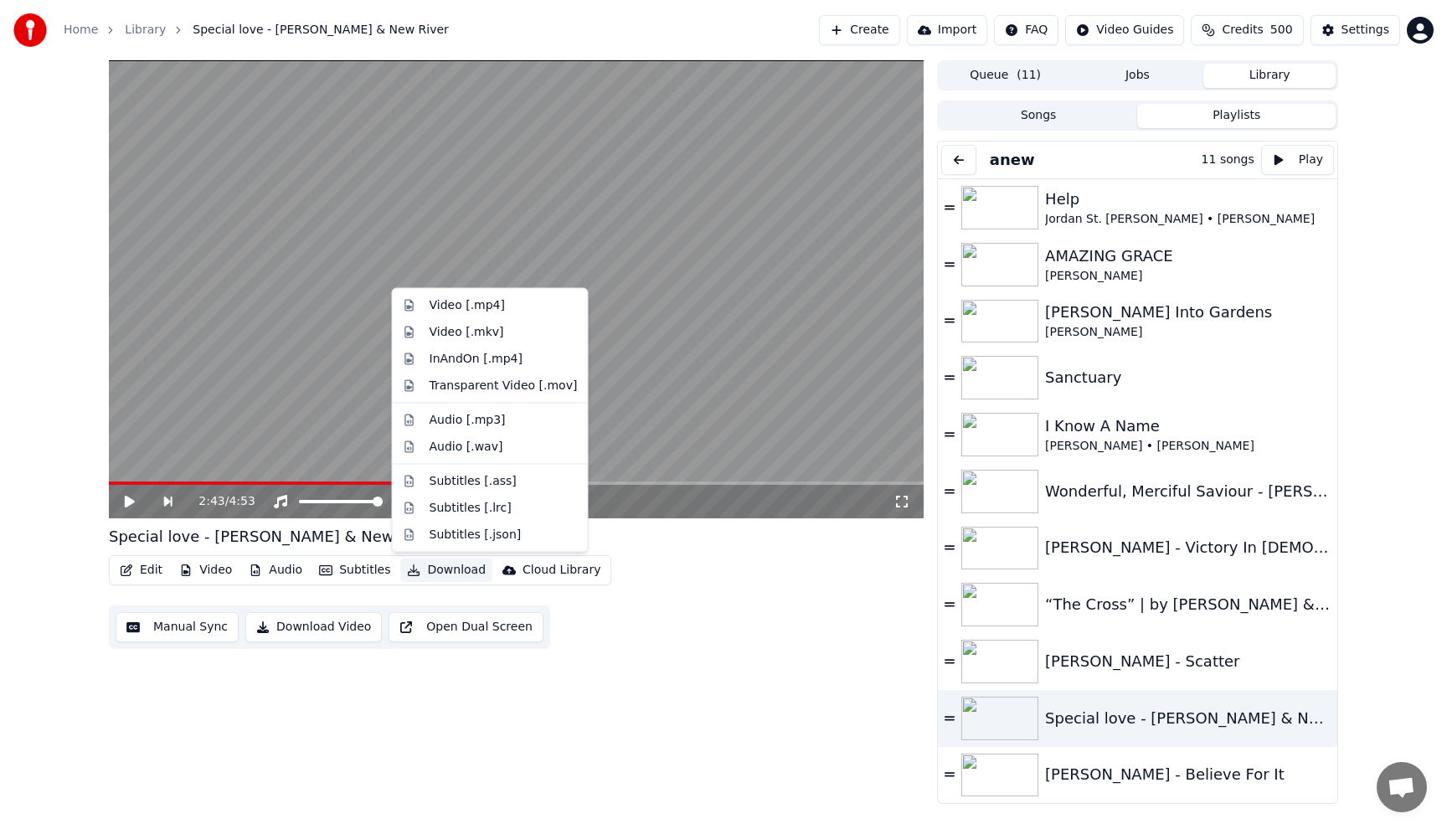
click at [440, 572] on button "Download" at bounding box center [446, 569] width 92 height 23
click at [460, 451] on div "Audio [.wav]" at bounding box center [466, 446] width 74 height 17
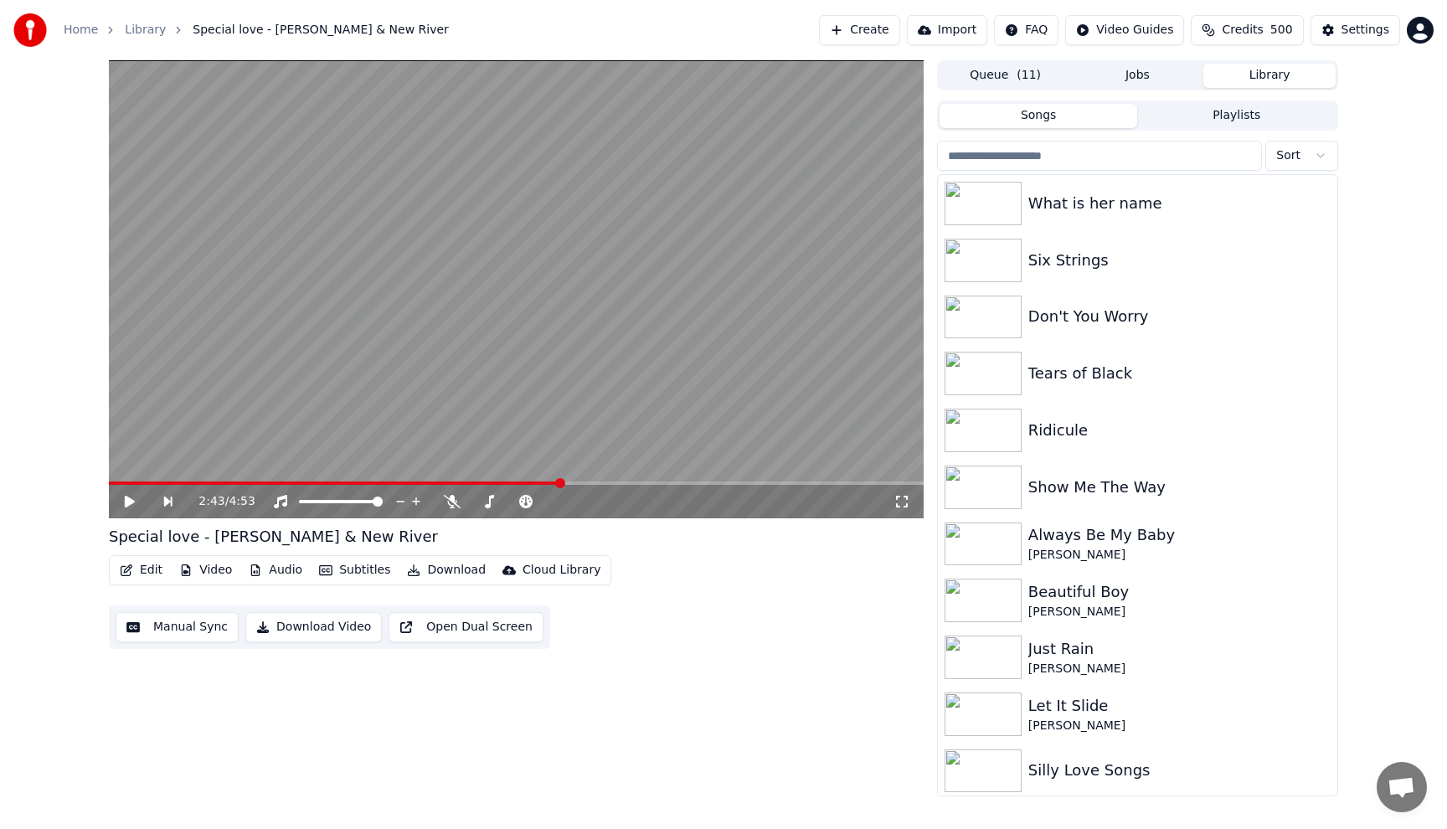
click at [1291, 69] on button "Library" at bounding box center [1269, 76] width 132 height 24
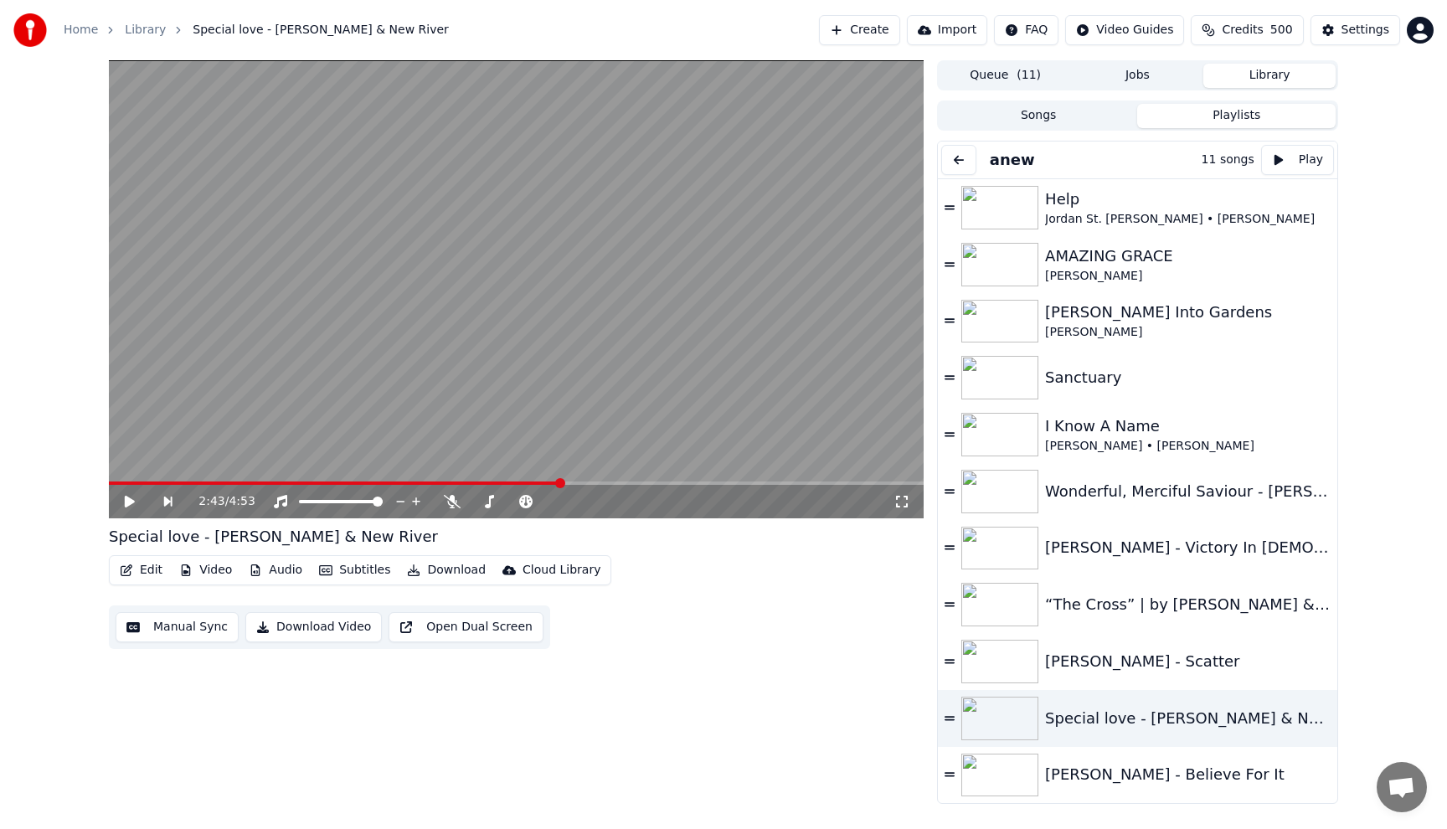
click at [1213, 121] on button "Playlists" at bounding box center [1236, 116] width 198 height 24
click at [1075, 167] on div "anew" at bounding box center [1058, 160] width 235 height 30
click at [953, 162] on button at bounding box center [958, 160] width 35 height 30
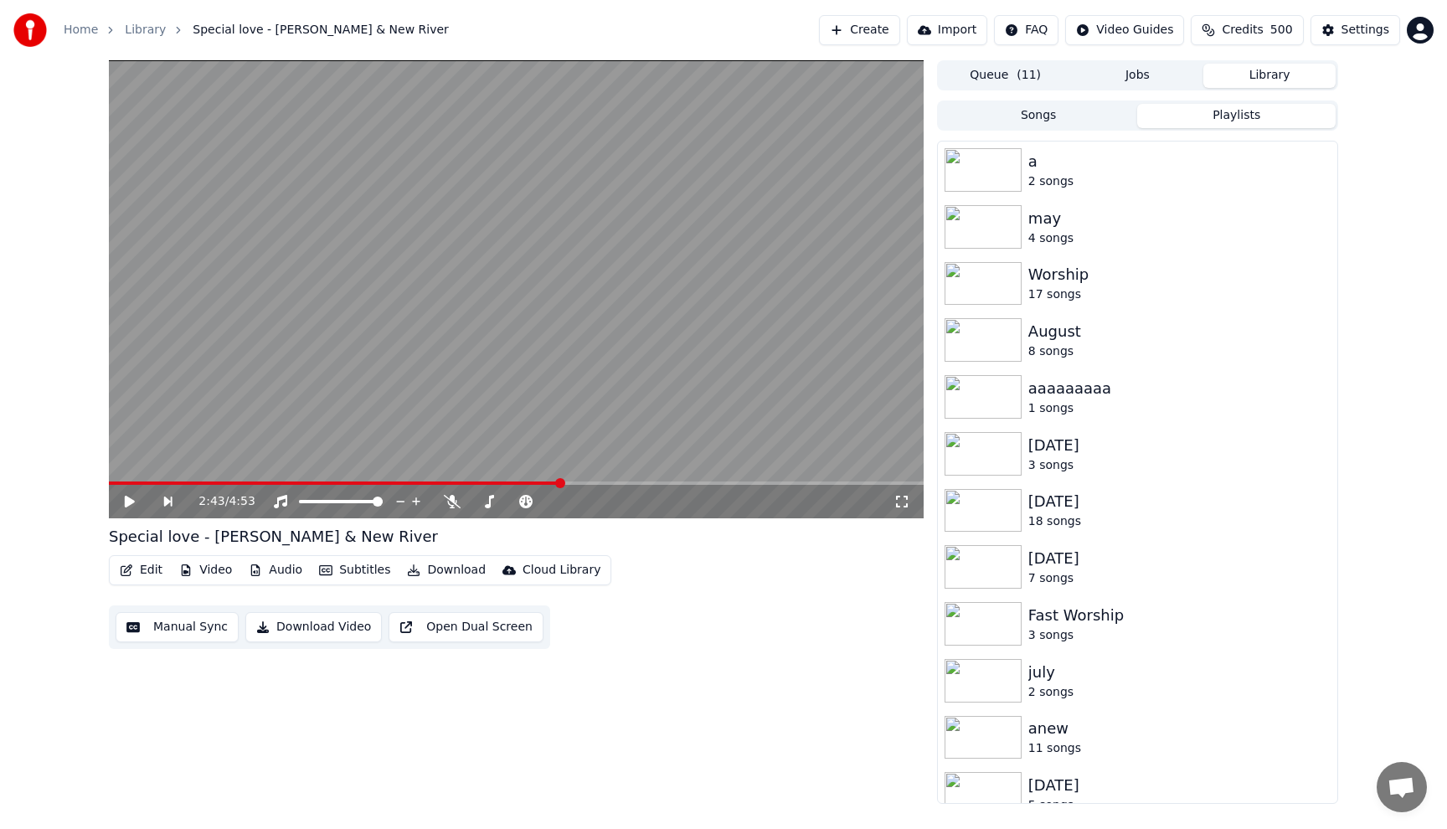
click at [1004, 116] on button "Songs" at bounding box center [1038, 116] width 198 height 24
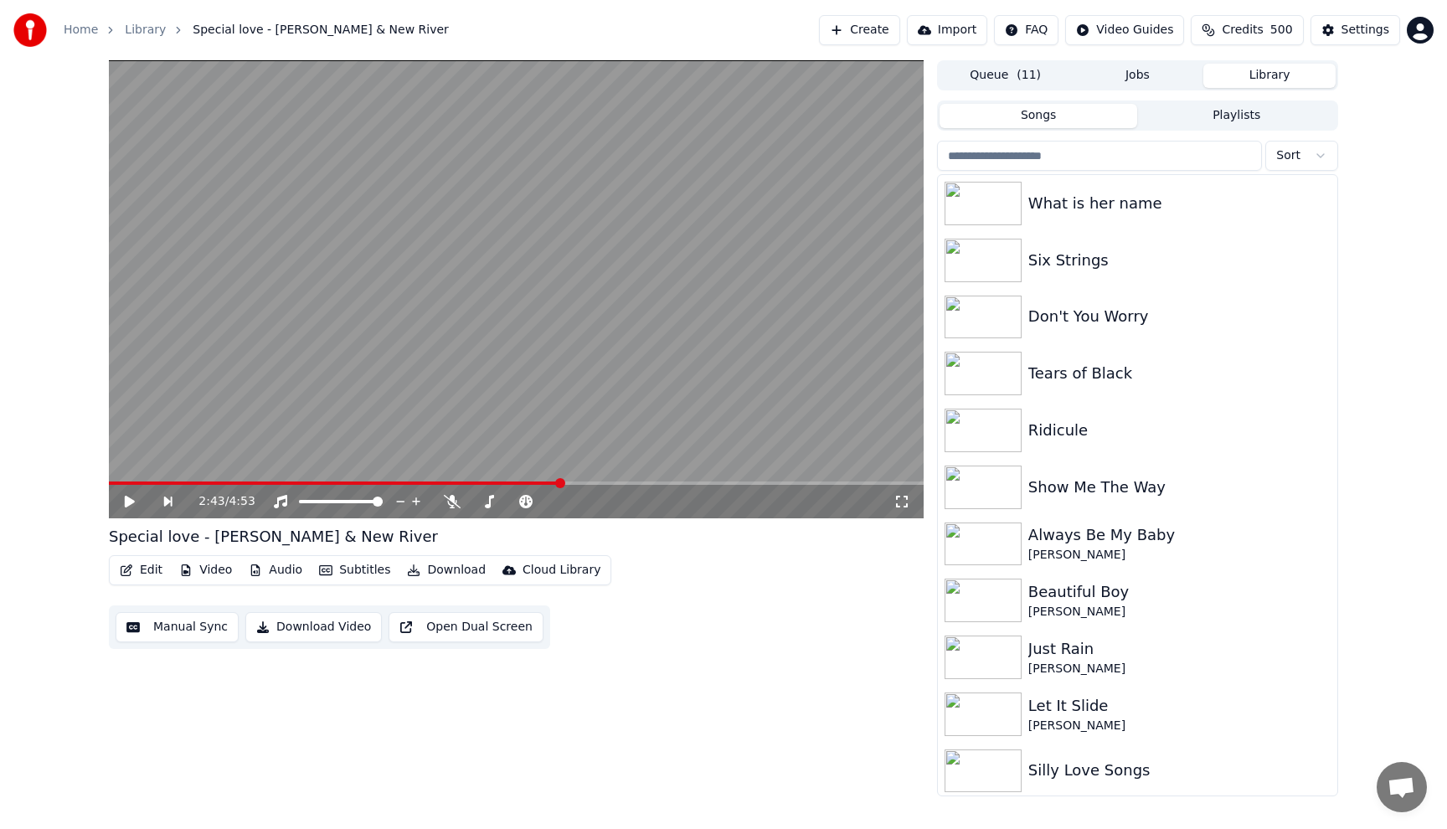
click at [1082, 155] on input "search" at bounding box center [1099, 156] width 325 height 30
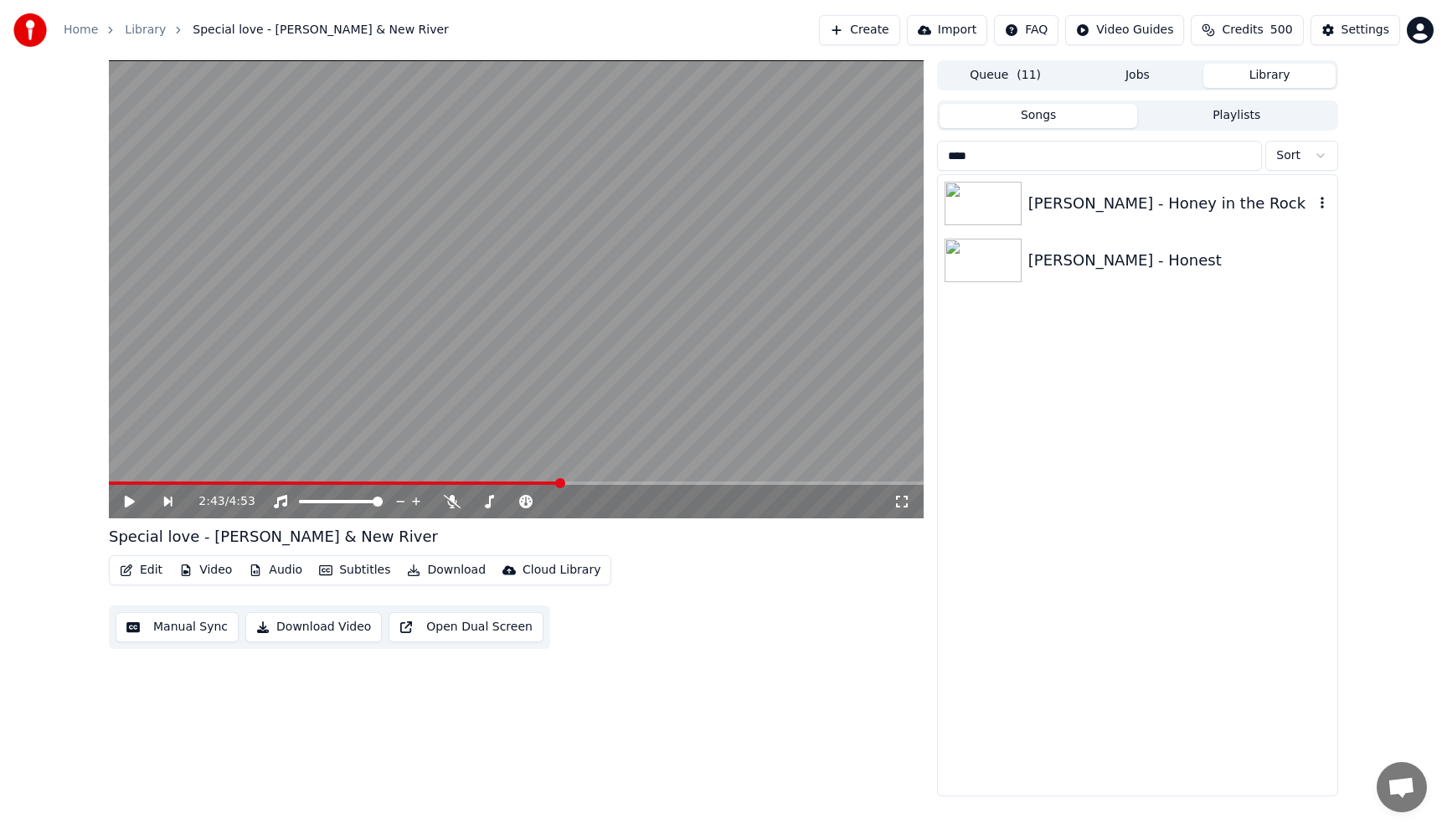
type input "****"
click at [1156, 205] on div "[PERSON_NAME] - Honey in the Rock" at bounding box center [1170, 203] width 285 height 23
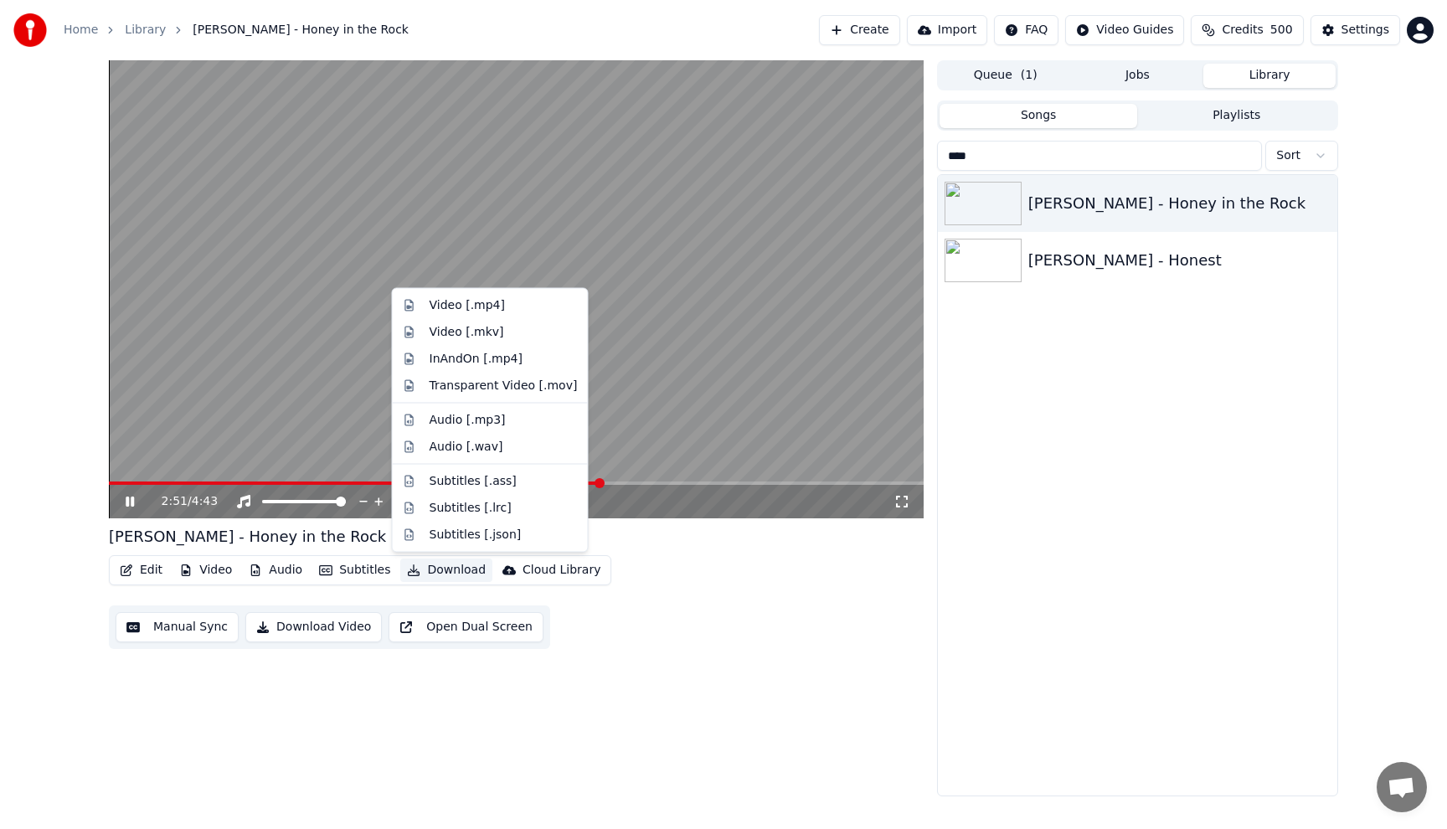
click at [447, 571] on button "Download" at bounding box center [446, 569] width 92 height 23
click at [459, 447] on div "Audio [.wav]" at bounding box center [466, 446] width 74 height 17
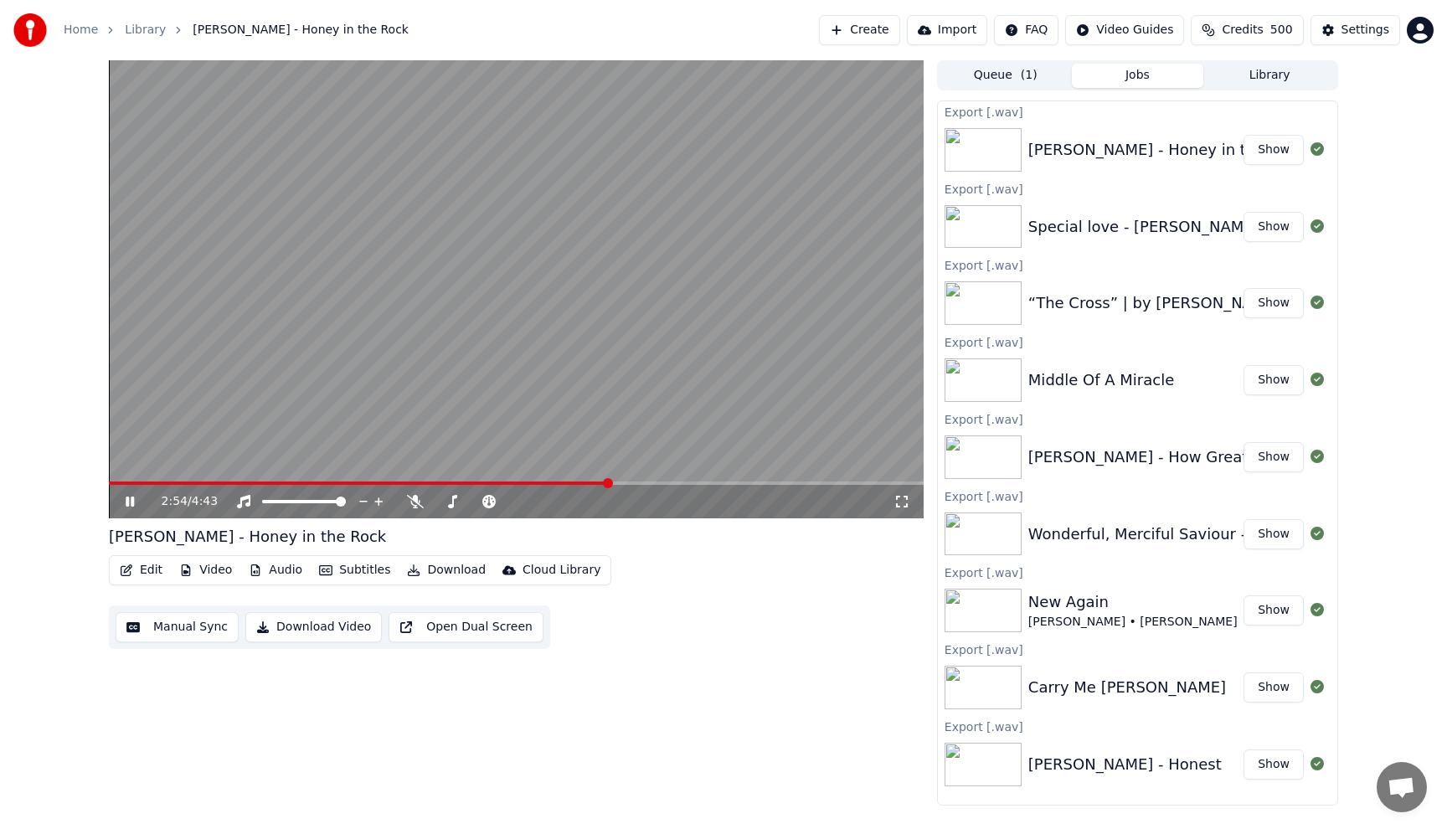
click at [1270, 77] on button "Library" at bounding box center [1269, 76] width 132 height 24
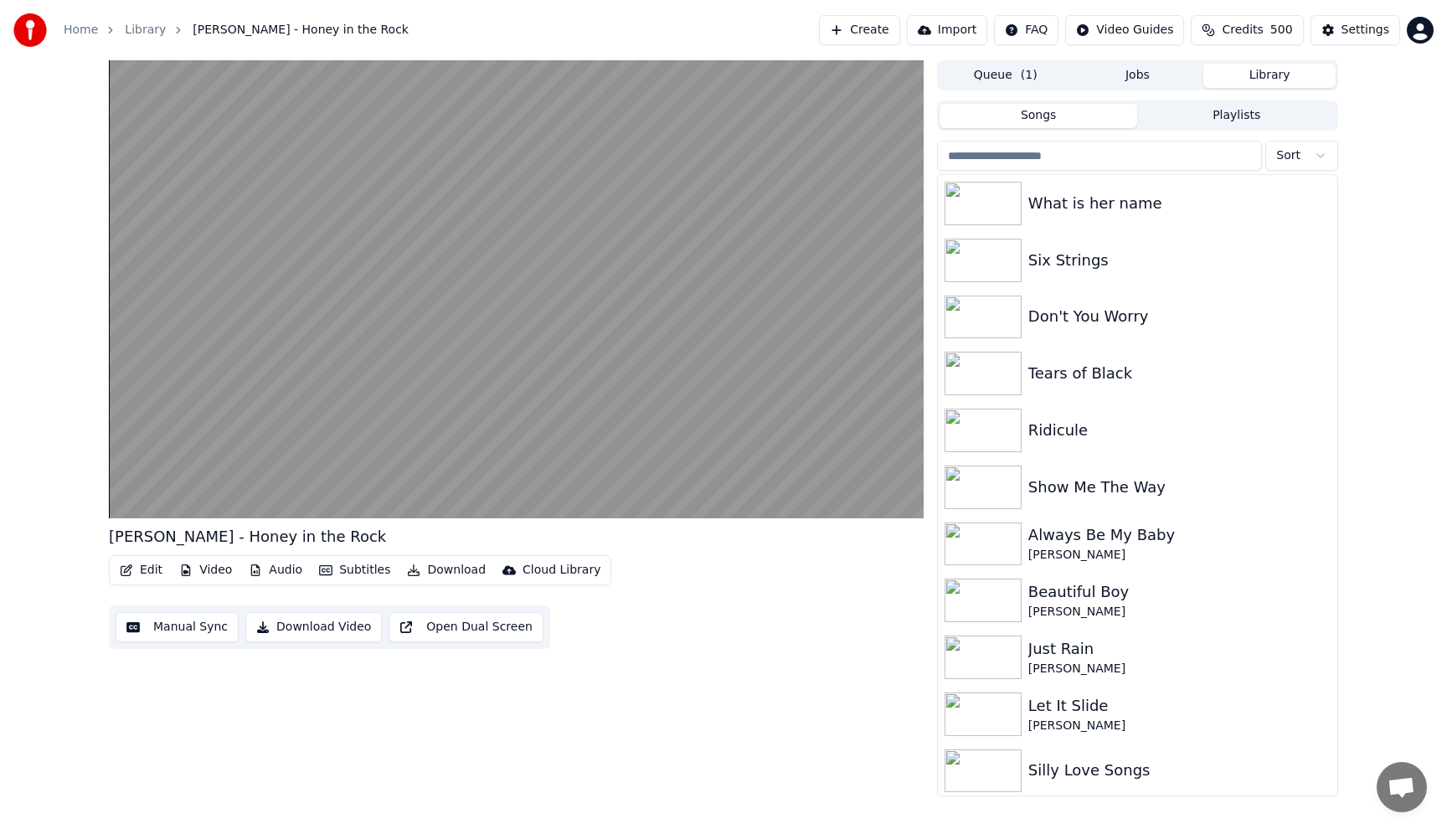
click at [1211, 164] on input "search" at bounding box center [1099, 156] width 325 height 30
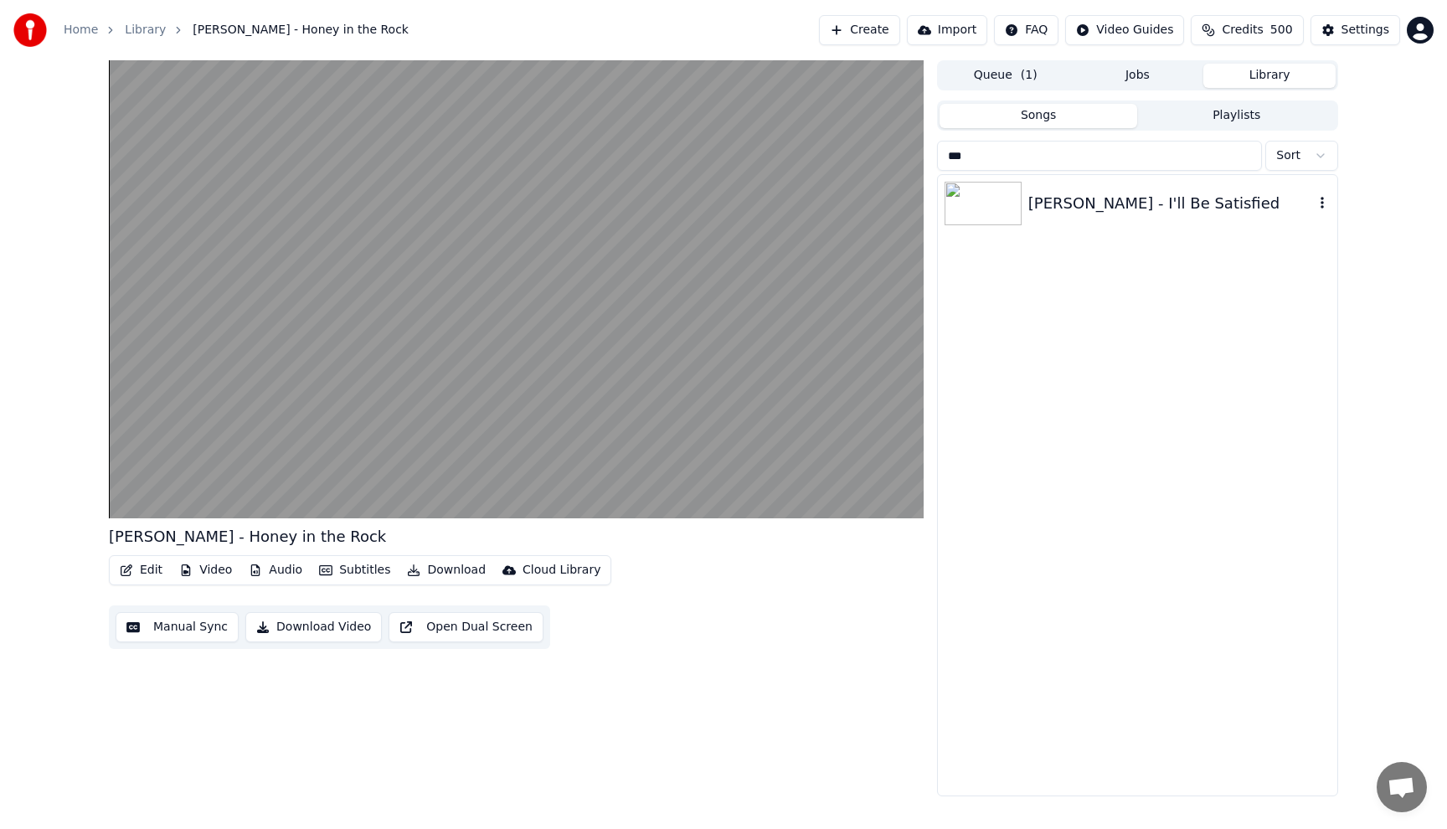
type input "***"
click at [1236, 198] on div "[PERSON_NAME] - I'll Be Satisfied" at bounding box center [1170, 203] width 285 height 23
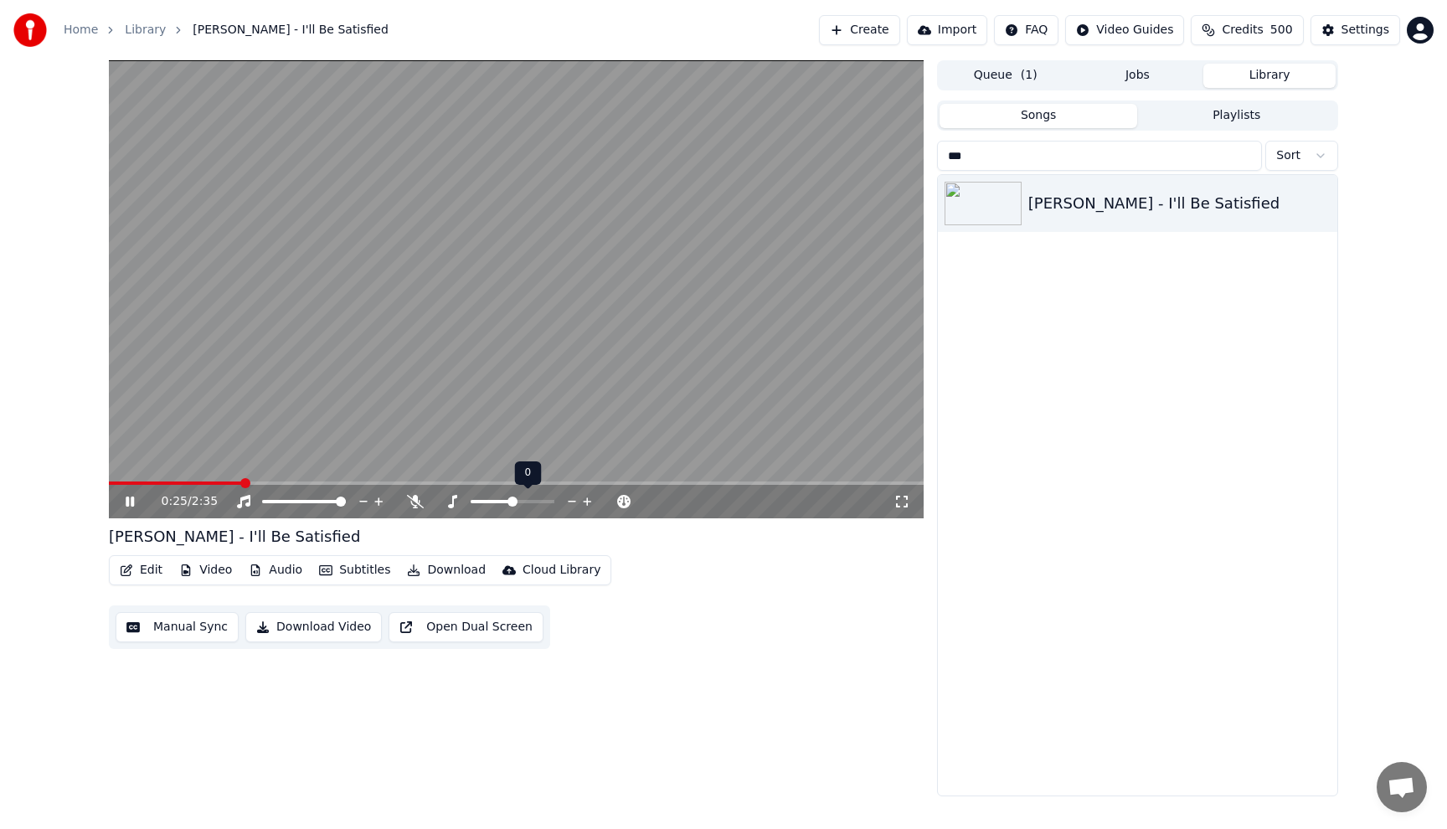
click at [587, 498] on icon at bounding box center [587, 501] width 16 height 17
drag, startPoint x: 587, startPoint y: 497, endPoint x: 594, endPoint y: 517, distance: 20.7
click at [455, 563] on button "Download" at bounding box center [446, 569] width 92 height 23
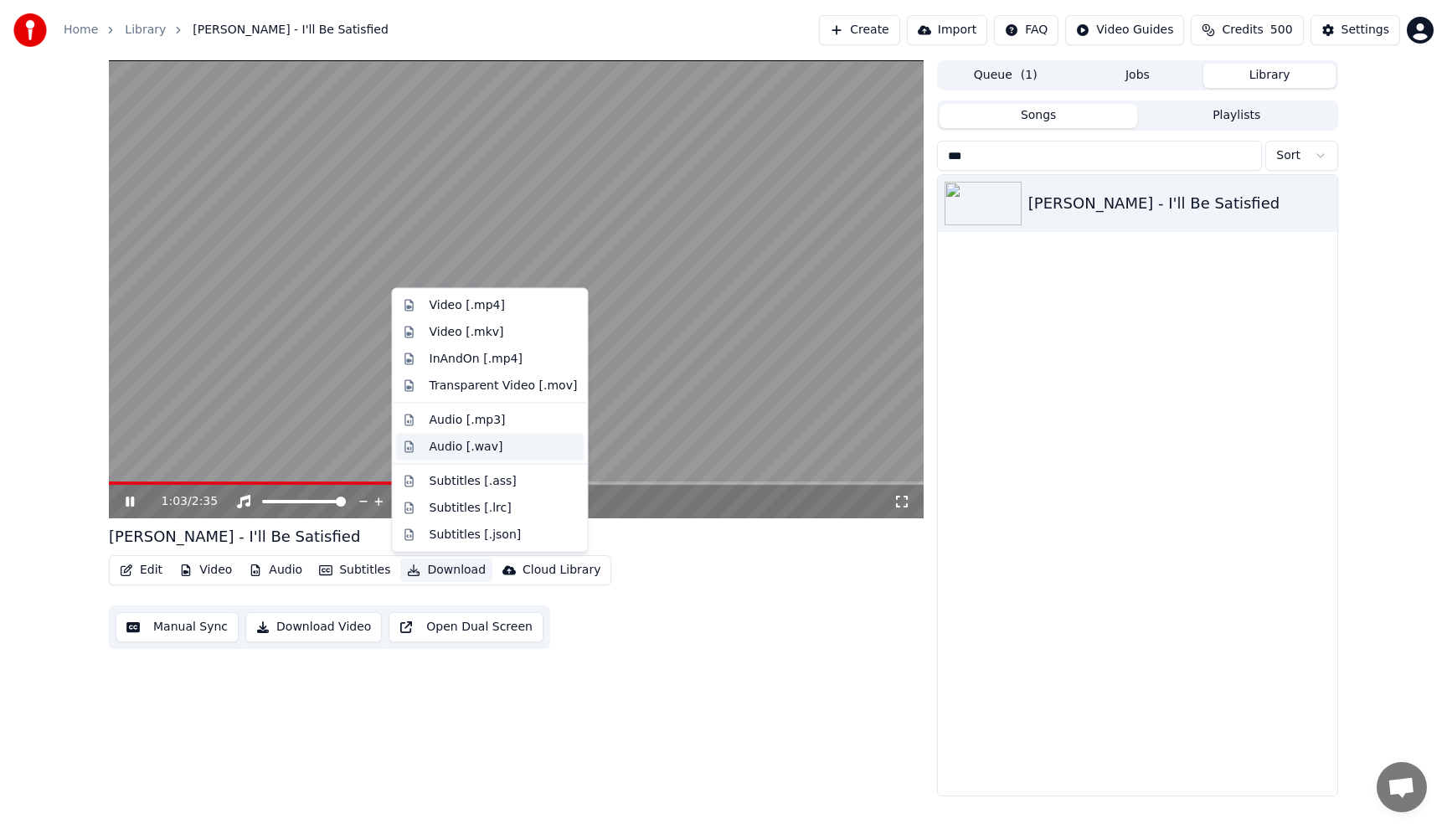
click at [461, 450] on div "Audio [.wav]" at bounding box center [466, 446] width 74 height 17
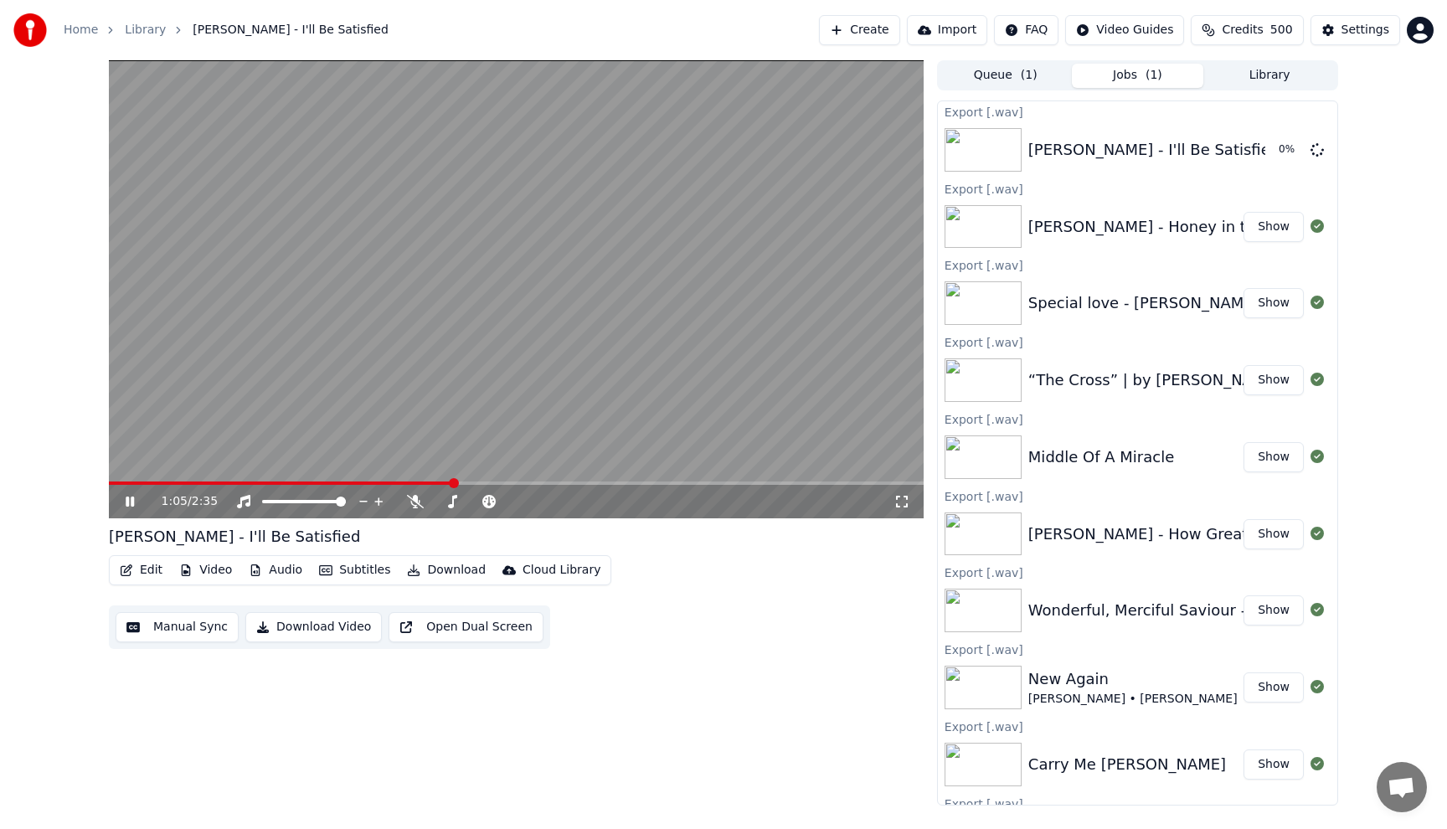
click at [1302, 81] on button "Library" at bounding box center [1269, 76] width 132 height 24
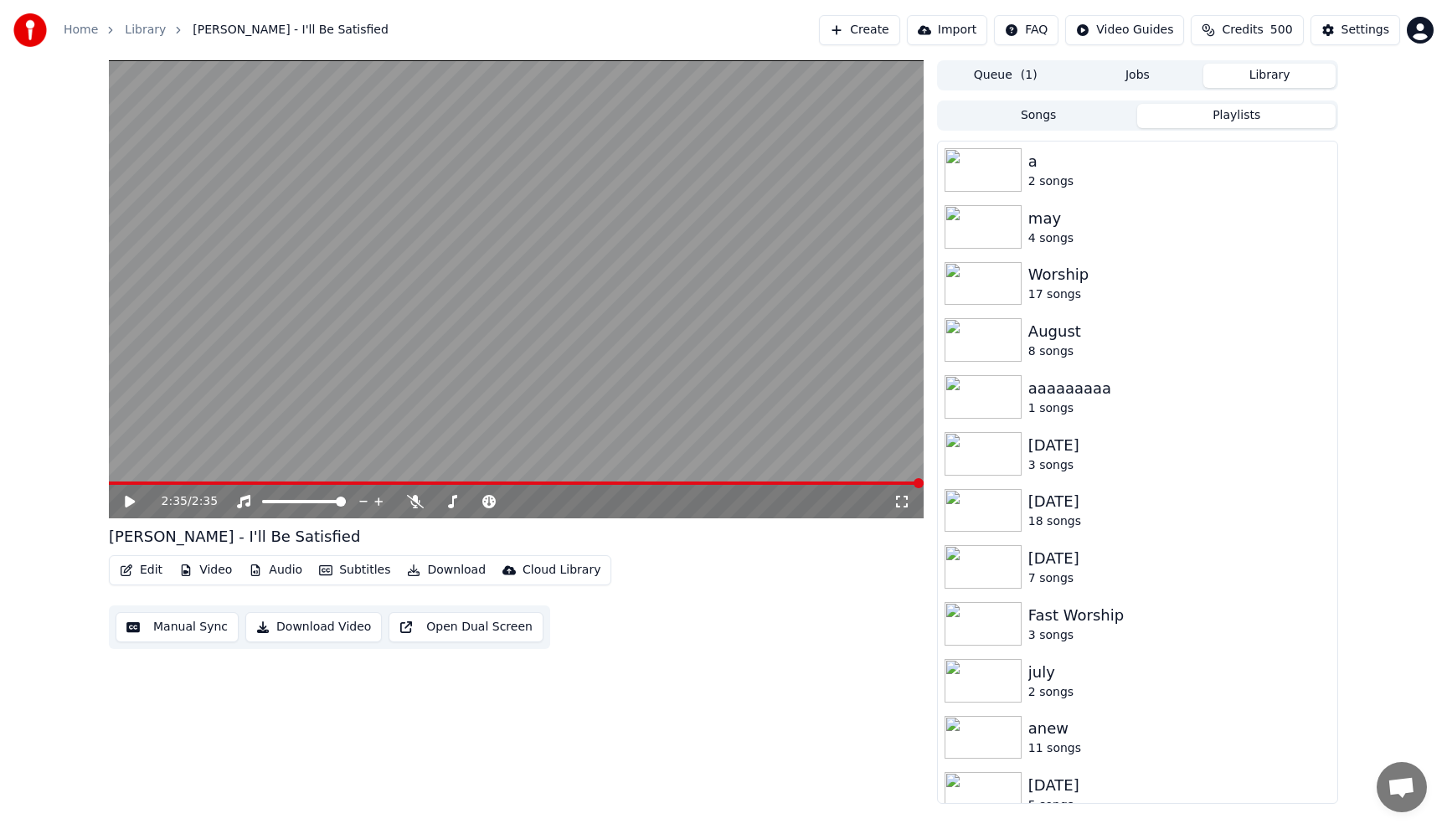
click at [1241, 109] on button "Playlists" at bounding box center [1236, 116] width 198 height 24
click at [1031, 784] on div "[DATE]" at bounding box center [1170, 785] width 285 height 23
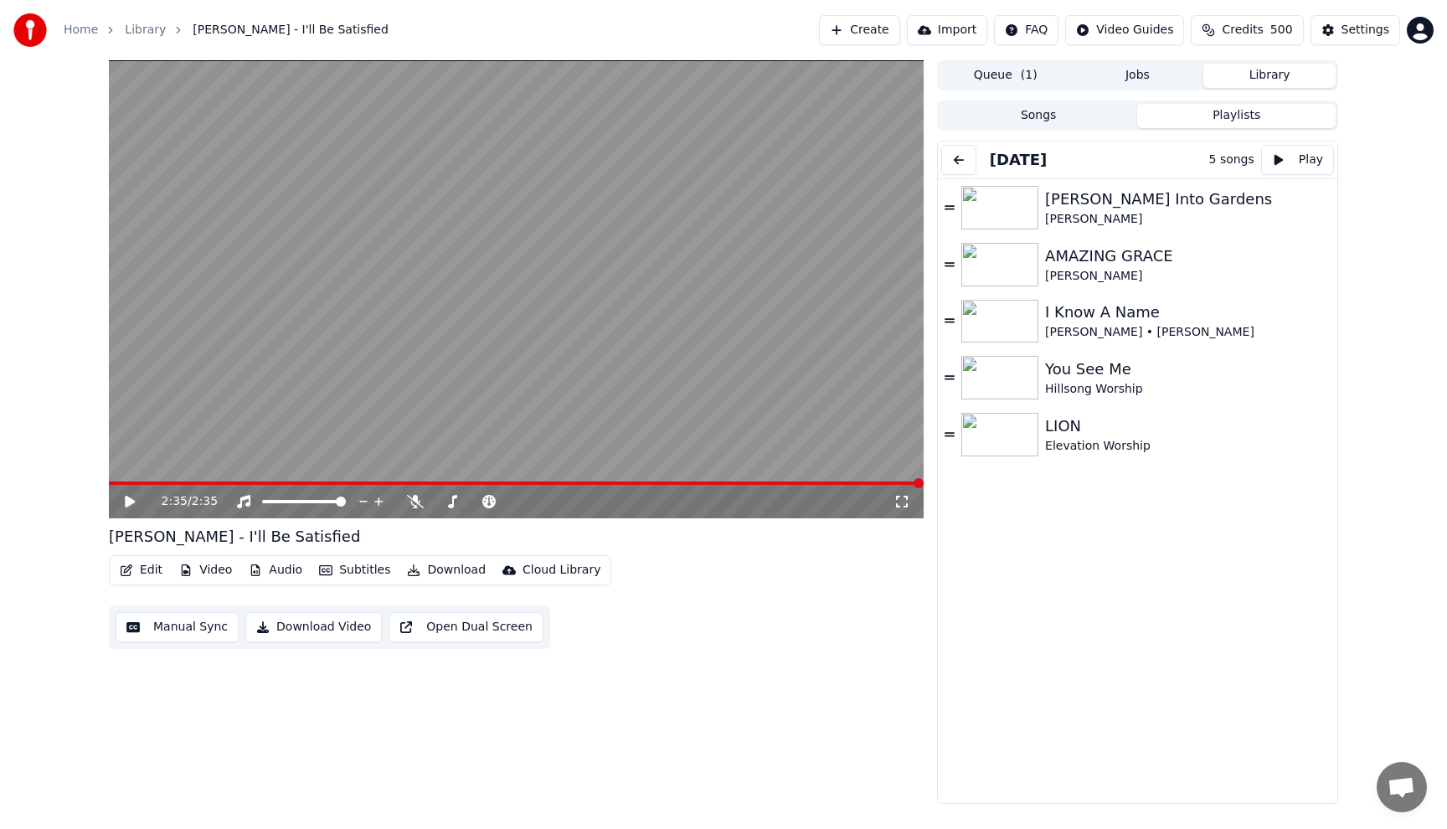
click at [958, 162] on button at bounding box center [958, 160] width 35 height 30
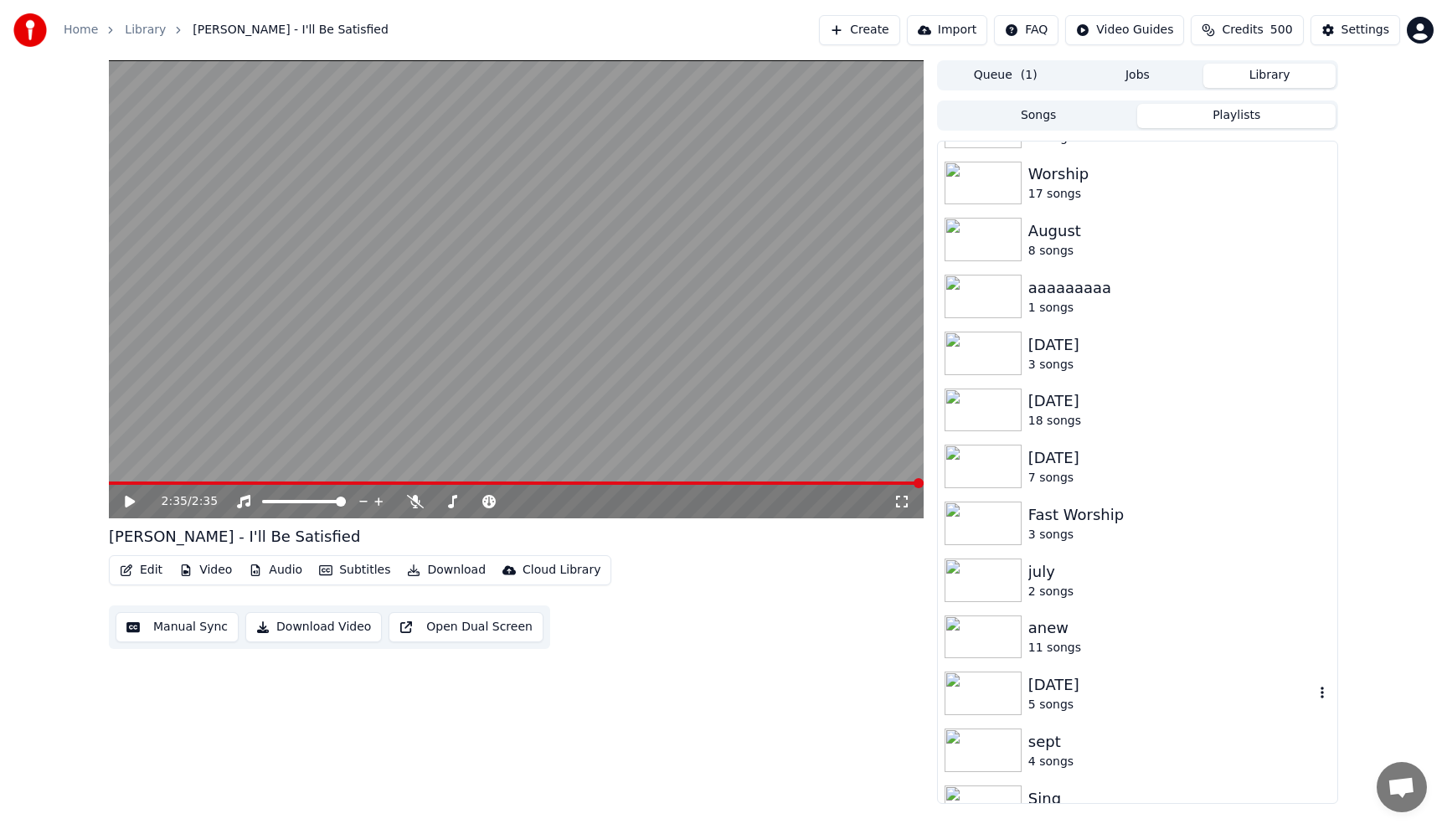
scroll to position [132, 0]
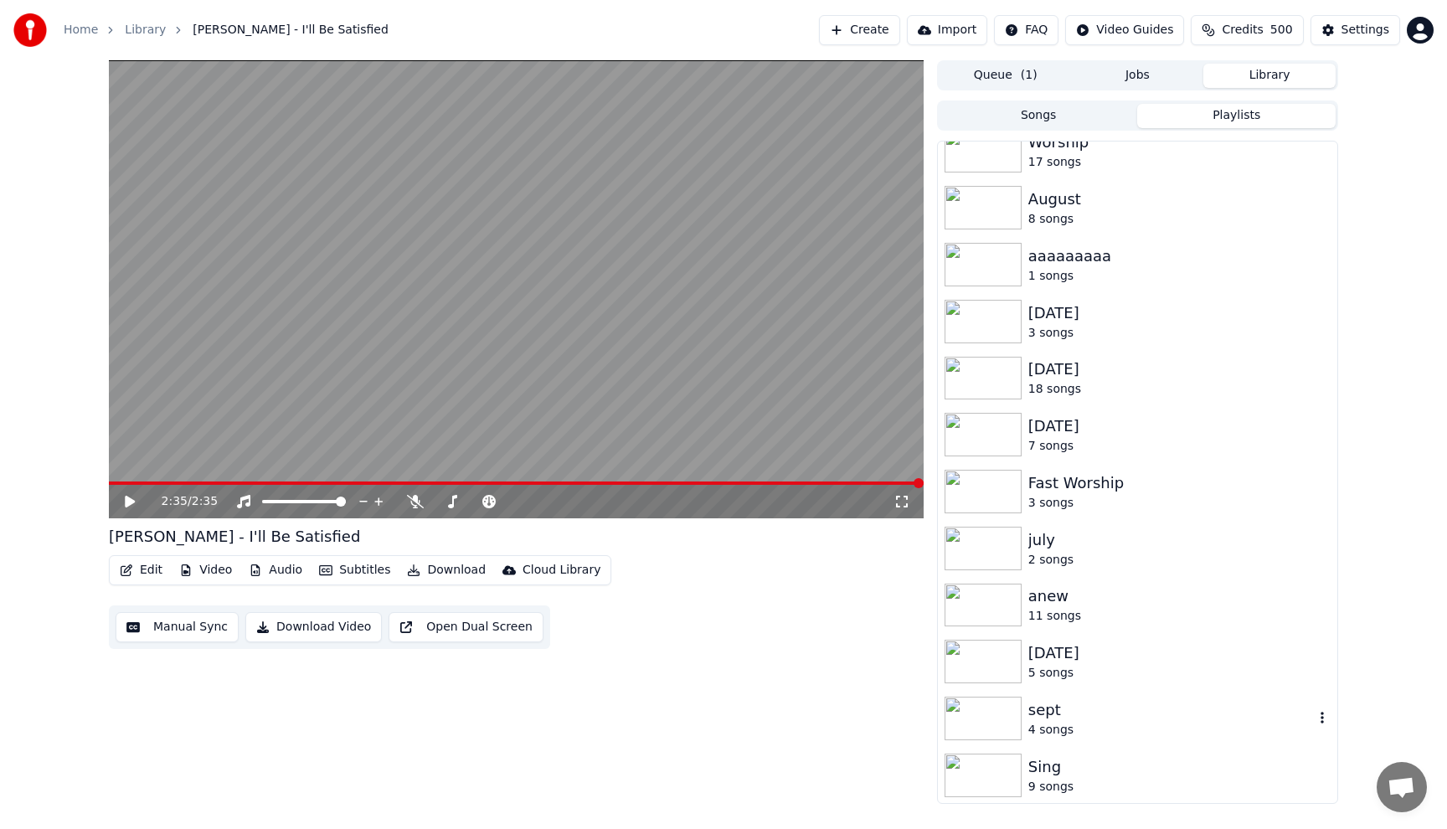
click at [1040, 722] on div "4 songs" at bounding box center [1170, 730] width 285 height 17
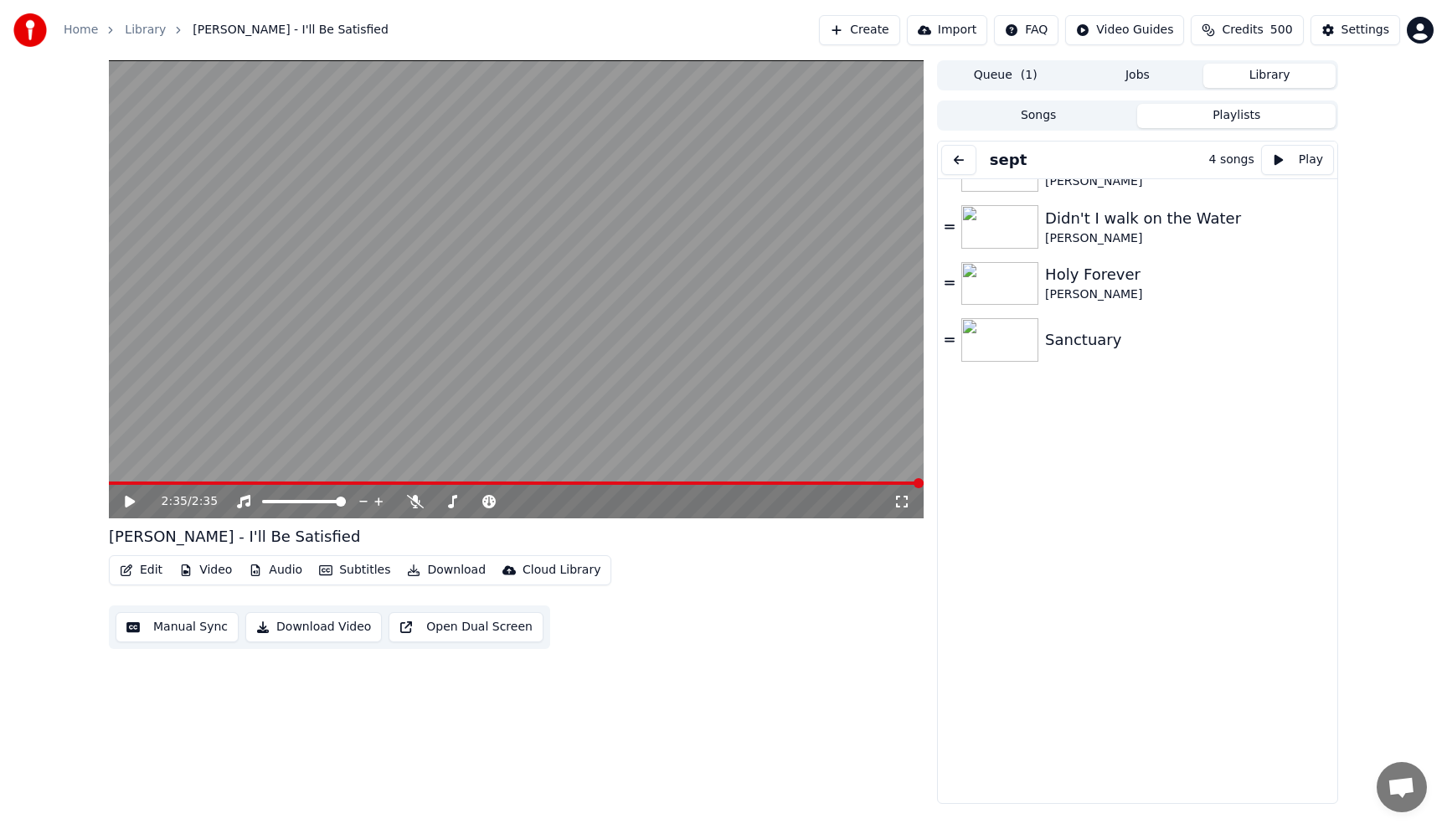
click at [959, 162] on button at bounding box center [958, 160] width 35 height 30
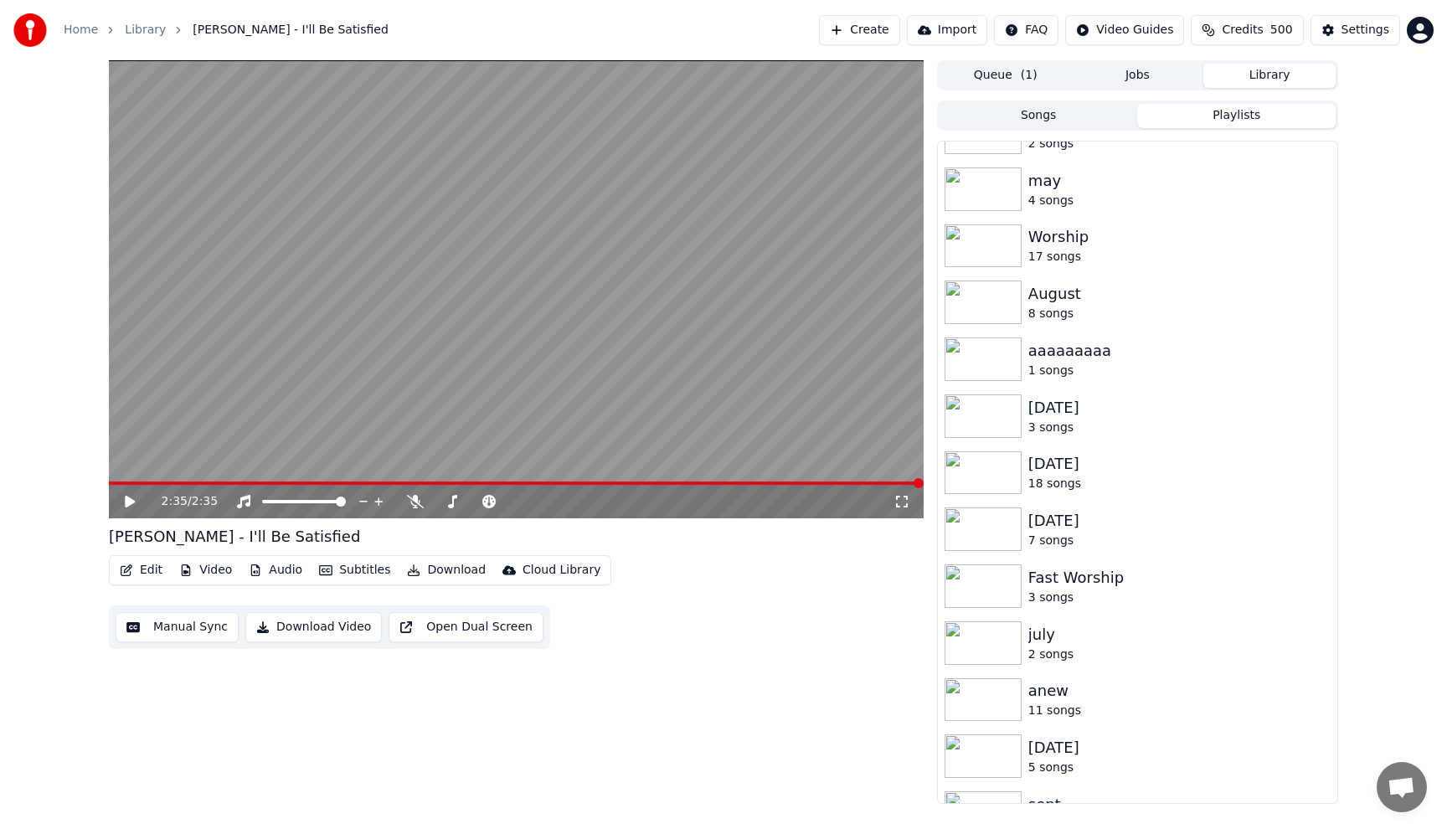
click at [1005, 800] on img at bounding box center [982, 813] width 77 height 44
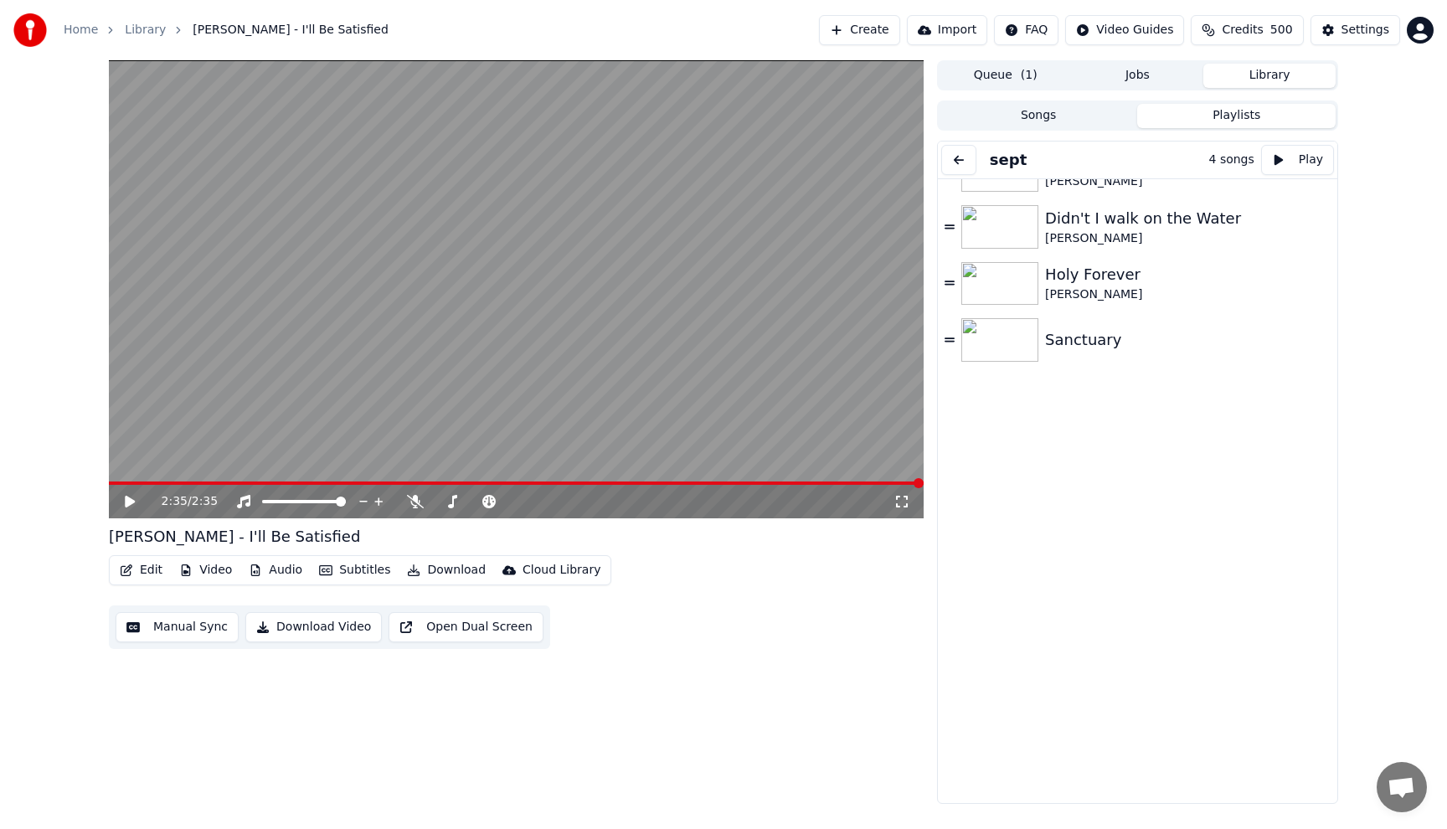
click at [958, 156] on button at bounding box center [958, 160] width 35 height 30
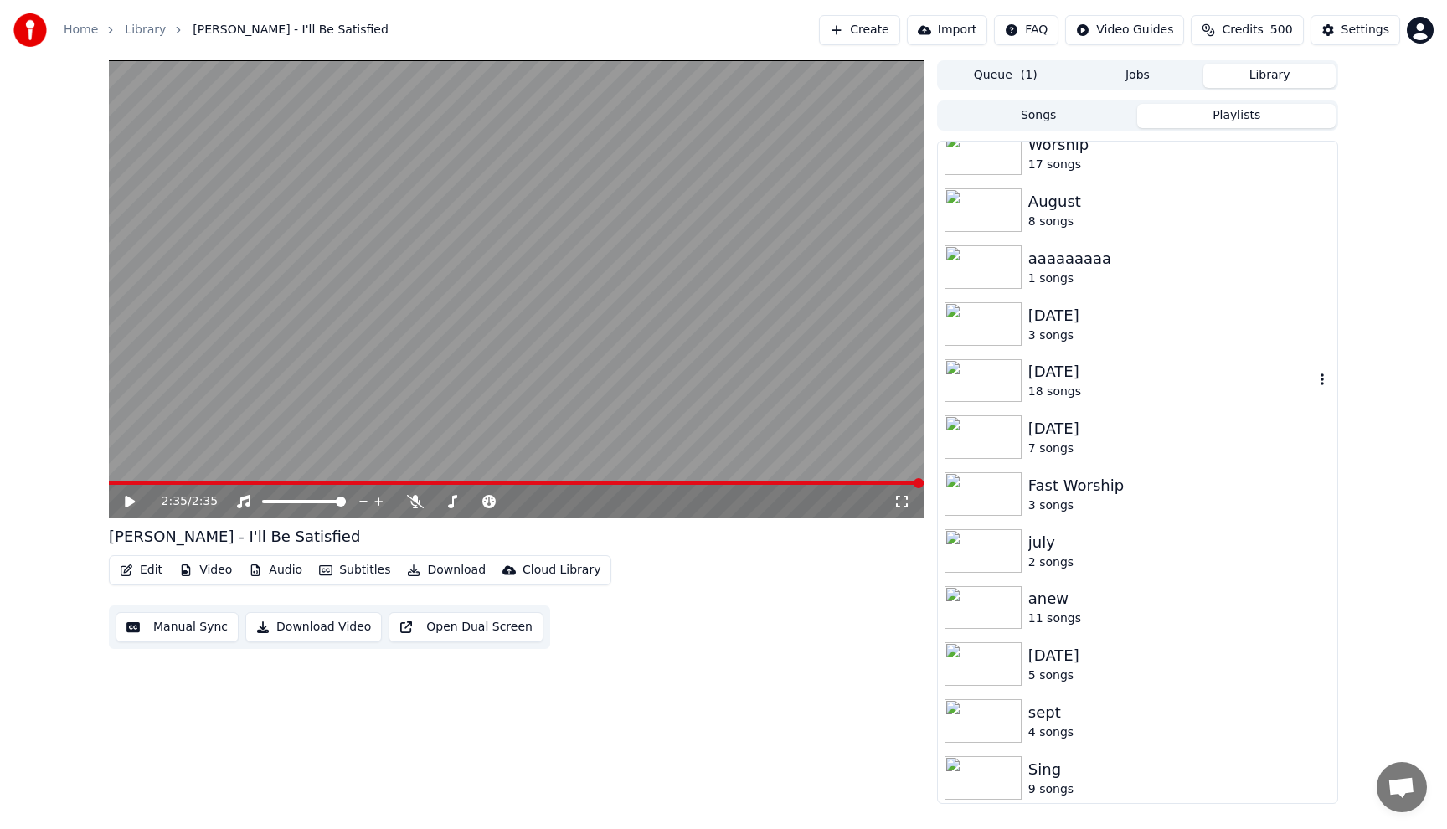
scroll to position [132, 0]
click at [1038, 779] on div "9 songs" at bounding box center [1170, 787] width 285 height 17
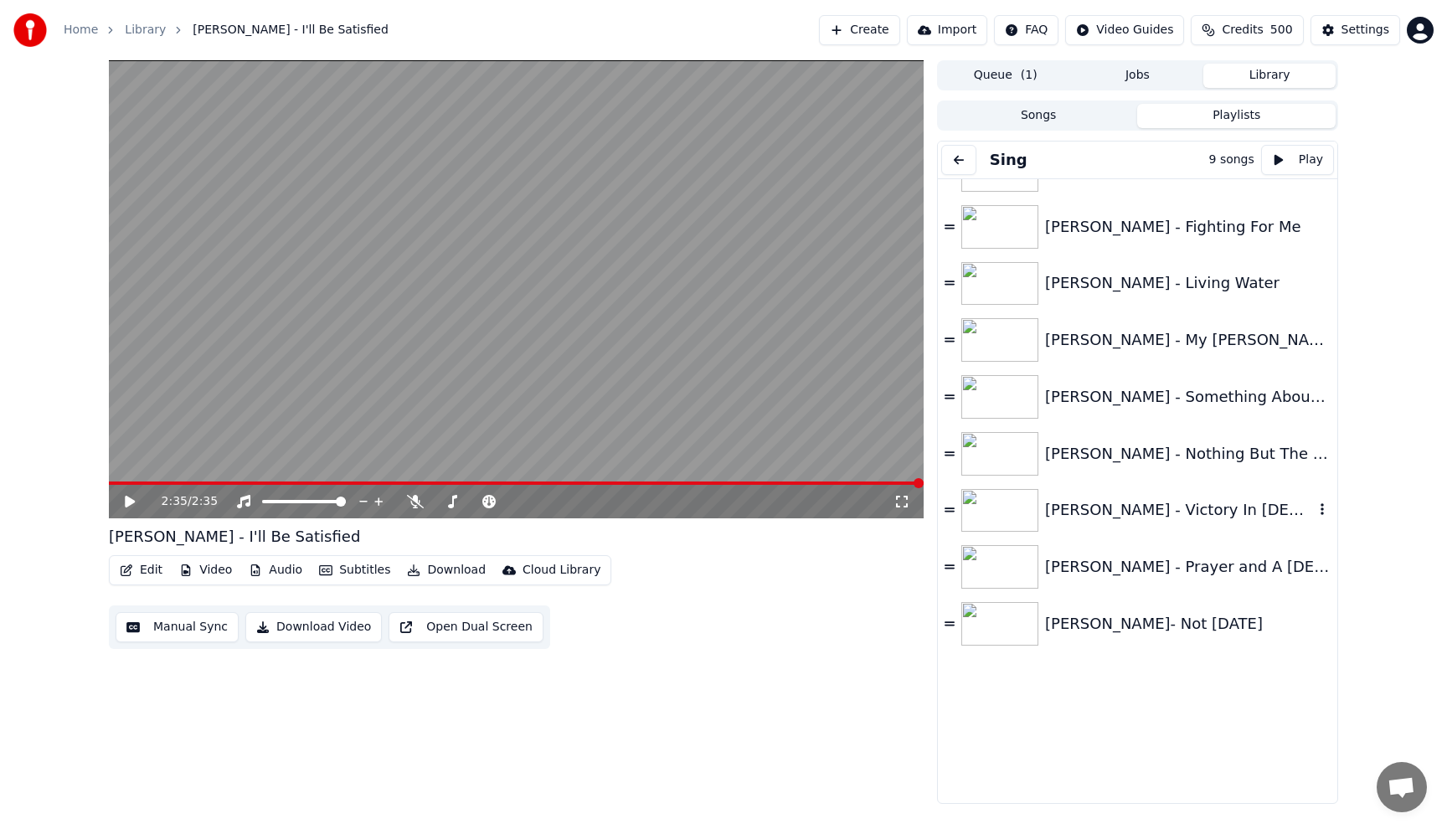
click at [1105, 519] on div "[PERSON_NAME] - Victory In [DEMOGRAPHIC_DATA]" at bounding box center [1179, 509] width 269 height 23
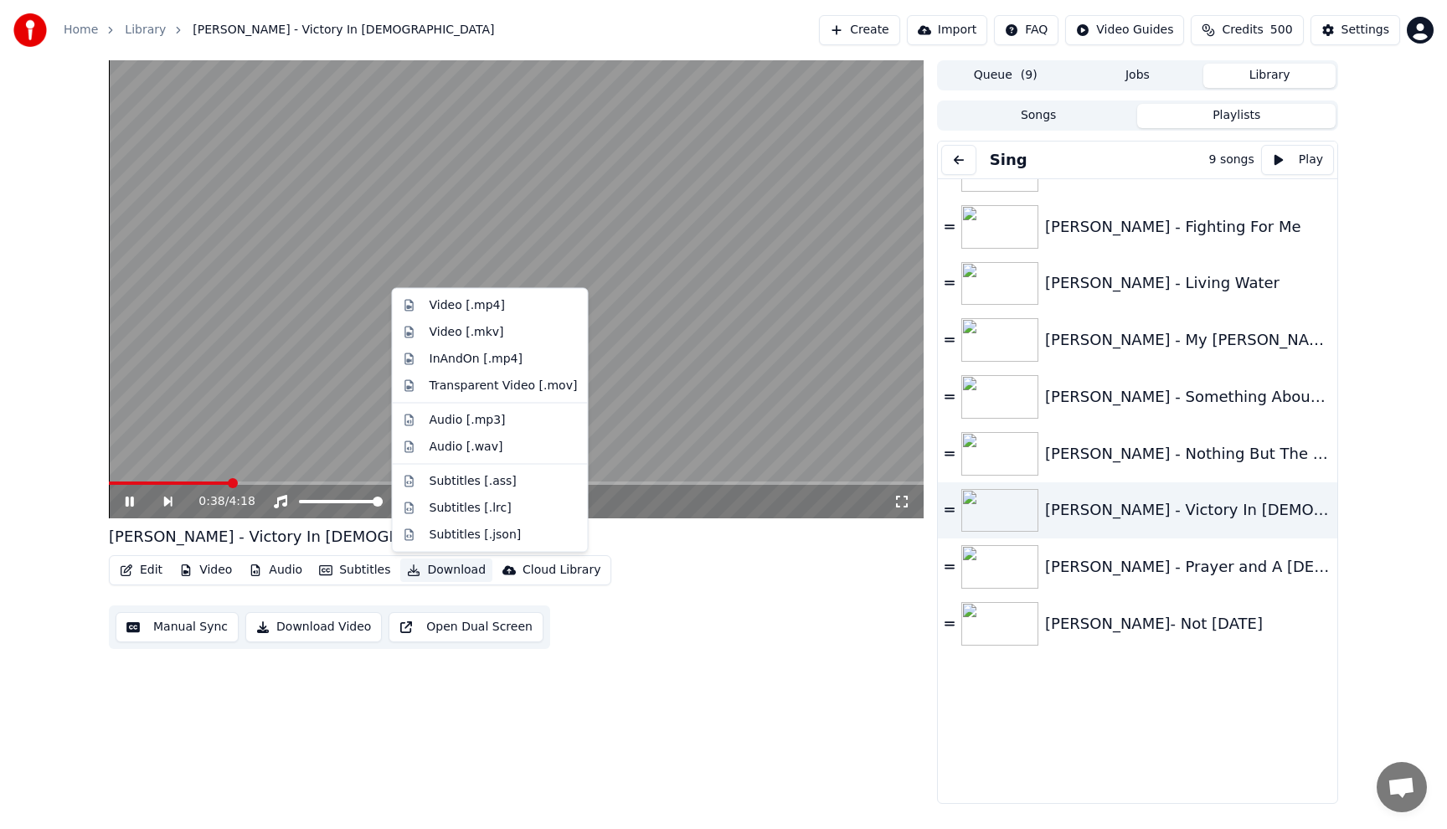
click at [457, 568] on button "Download" at bounding box center [446, 569] width 92 height 23
click at [475, 454] on div "Audio [.wav]" at bounding box center [466, 446] width 74 height 17
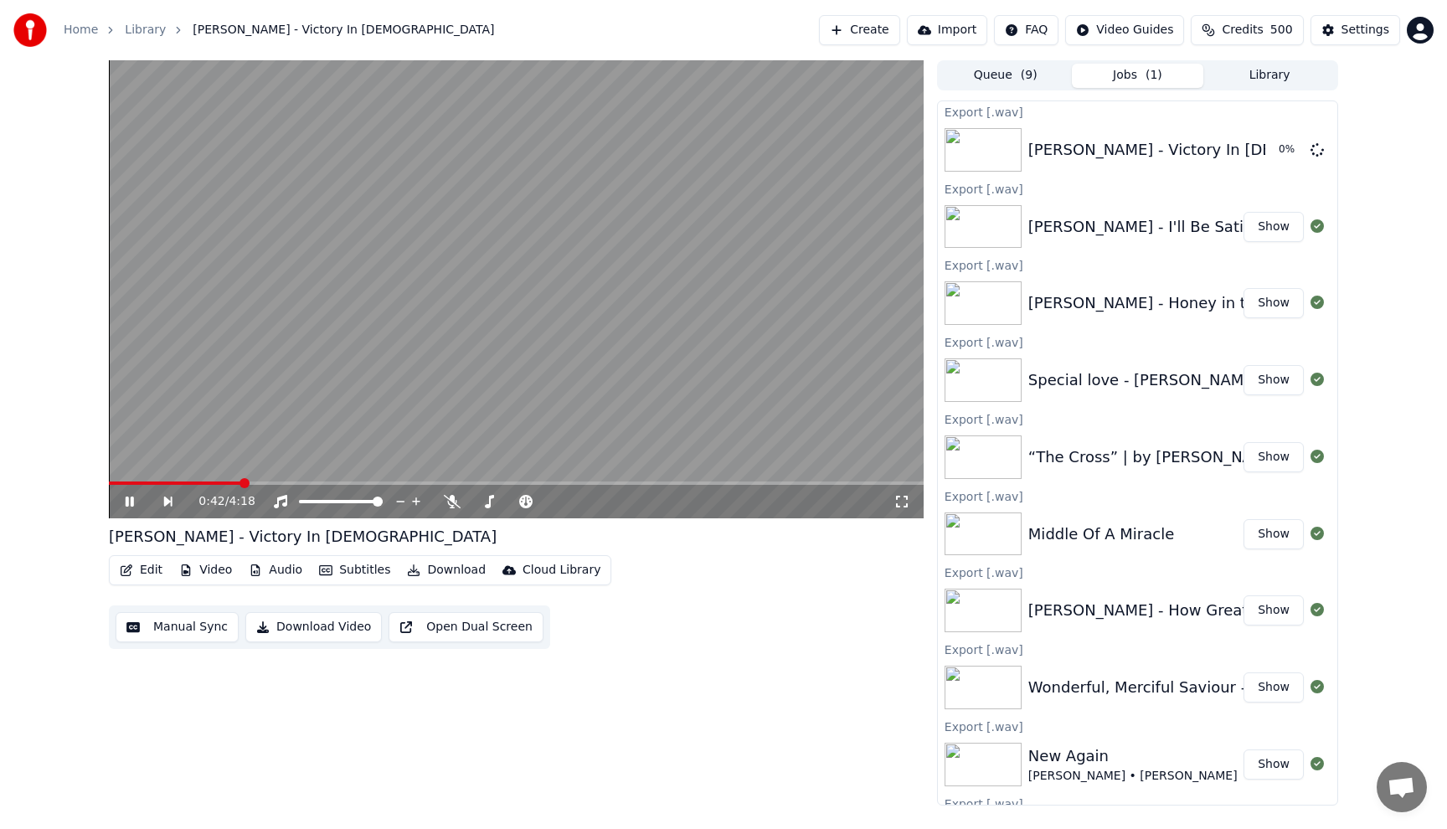
click at [1265, 76] on button "Library" at bounding box center [1269, 76] width 132 height 24
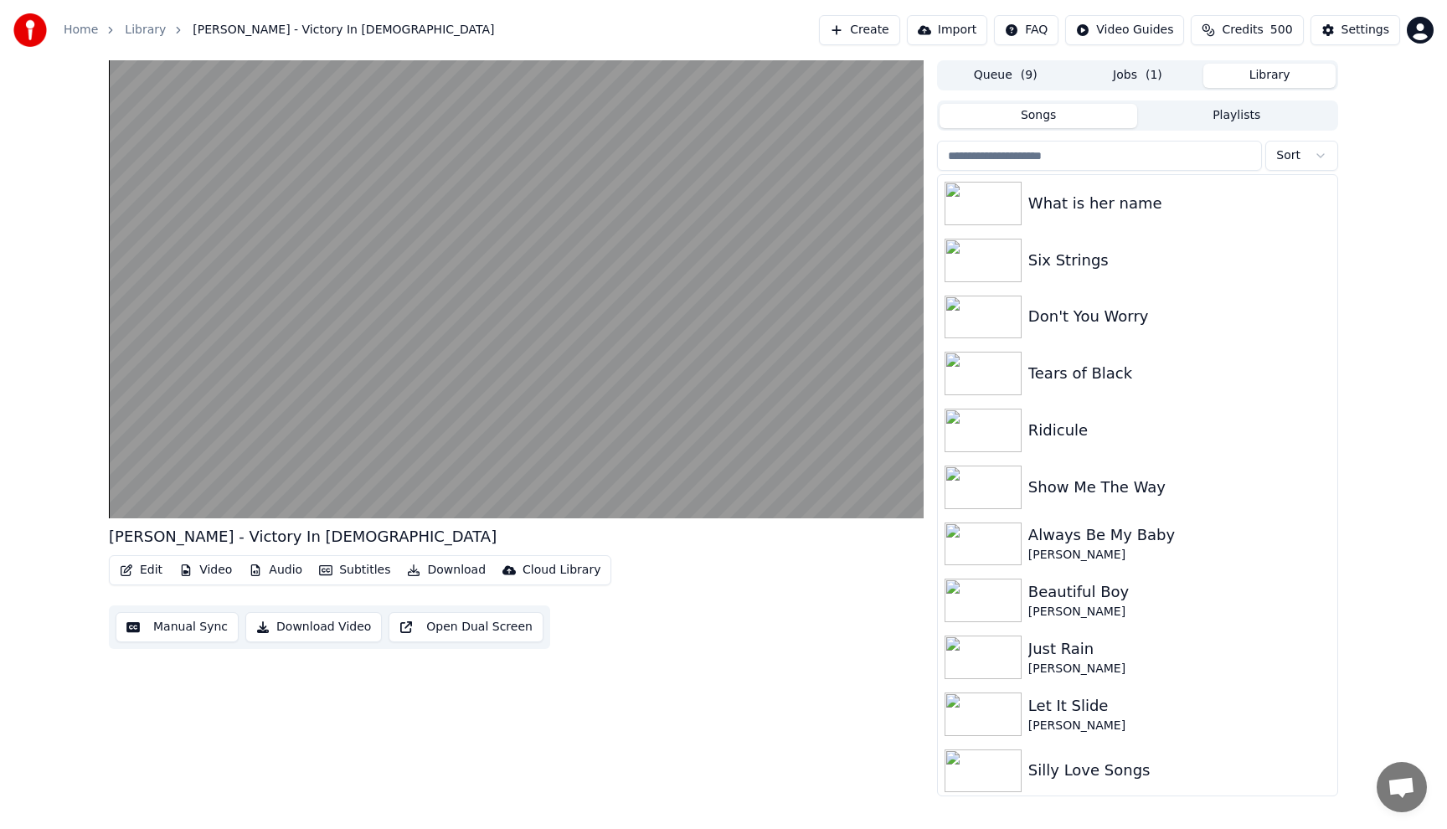
click at [1254, 121] on button "Playlists" at bounding box center [1236, 116] width 198 height 24
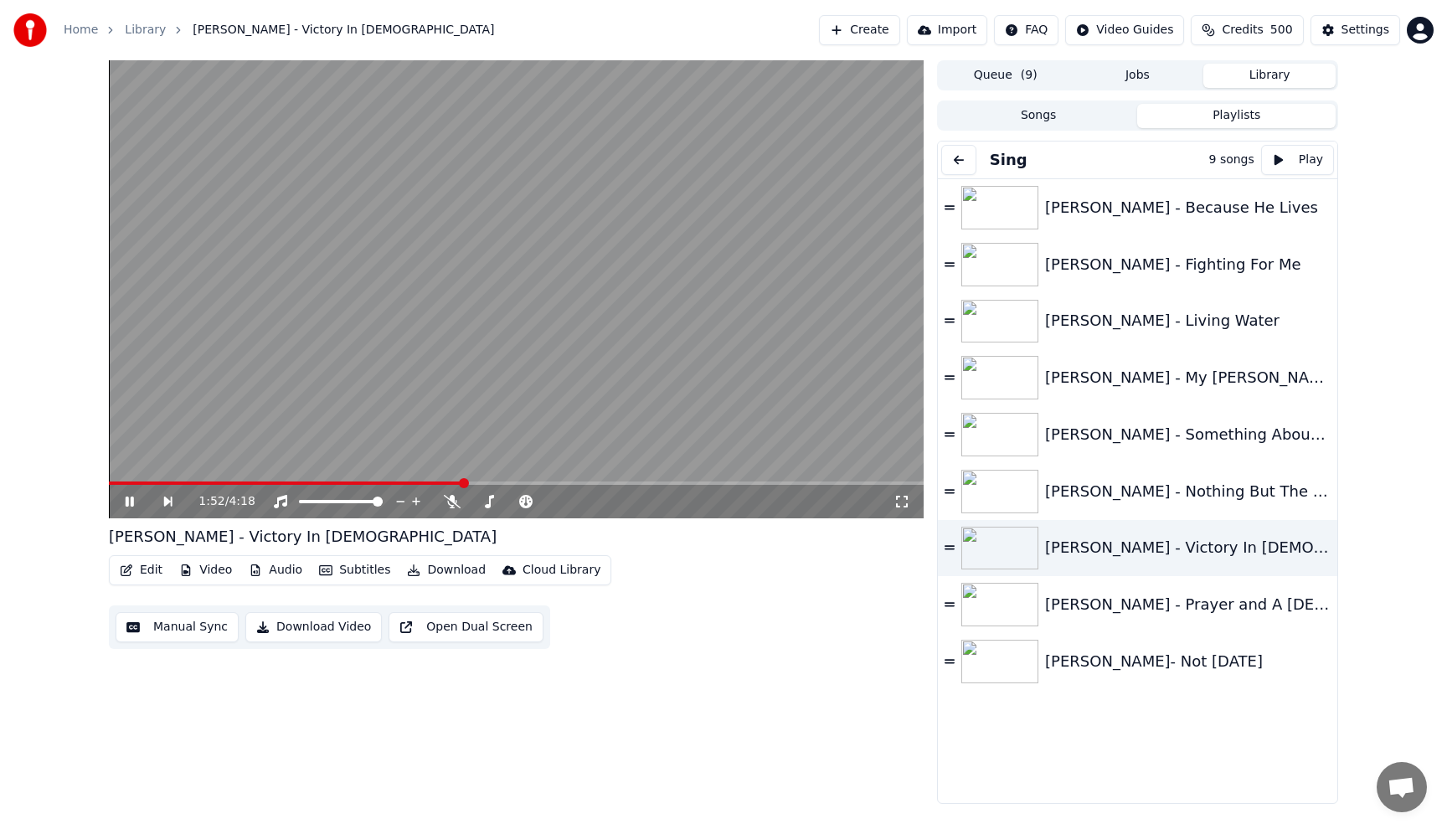
click at [671, 194] on video at bounding box center [516, 289] width 815 height 458
click at [1127, 378] on div "[PERSON_NAME] - My [PERSON_NAME]" at bounding box center [1179, 377] width 269 height 23
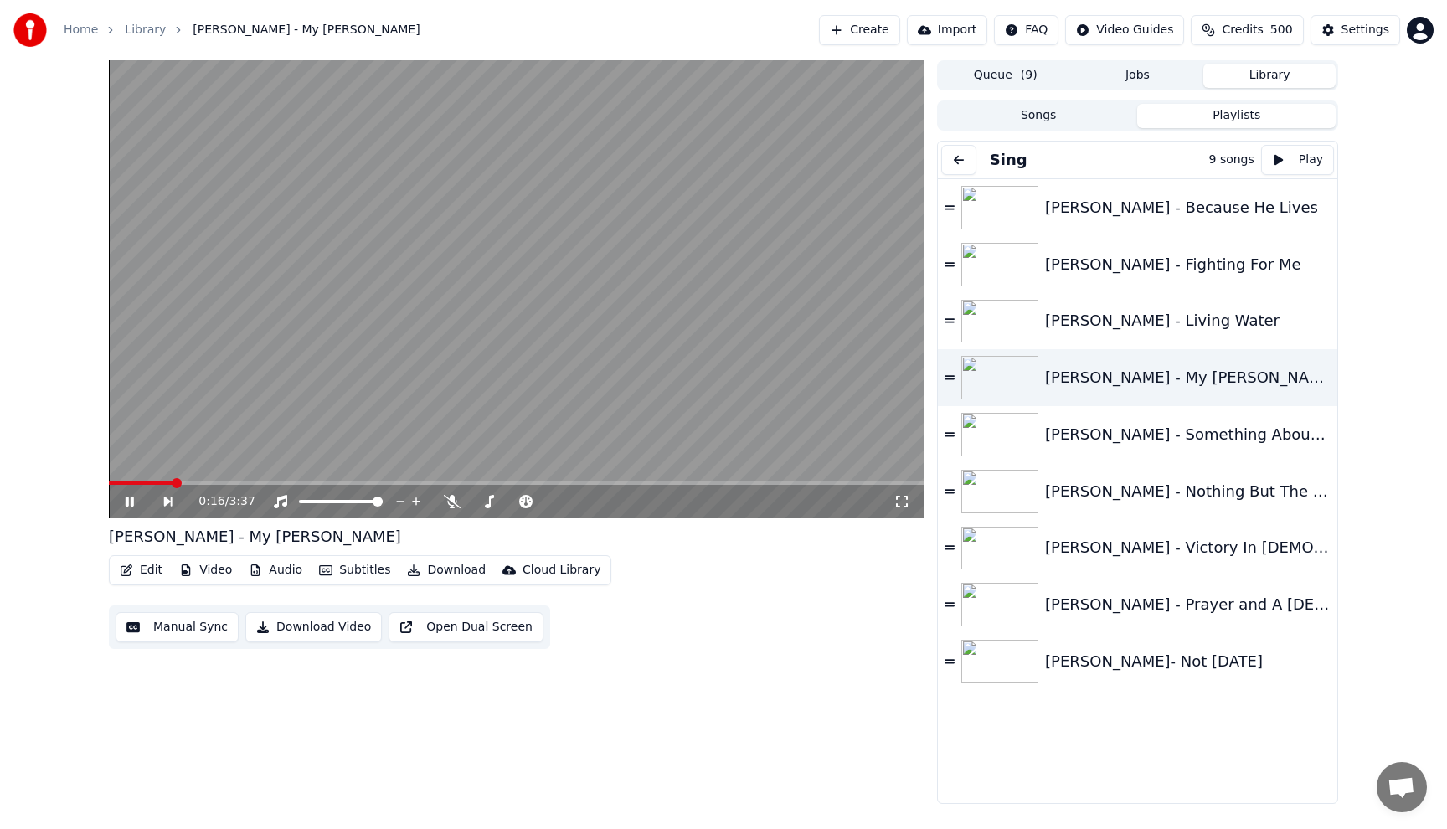
click at [441, 574] on button "Download" at bounding box center [446, 569] width 92 height 23
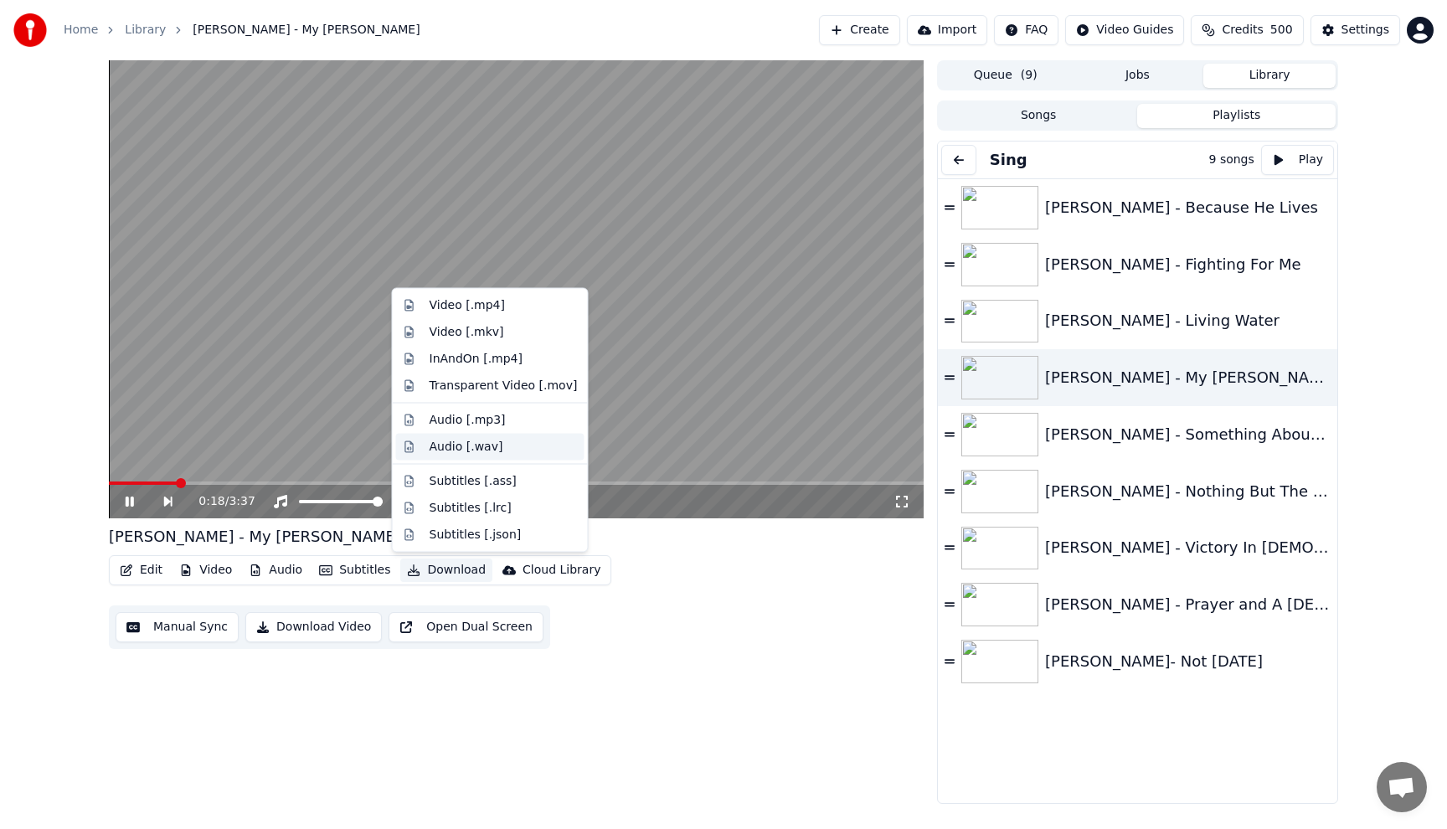
click at [461, 454] on div "Audio [.wav]" at bounding box center [466, 446] width 74 height 17
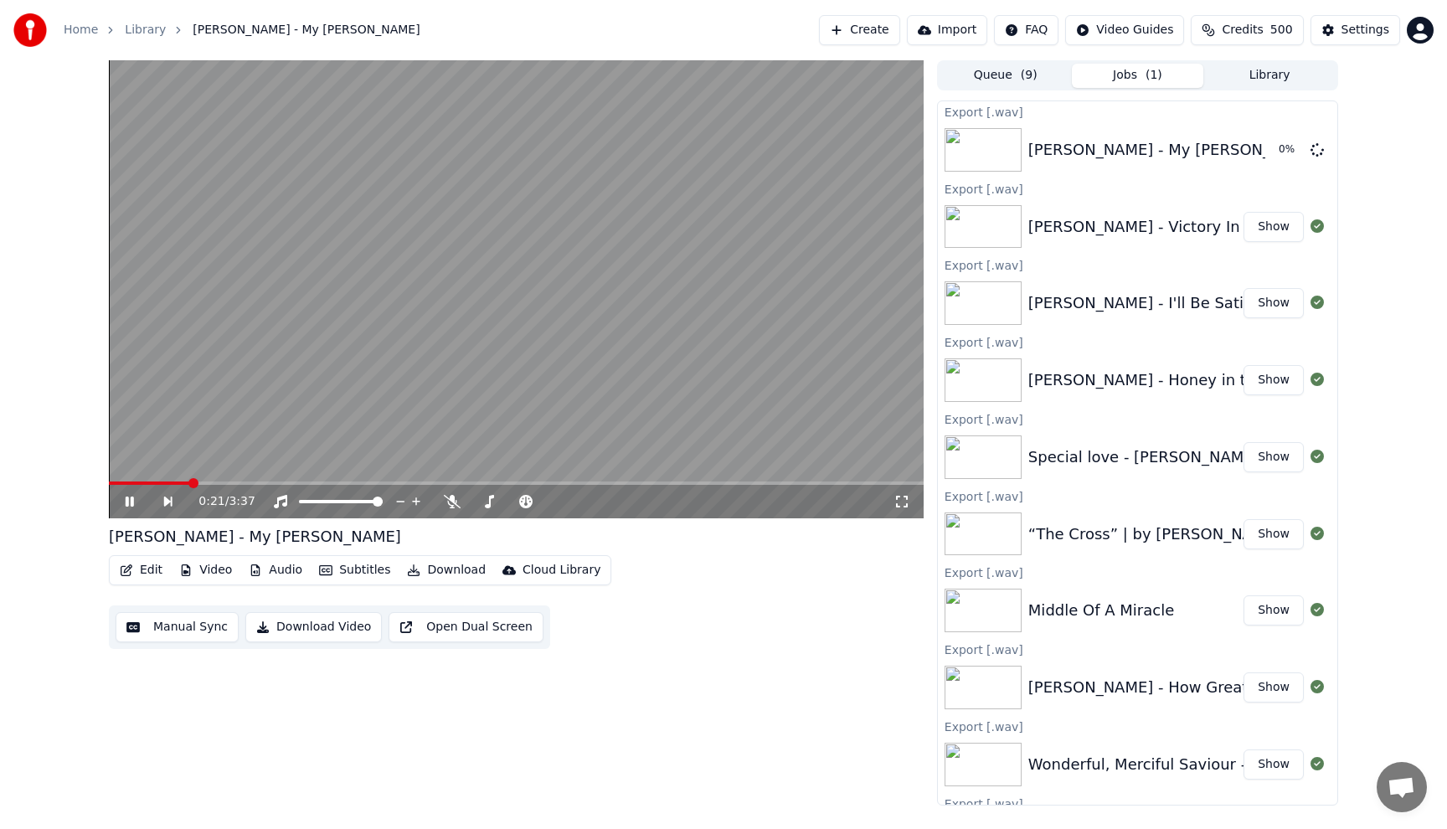
click at [1277, 227] on button "Show" at bounding box center [1273, 227] width 60 height 30
click at [306, 285] on video at bounding box center [516, 289] width 815 height 458
click at [1281, 147] on button "Show" at bounding box center [1273, 150] width 60 height 30
click at [1275, 228] on button "Show" at bounding box center [1273, 227] width 60 height 30
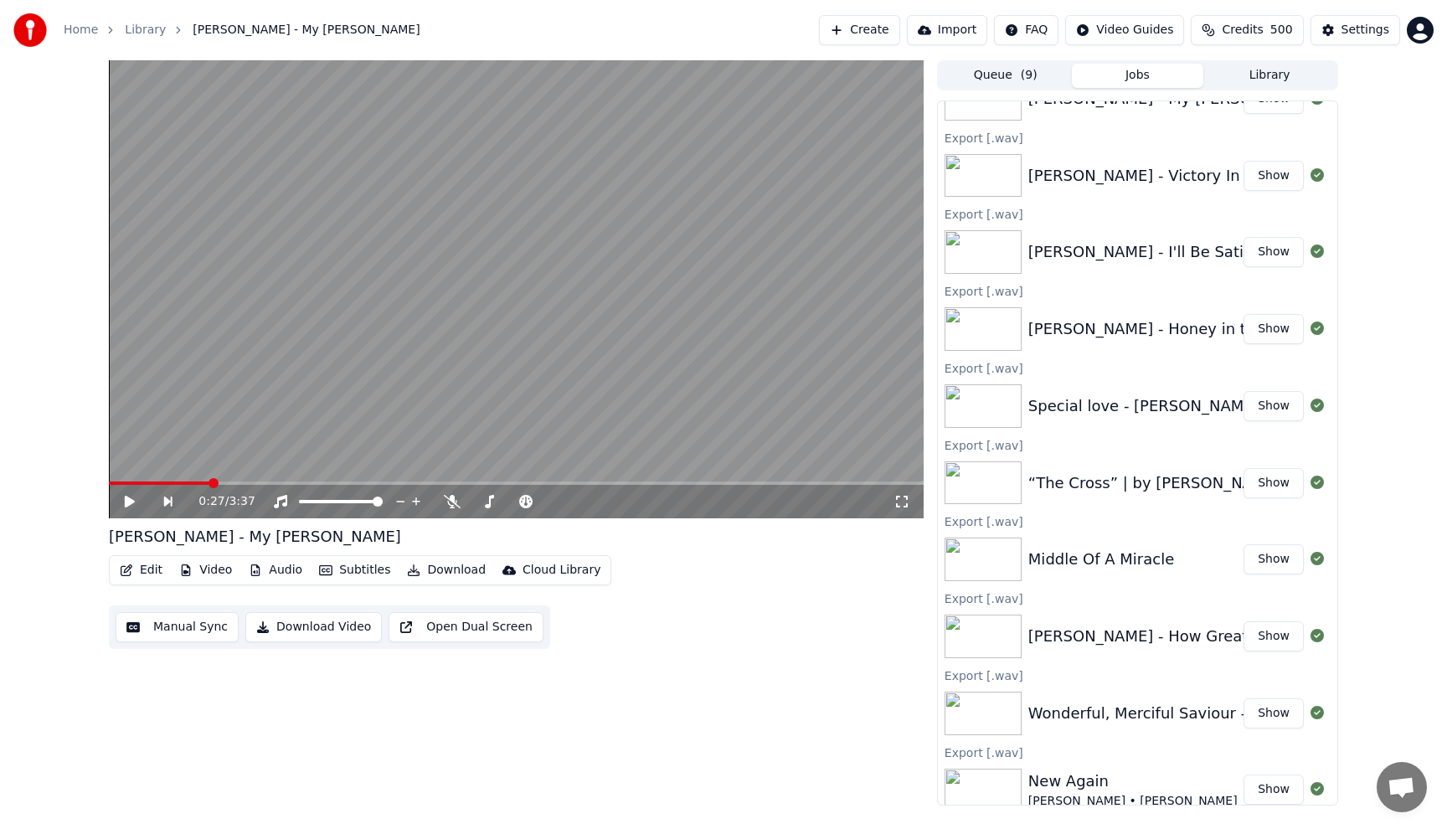
scroll to position [53, 0]
click at [1270, 483] on button "Show" at bounding box center [1273, 481] width 60 height 30
click at [1406, 705] on div "0:27 / 3:37 [PERSON_NAME] - My [PERSON_NAME] Edit Video Audio Subtitles Downloa…" at bounding box center [723, 432] width 1447 height 745
click at [1285, 789] on button "Show" at bounding box center [1273, 788] width 60 height 30
